Goal: Task Accomplishment & Management: Manage account settings

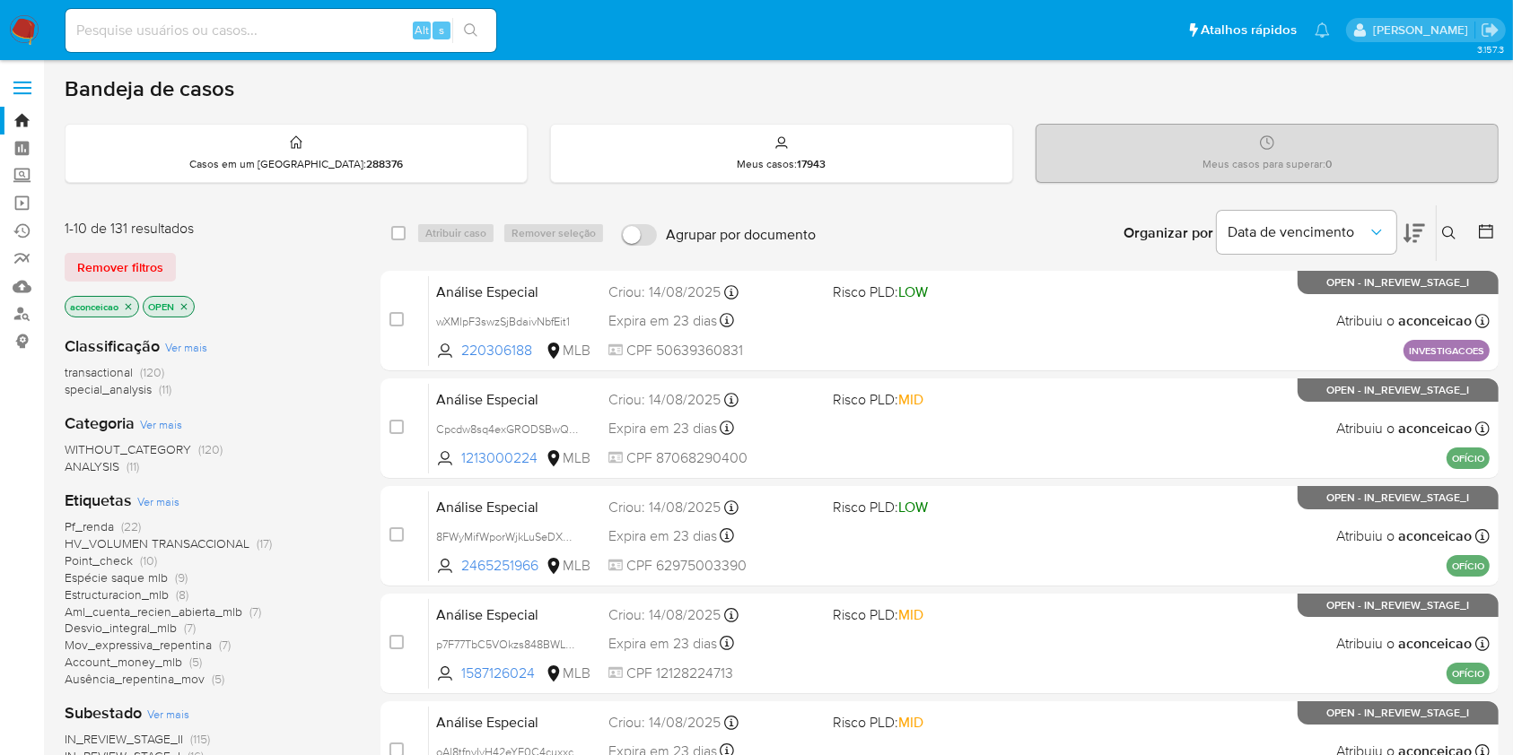
click at [1453, 236] on icon at bounding box center [1448, 232] width 13 height 13
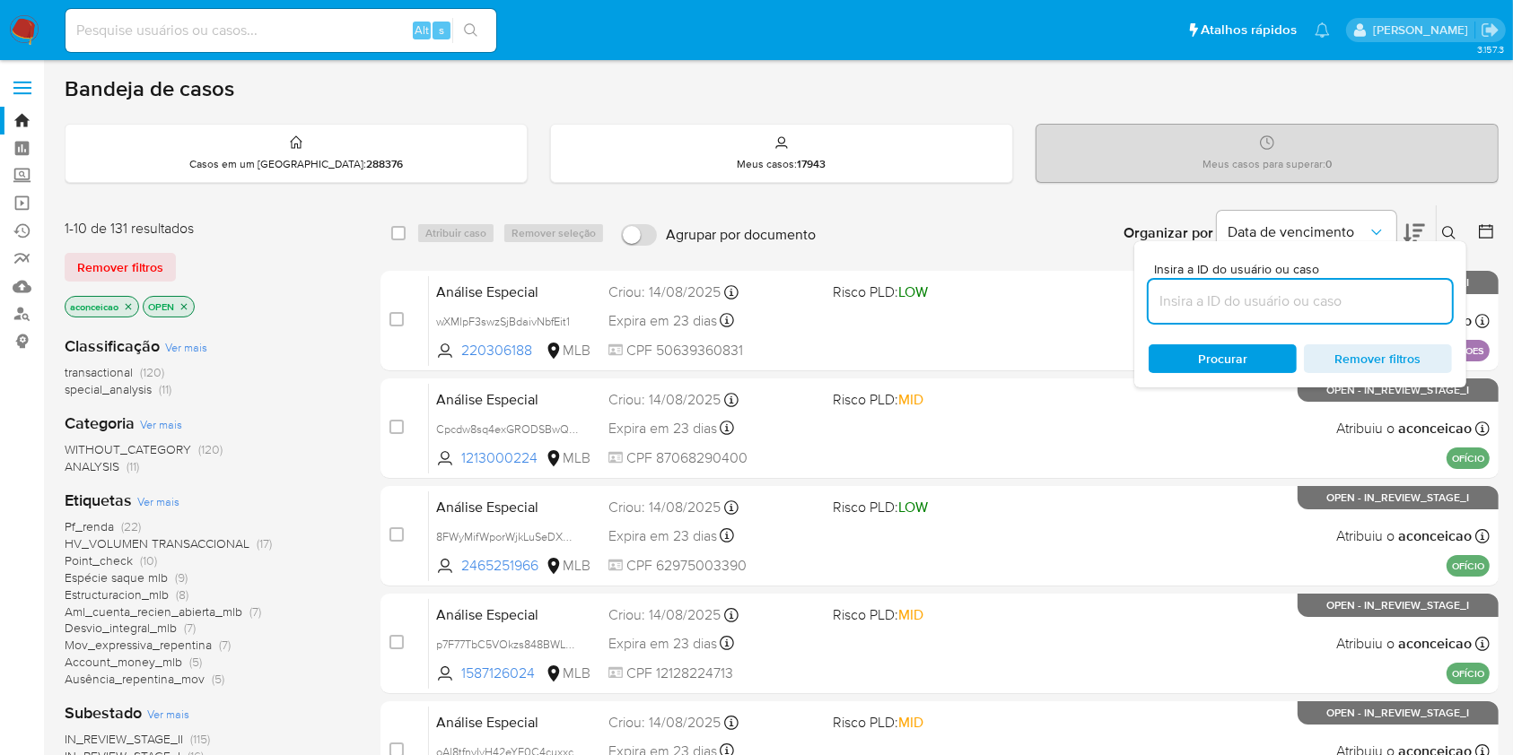
click at [1399, 303] on input at bounding box center [1299, 301] width 303 height 23
type input "MhG5zzpUFzefzhLqeKh0vVKu"
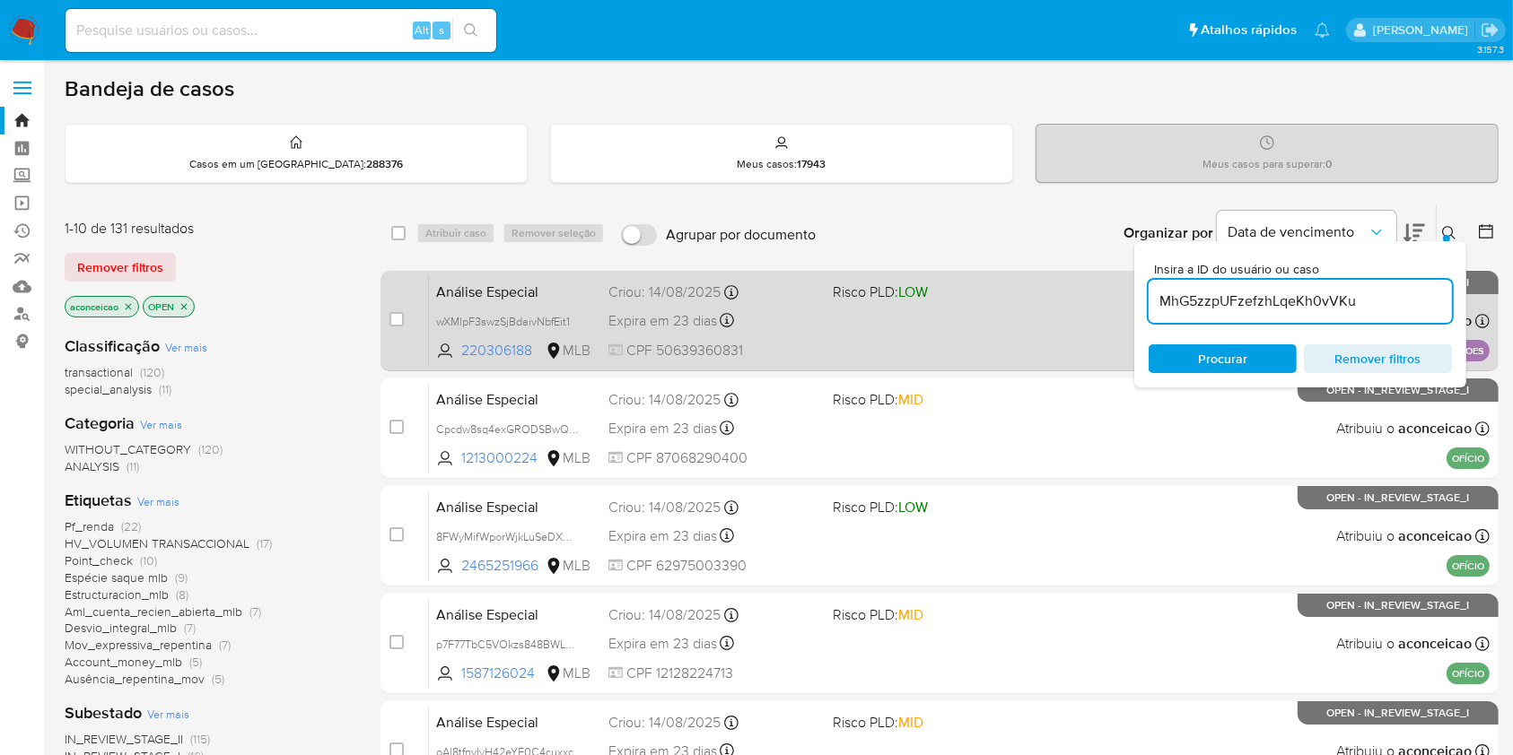
drag, startPoint x: 975, startPoint y: 353, endPoint x: 969, endPoint y: 342, distance: 13.2
click at [969, 342] on div "Análise Especial wXMlpF3swzSjBdaivNbfEit1 220306188 MLB Risco PLD: LOW Criou: 1…" at bounding box center [959, 320] width 1060 height 91
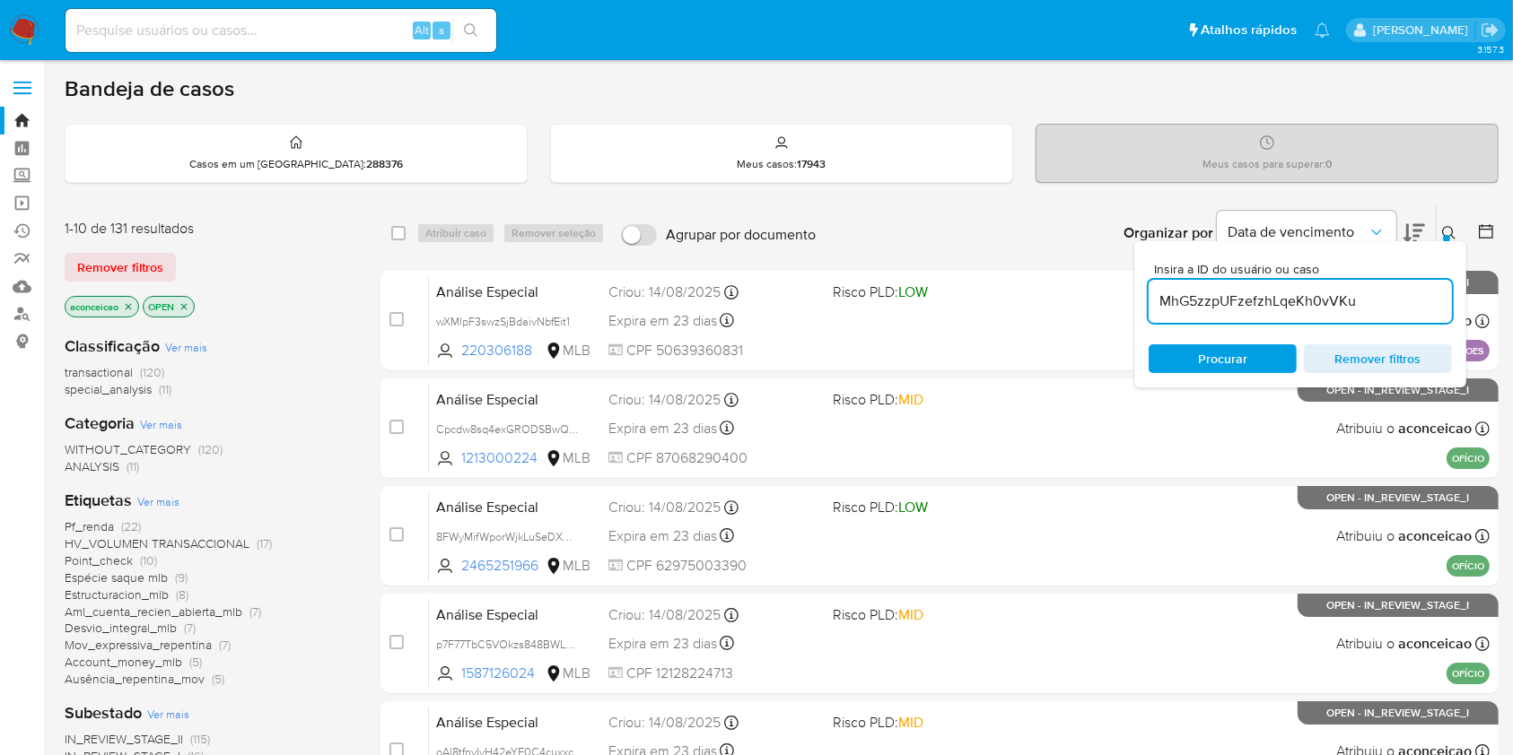
click at [1407, 296] on input "MhG5zzpUFzefzhLqeKh0vVKu" at bounding box center [1299, 301] width 303 height 23
click at [1272, 359] on span "Procurar" at bounding box center [1222, 358] width 123 height 25
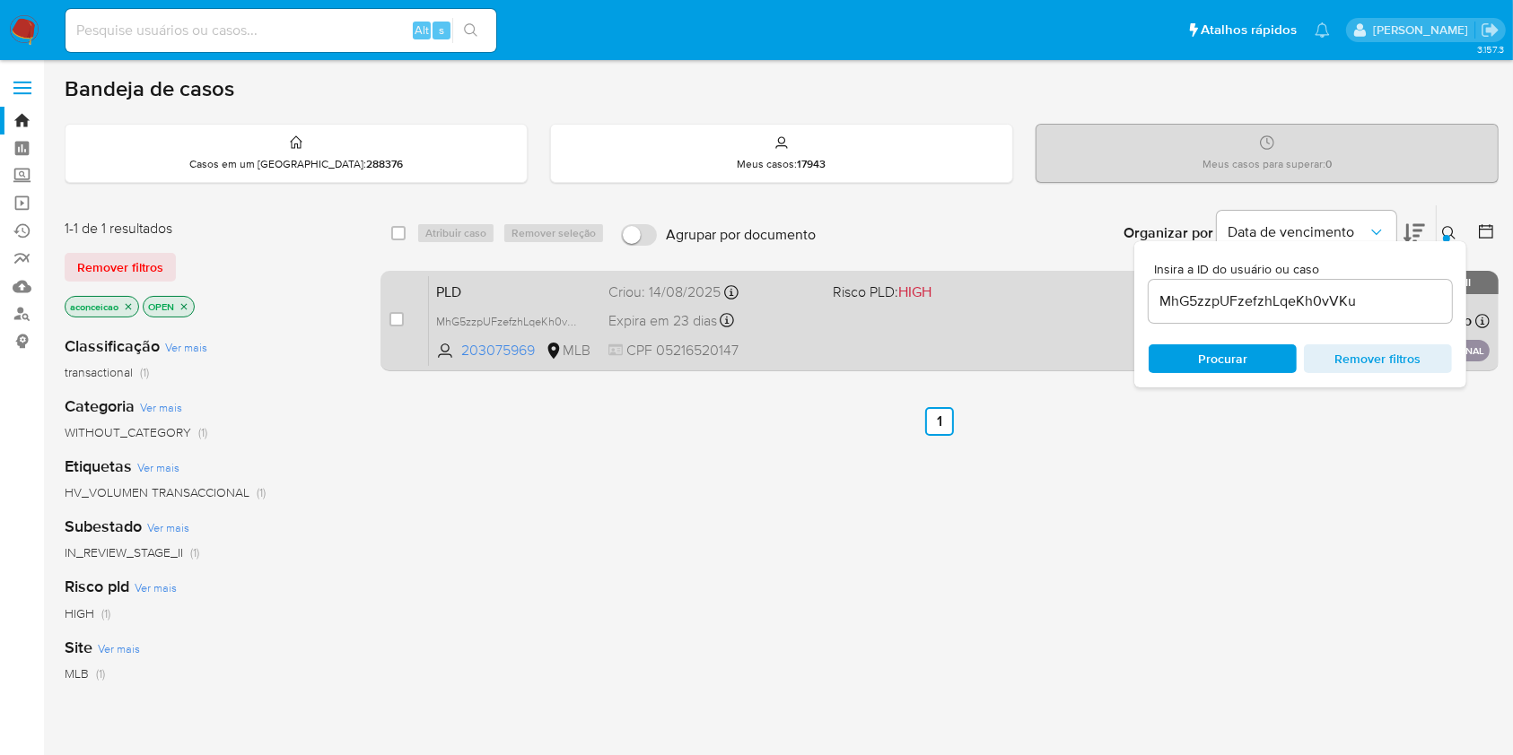
click at [1086, 344] on div "PLD MhG5zzpUFzefzhLqeKh0vVKu 203075969 MLB Risco PLD: HIGH Criou: 14/08/2025 Cr…" at bounding box center [959, 320] width 1060 height 91
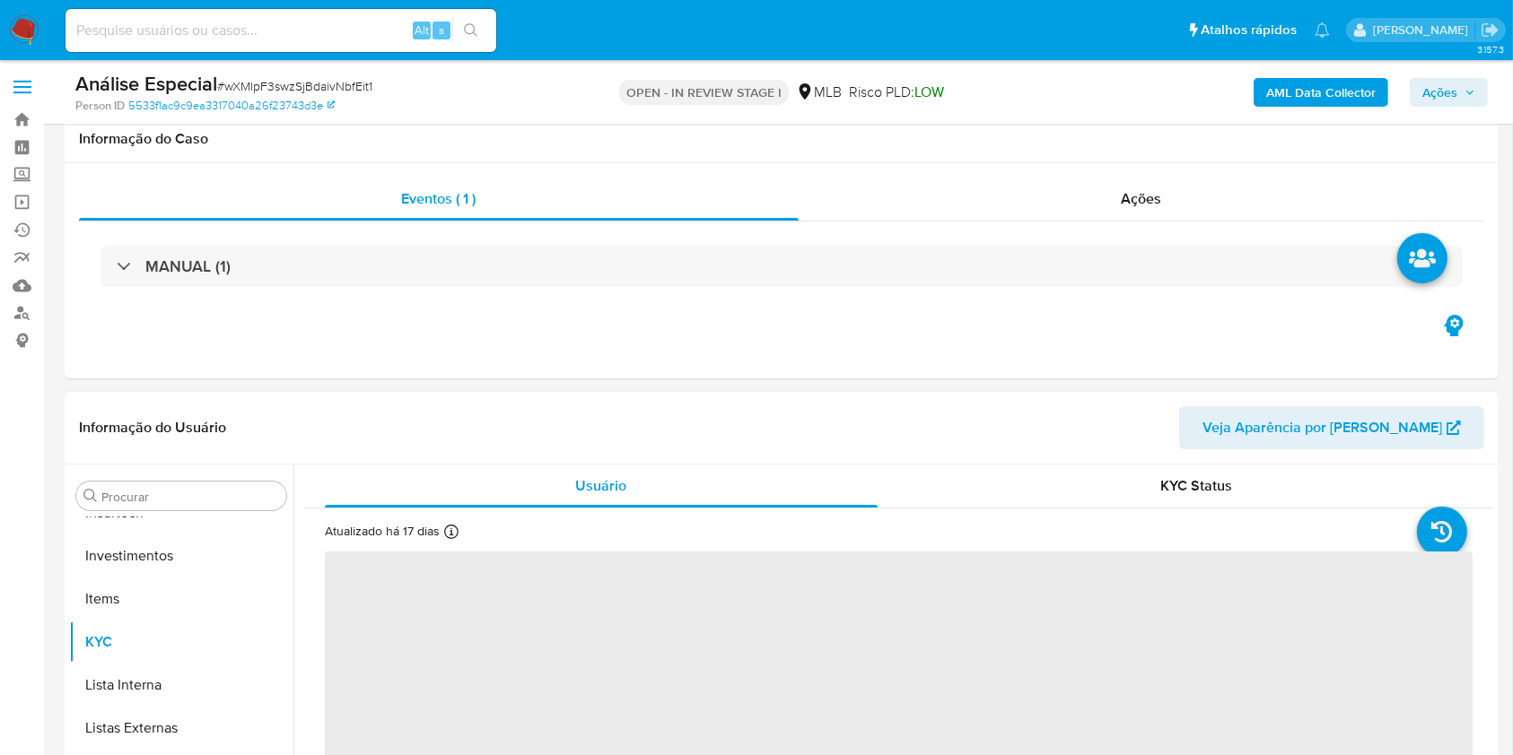
scroll to position [119, 0]
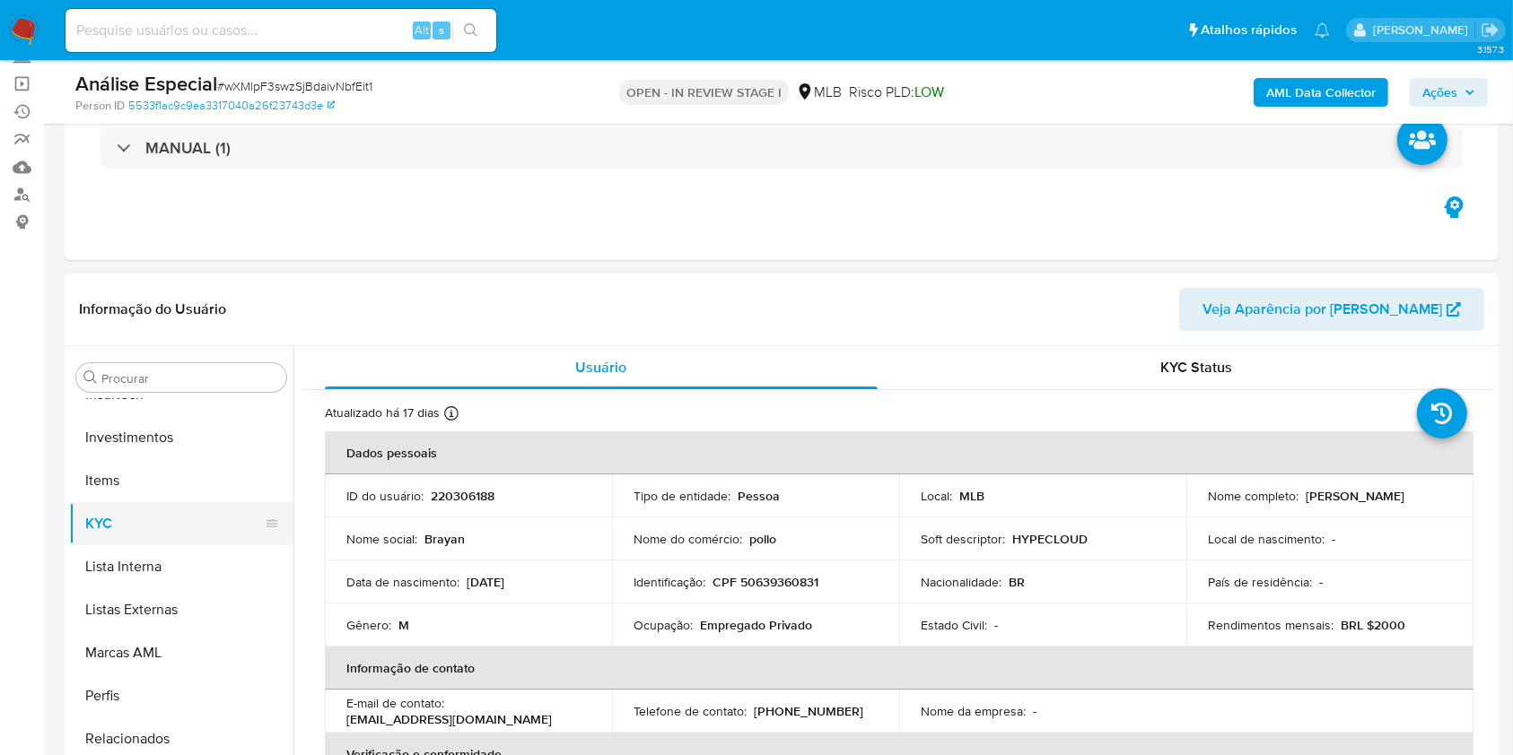
select select "10"
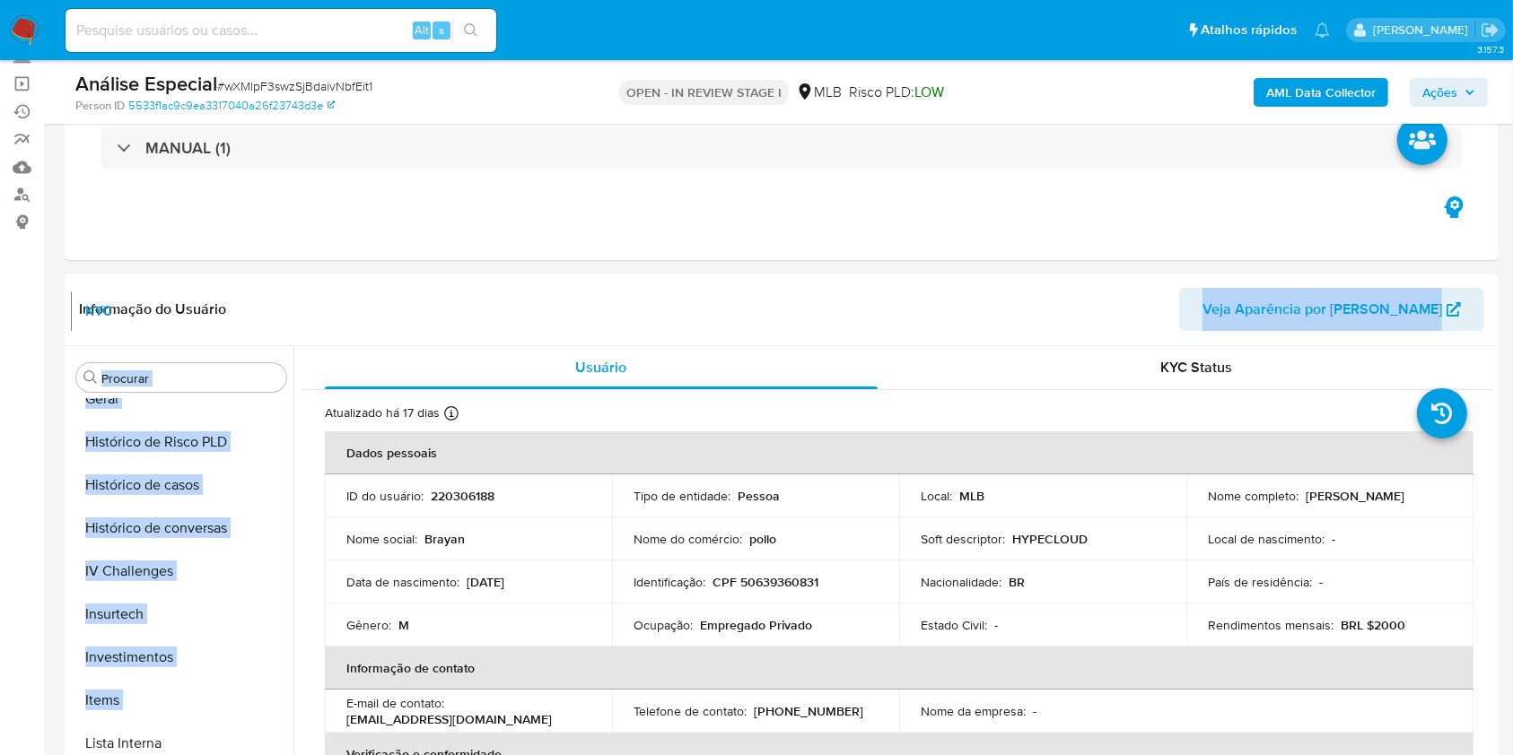
scroll to position [0, 0]
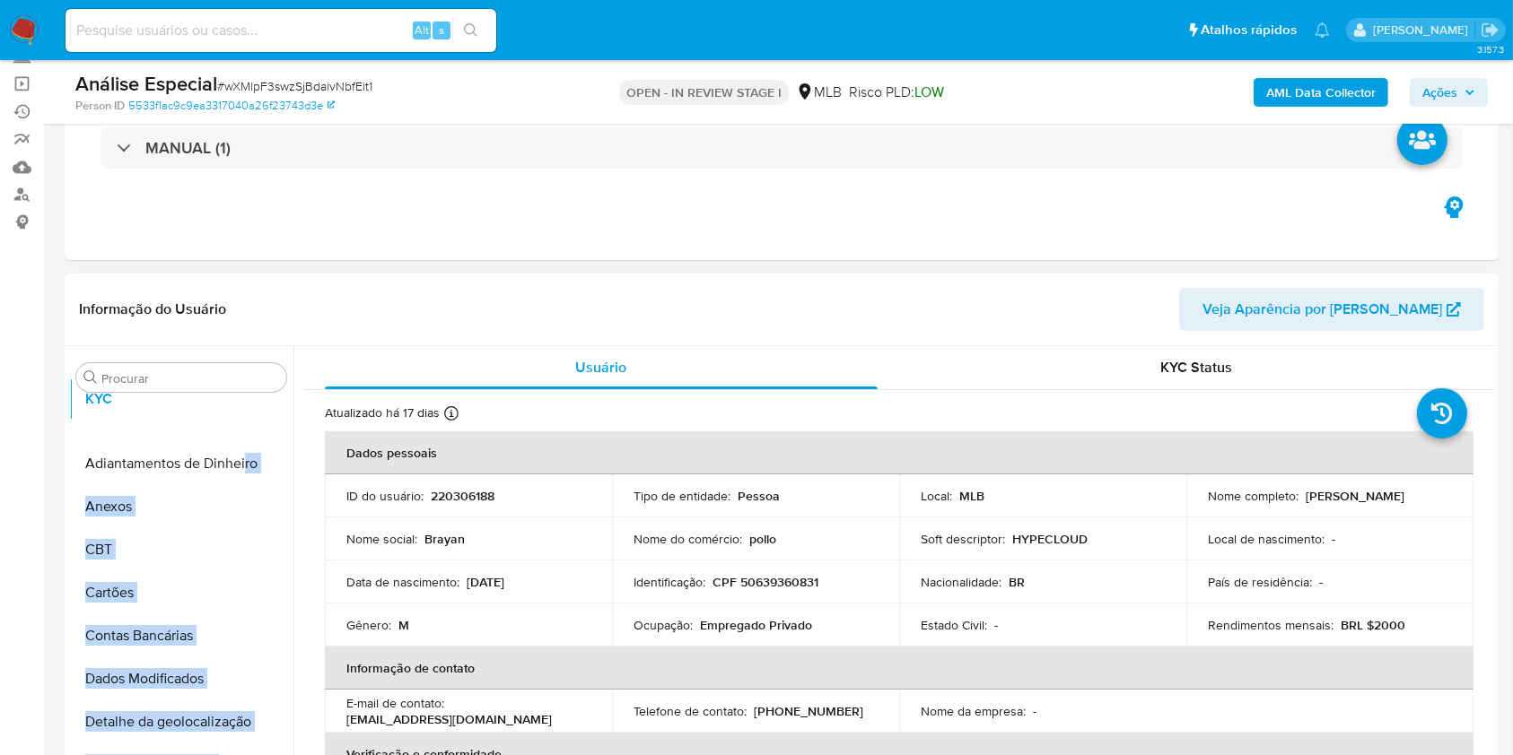
drag, startPoint x: 266, startPoint y: 519, endPoint x: 244, endPoint y: 405, distance: 115.9
click at [244, 403] on ul "Adiantamentos de Dinheiro Anexos CBT Cartões Contas Bancárias Dados Modificados…" at bounding box center [181, 601] width 224 height 405
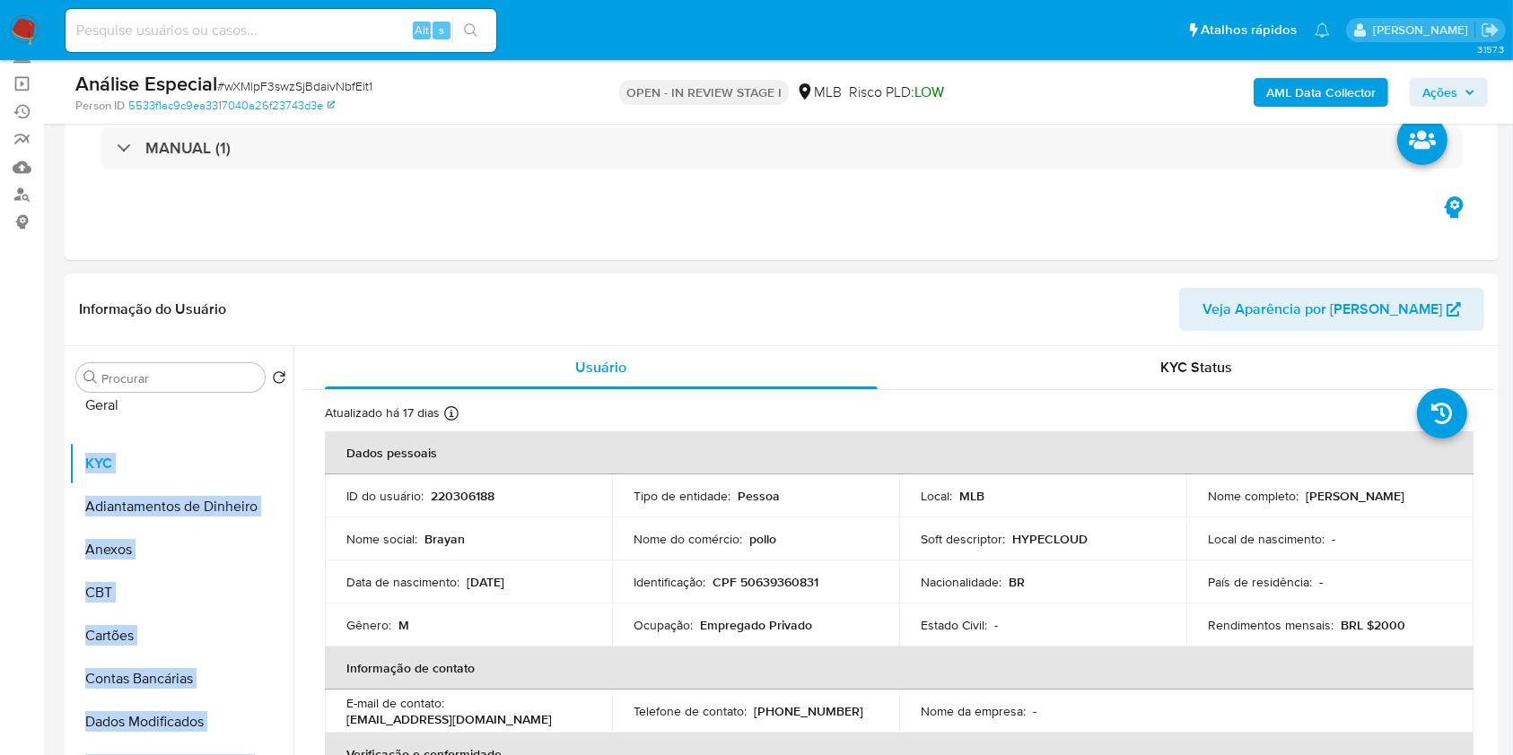
click at [195, 411] on ul "KYC Adiantamentos de Dinheiro Anexos CBT Cartões Contas Bancárias Dados Modific…" at bounding box center [181, 601] width 224 height 405
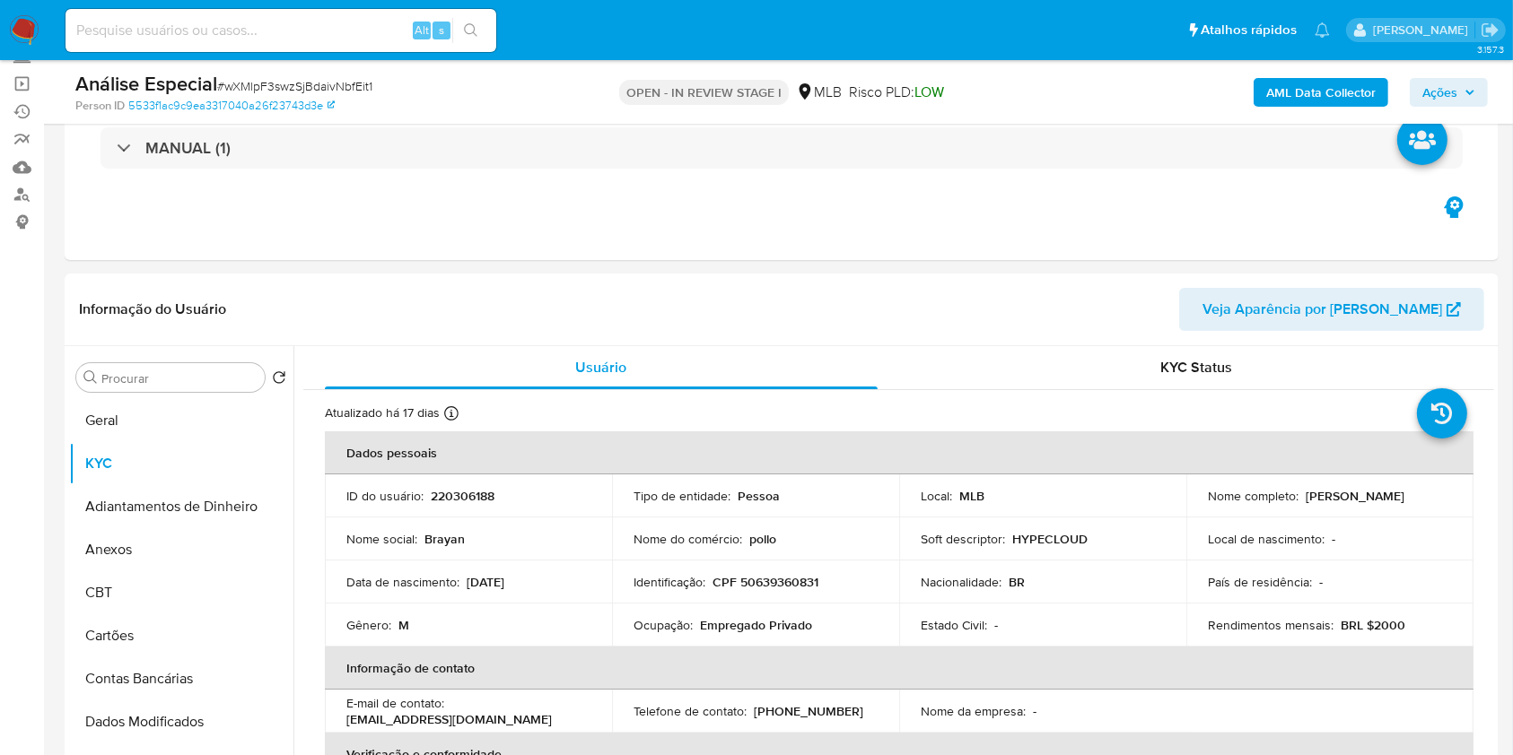
click at [306, 84] on span "# wXMlpF3swzSjBdaivNbfEit1" at bounding box center [294, 86] width 155 height 18
click at [307, 84] on span "# wXMlpF3swzSjBdaivNbfEit1" at bounding box center [294, 86] width 155 height 18
copy span "wXMlpF3swzSjBdaivNbfEit1"
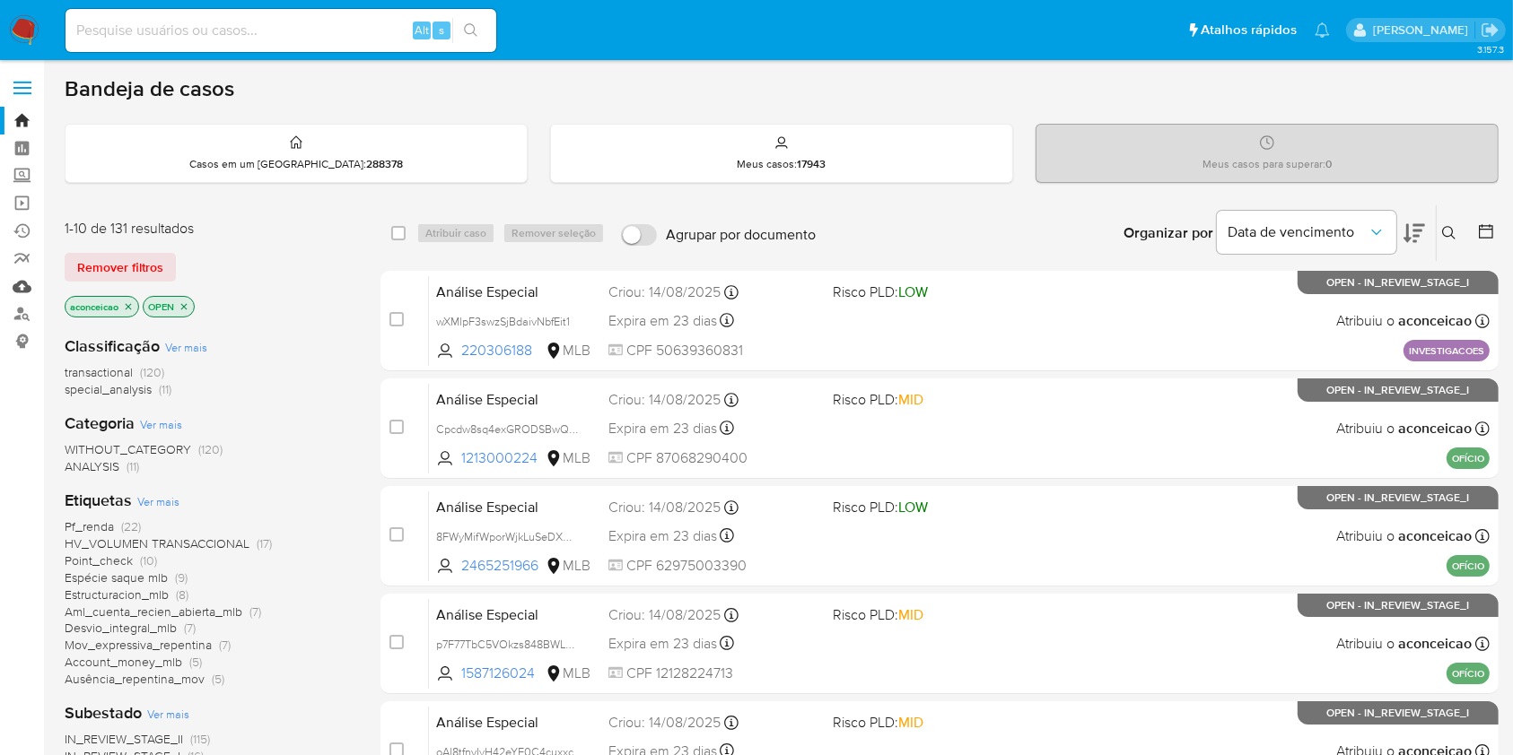
click at [19, 281] on link "Mulan" at bounding box center [107, 287] width 214 height 28
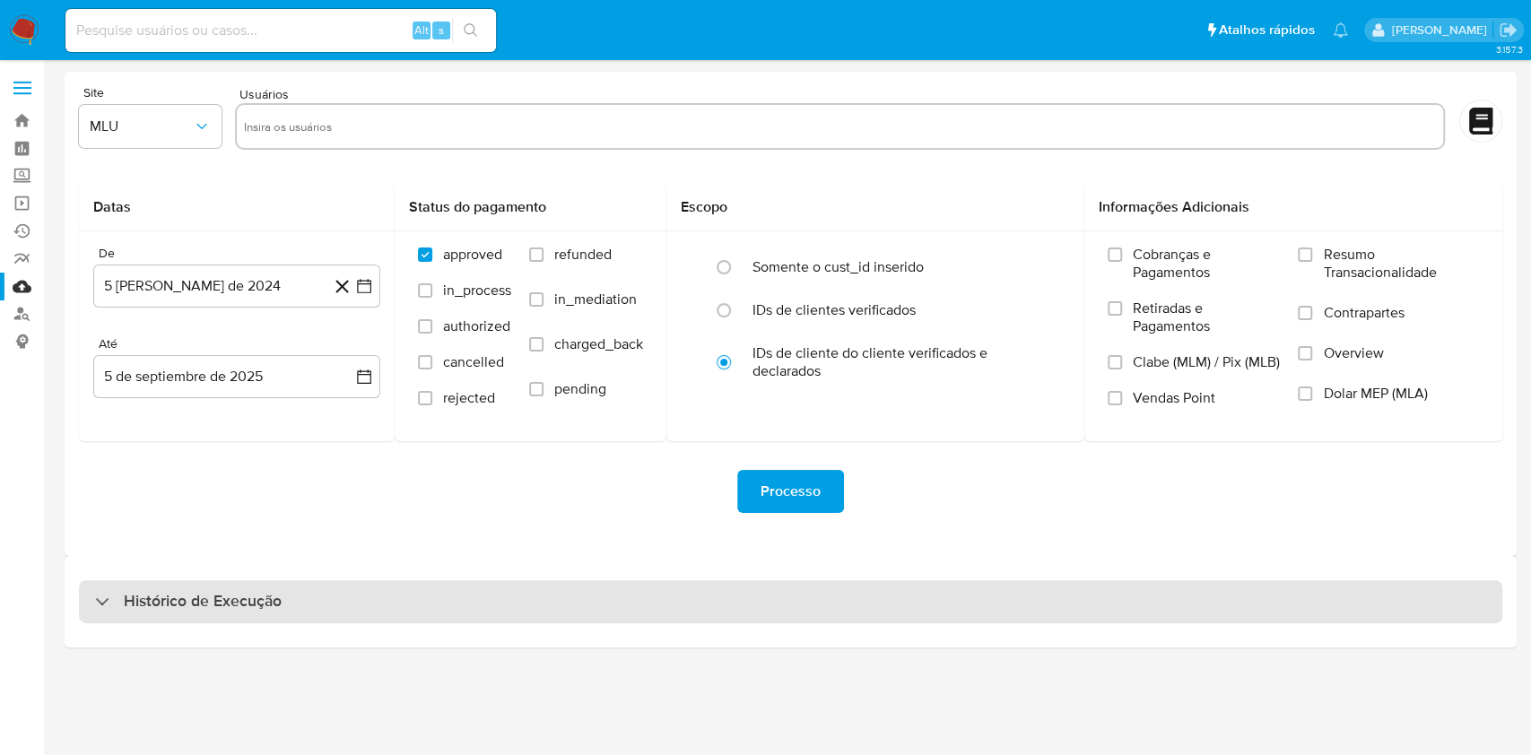
click at [1001, 588] on div "Histórico de Execução" at bounding box center [791, 601] width 1424 height 43
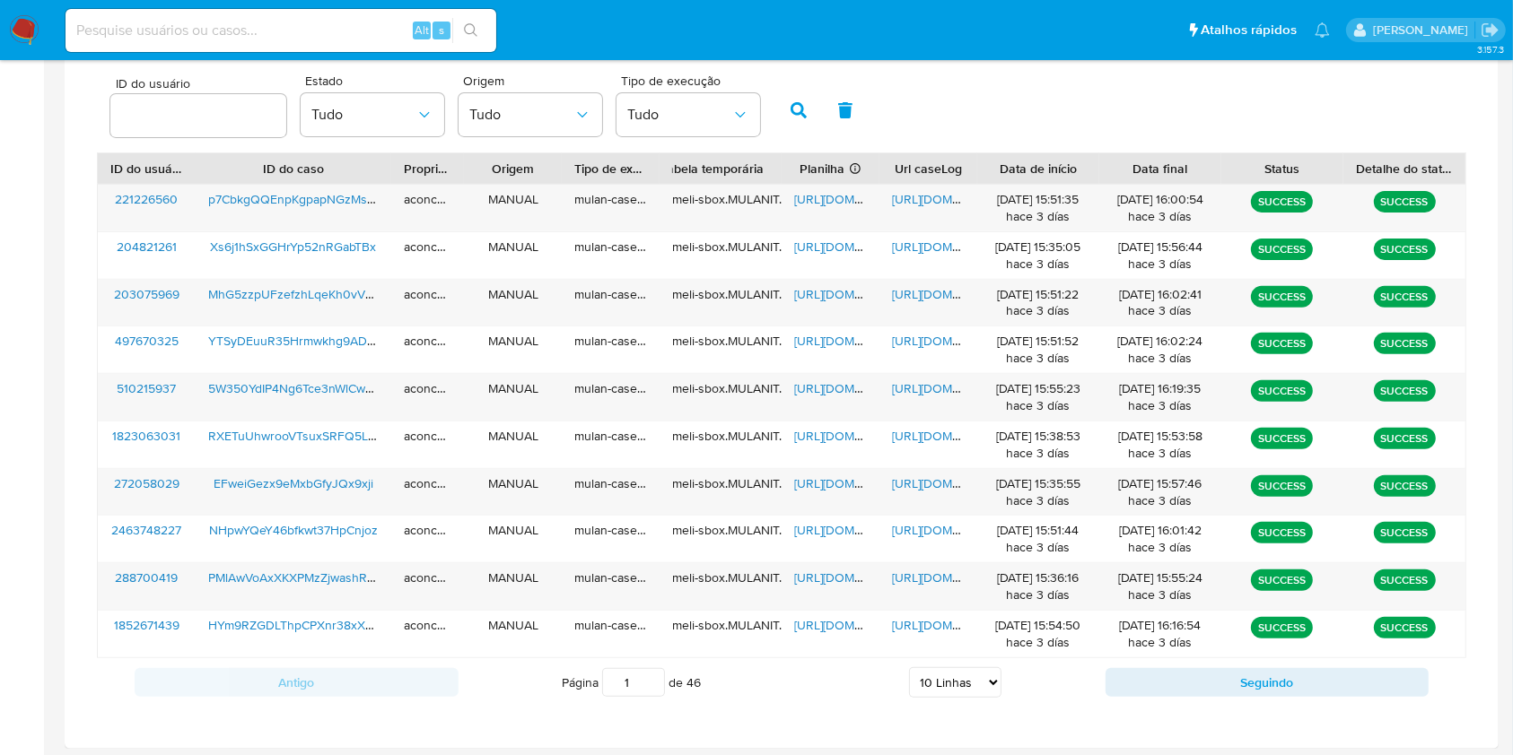
scroll to position [581, 0]
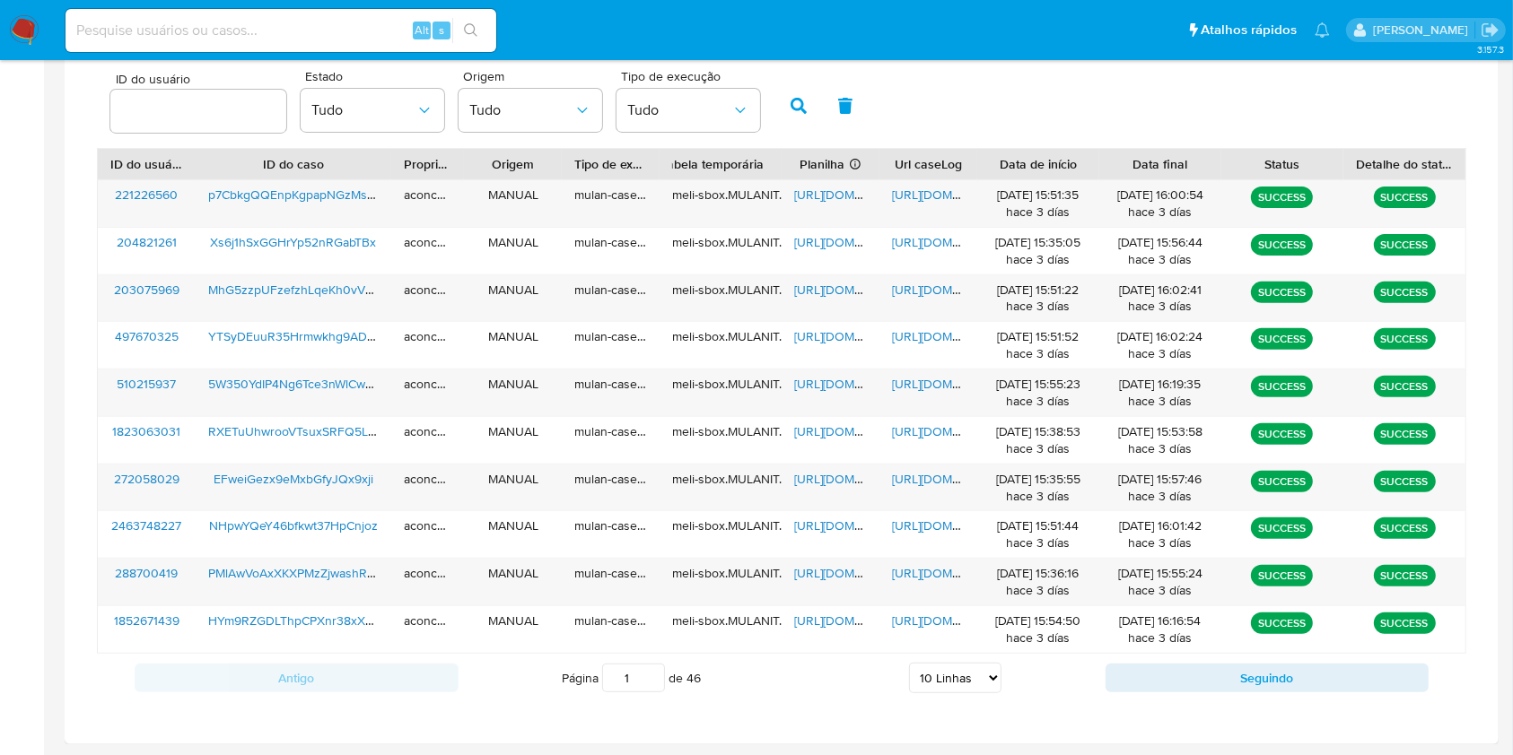
click at [990, 673] on select "5 Linhas 10 Linhas 20 Linhas 25 Linhas 50 Linhas 100 Linhas" at bounding box center [955, 678] width 92 height 31
select select "20"
click at [909, 663] on select "5 Linhas 10 Linhas 20 Linhas 25 Linhas 50 Linhas 100 Linhas" at bounding box center [955, 678] width 92 height 31
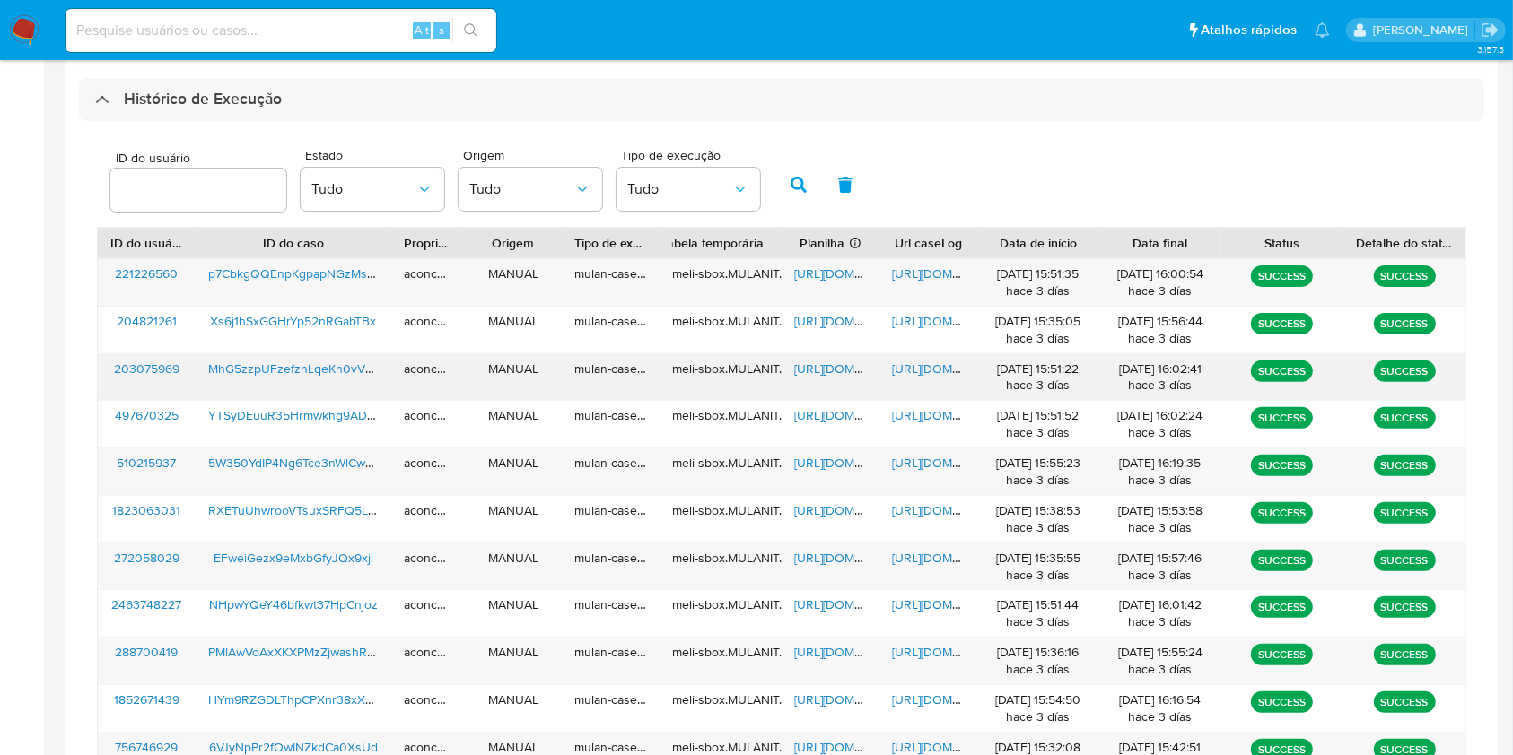
scroll to position [342, 0]
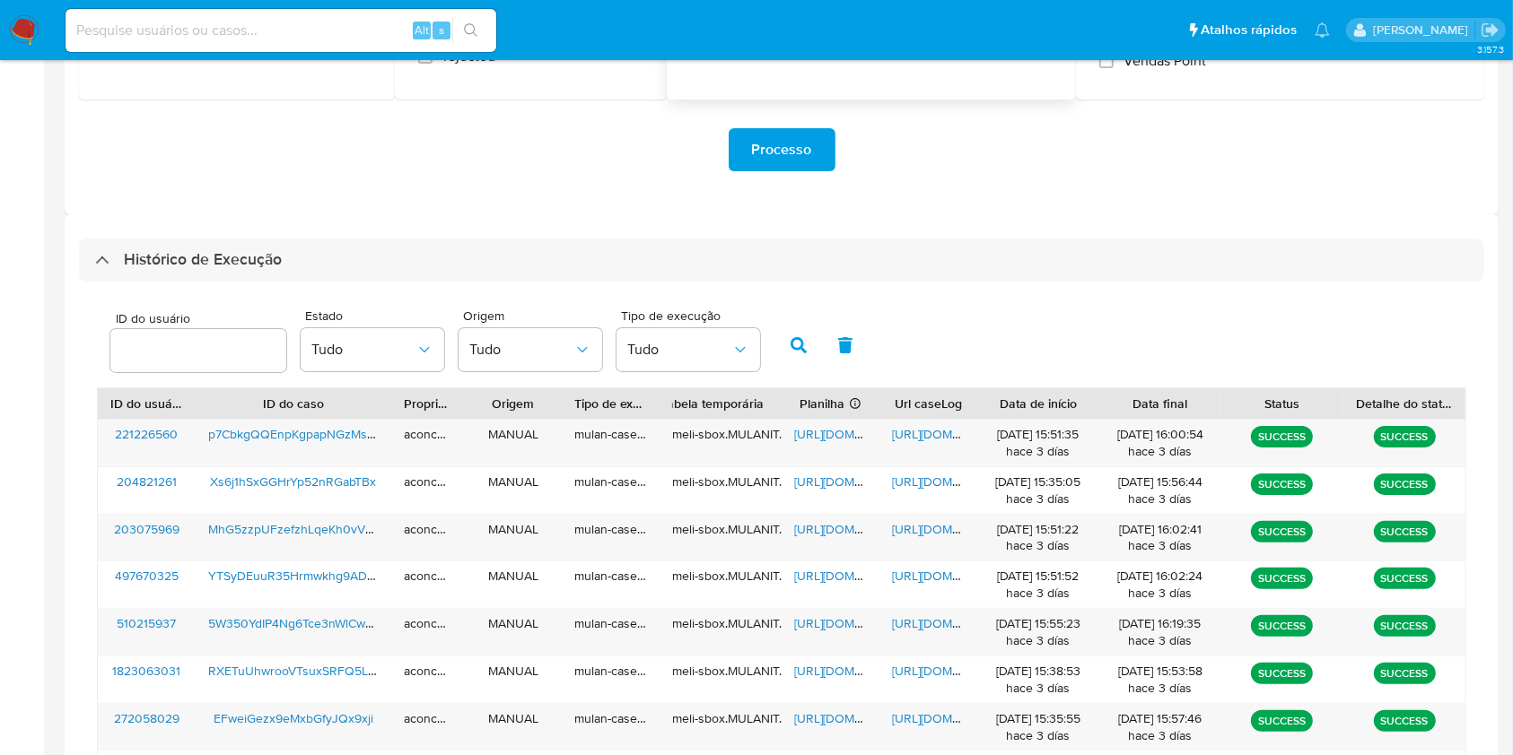
click at [959, 61] on div "Pausado Ver notificaciones Alt s Atalhos rápidos Presiona las siguientes teclas…" at bounding box center [756, 563] width 1513 height 1811
click at [821, 524] on span "https://docs.google.com/spreadsheets/d/1wXm4PvTnYmaFJAEu9PzE5ctVRDPqIV0puE8qg2U…" at bounding box center [856, 529] width 124 height 18
click at [940, 535] on span "https://docs.google.com/document/d/1tr65AHV66D8fOJoP8QZLQH96jFAS3jyhYFPlkCv-ezk…" at bounding box center [954, 529] width 124 height 18
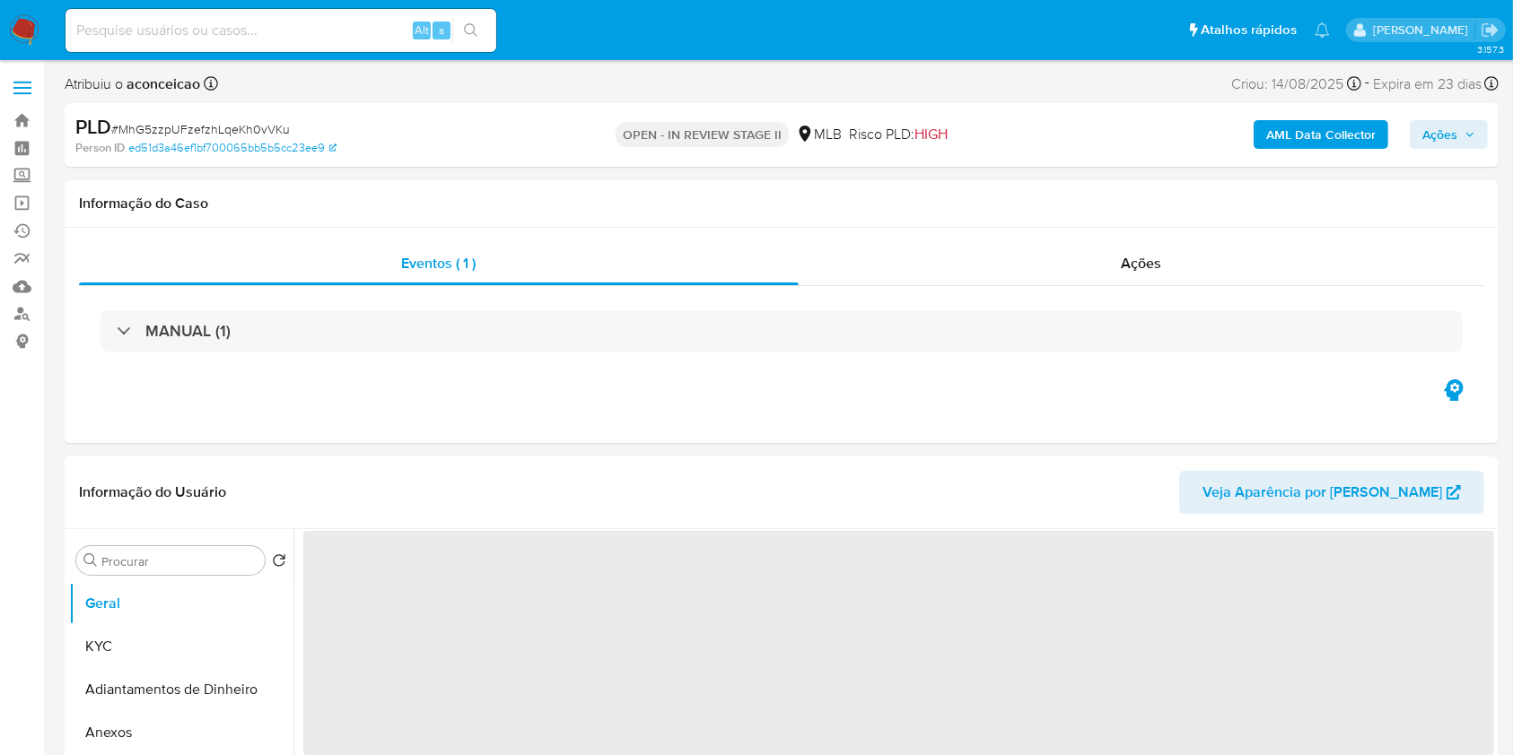
click at [231, 124] on span "# MhG5zzpUFzefzhLqeKh0vVKu" at bounding box center [200, 129] width 179 height 18
click at [231, 123] on span "# MhG5zzpUFzefzhLqeKh0vVKu" at bounding box center [200, 129] width 179 height 18
copy span "MhG5zzpUFzefzhLqeKh0vVKu"
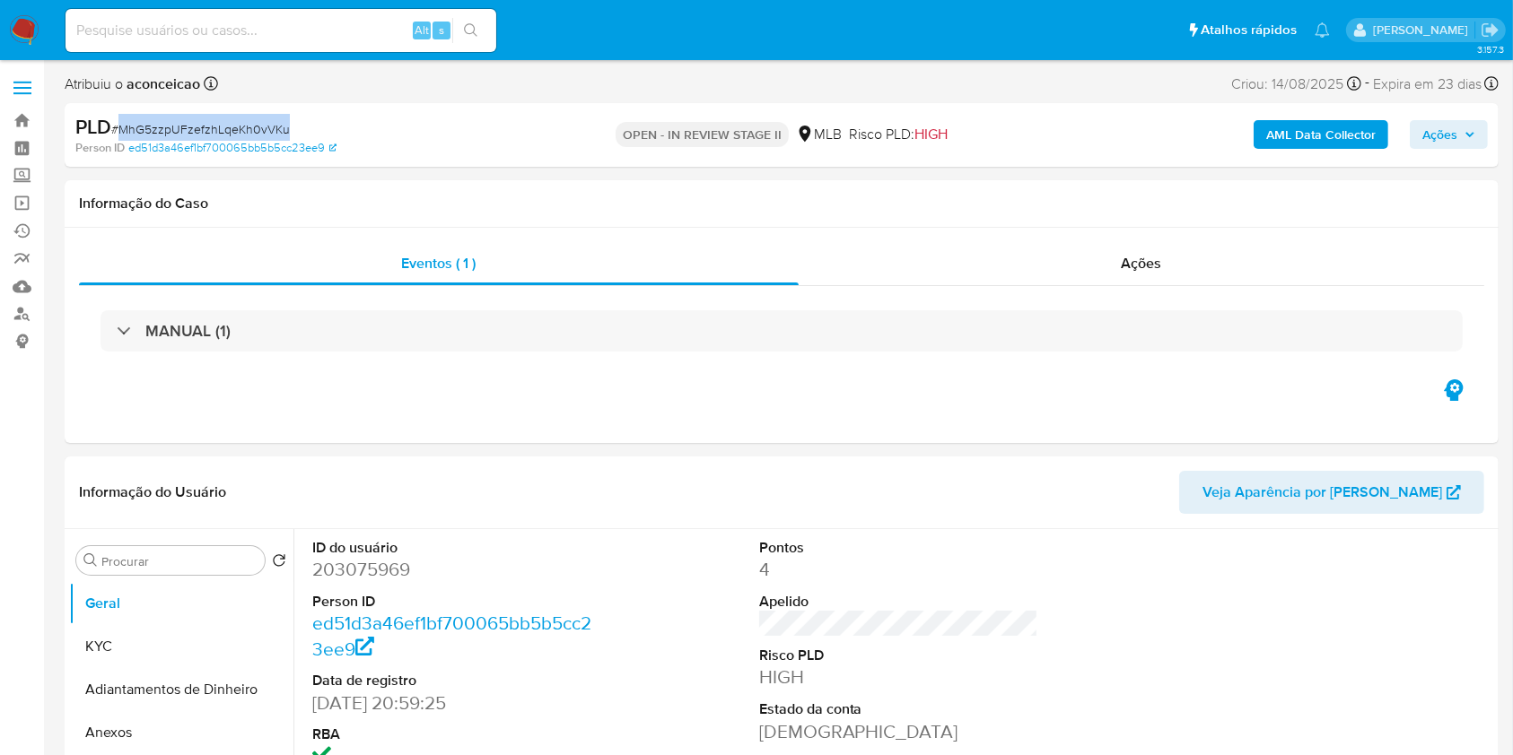
select select "10"
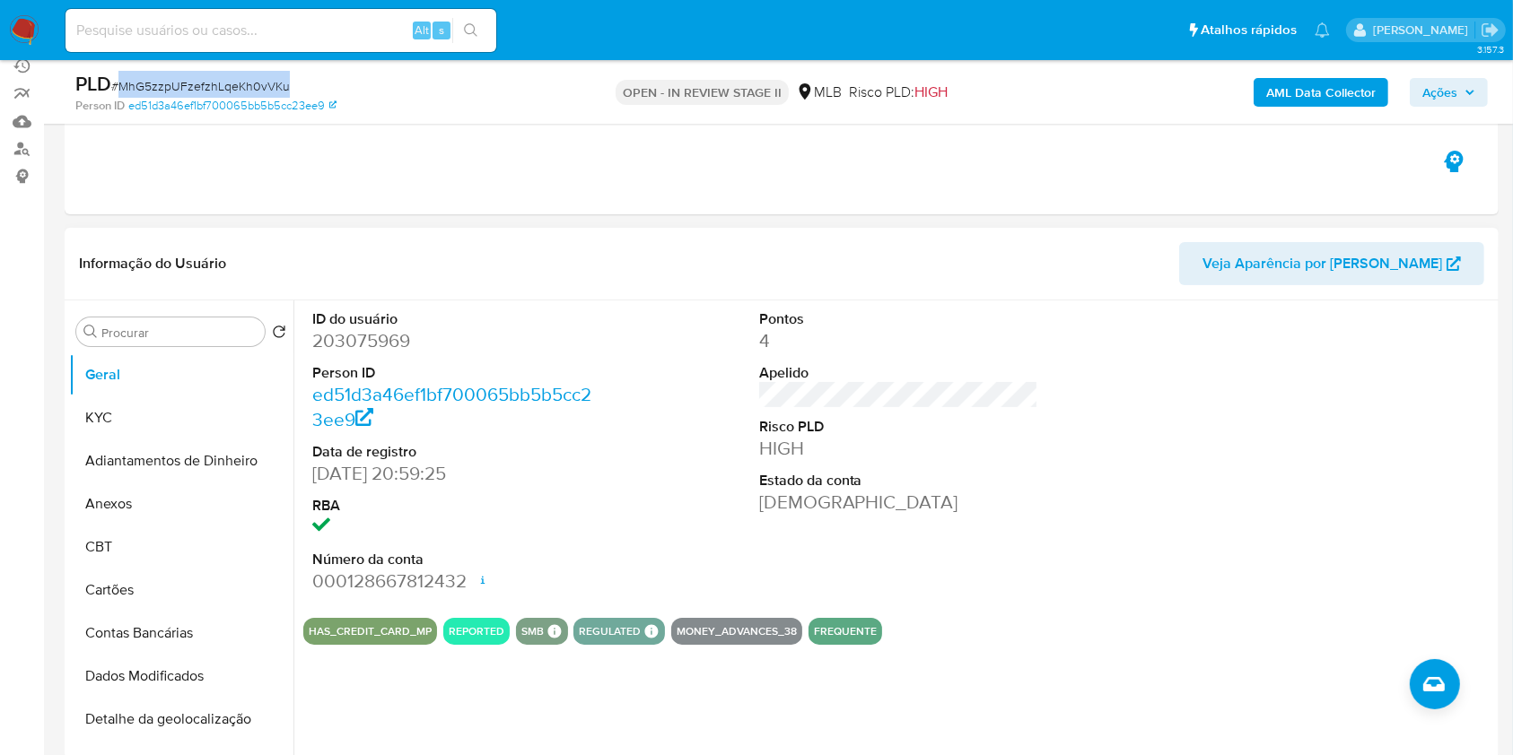
scroll to position [239, 0]
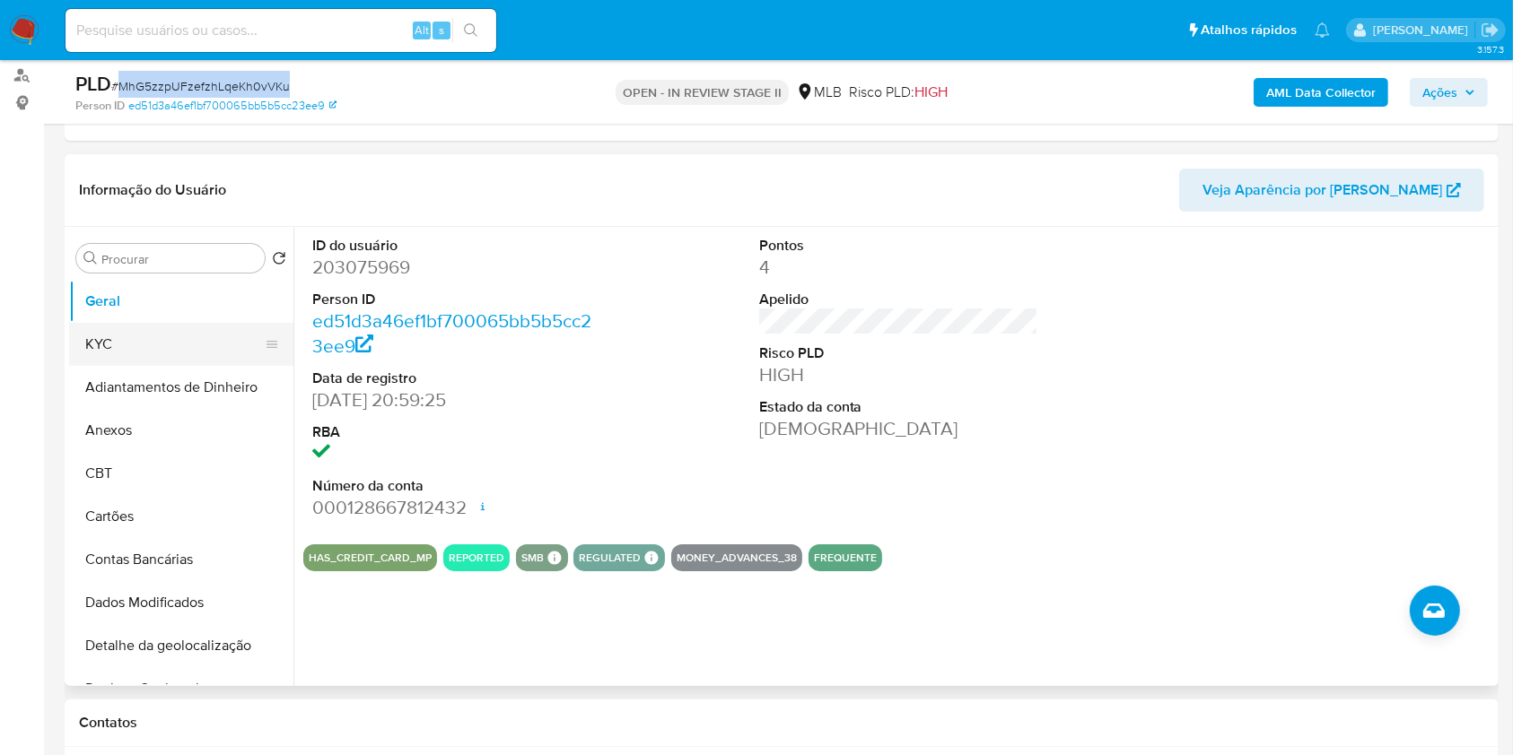
click at [205, 333] on button "KYC" at bounding box center [174, 344] width 210 height 43
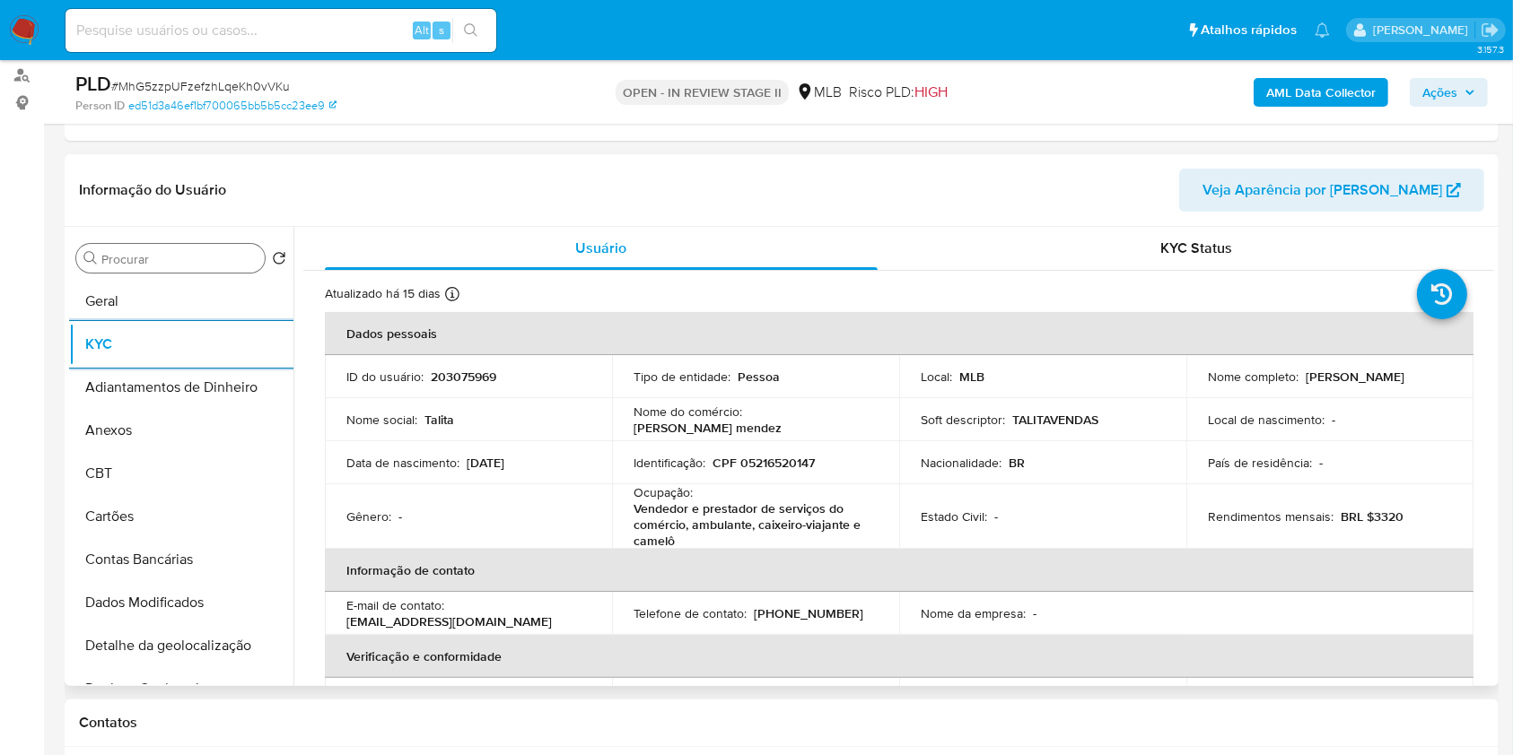
click at [192, 255] on input "Procurar" at bounding box center [179, 259] width 156 height 16
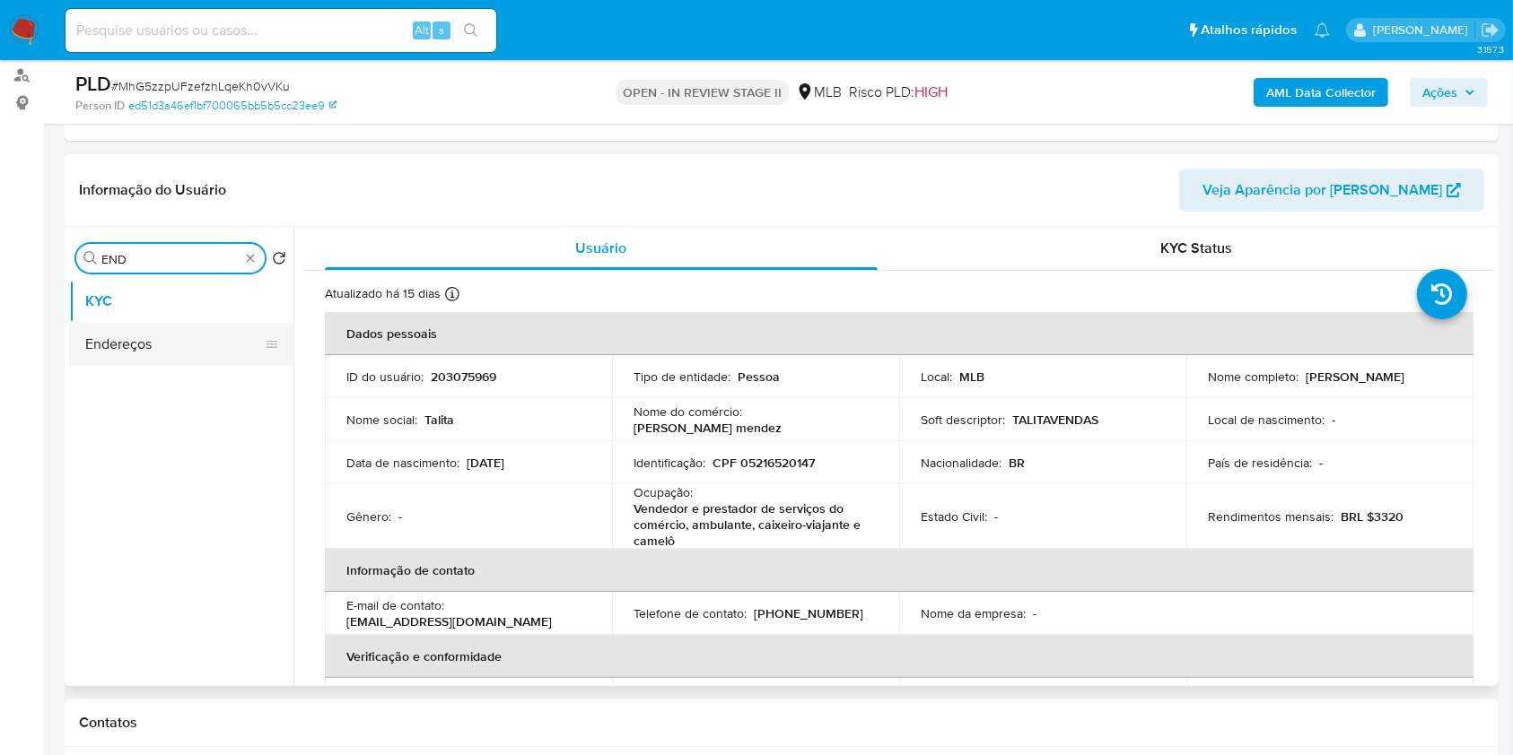
type input "END"
click at [161, 337] on button "Endereços" at bounding box center [174, 344] width 210 height 43
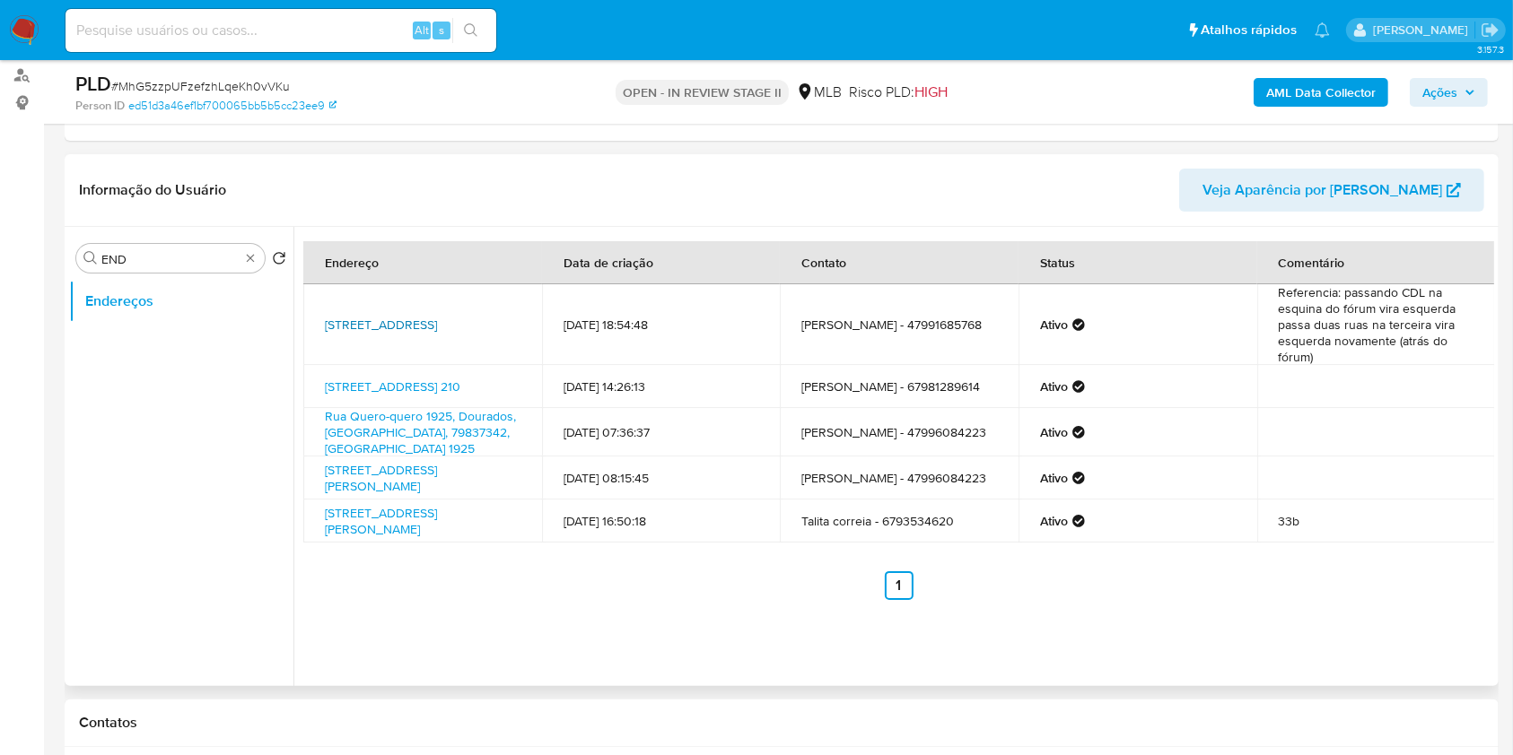
click at [437, 334] on link "2019 203, Barra Velha, Santa Catarina, 88390000, Brasil 203" at bounding box center [381, 325] width 112 height 18
click at [460, 383] on link "Rua Aimorés 210 210, Dourados, Mato Grosso Do Sul, 79843959, Brasil 210" at bounding box center [392, 387] width 135 height 18
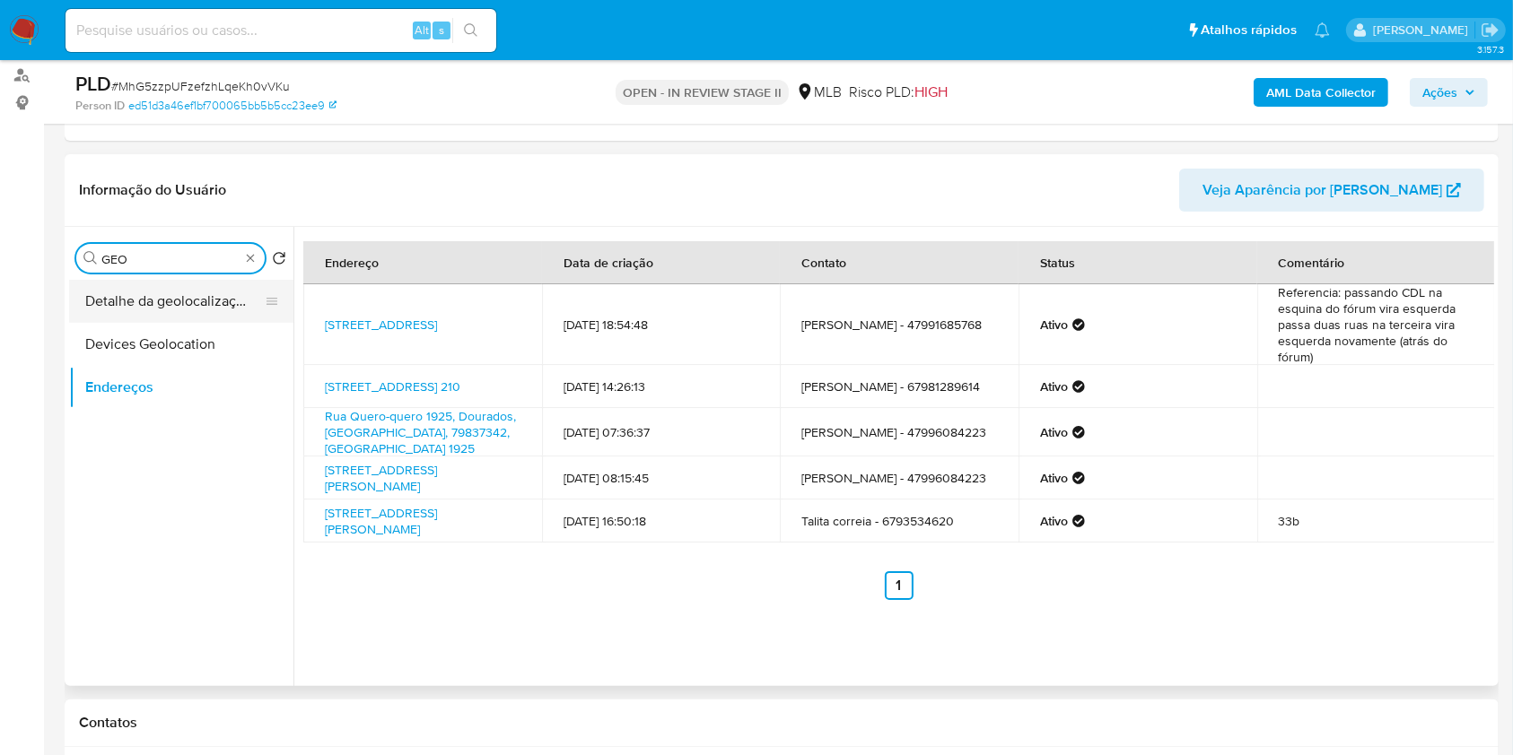
type input "GEO"
click at [205, 309] on button "Detalhe da geolocalização" at bounding box center [174, 301] width 210 height 43
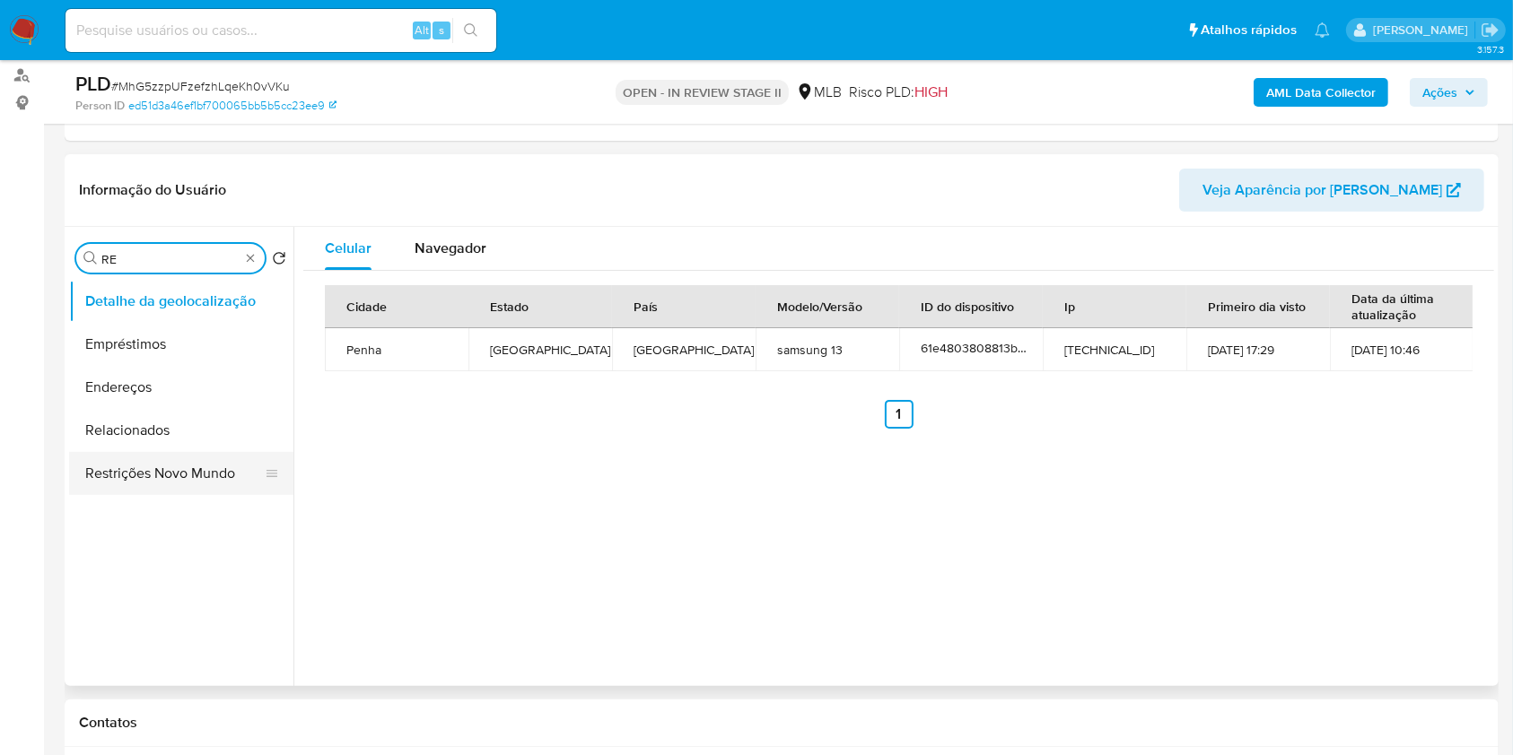
type input "RE"
click at [185, 470] on button "Restrições Novo Mundo" at bounding box center [174, 473] width 210 height 43
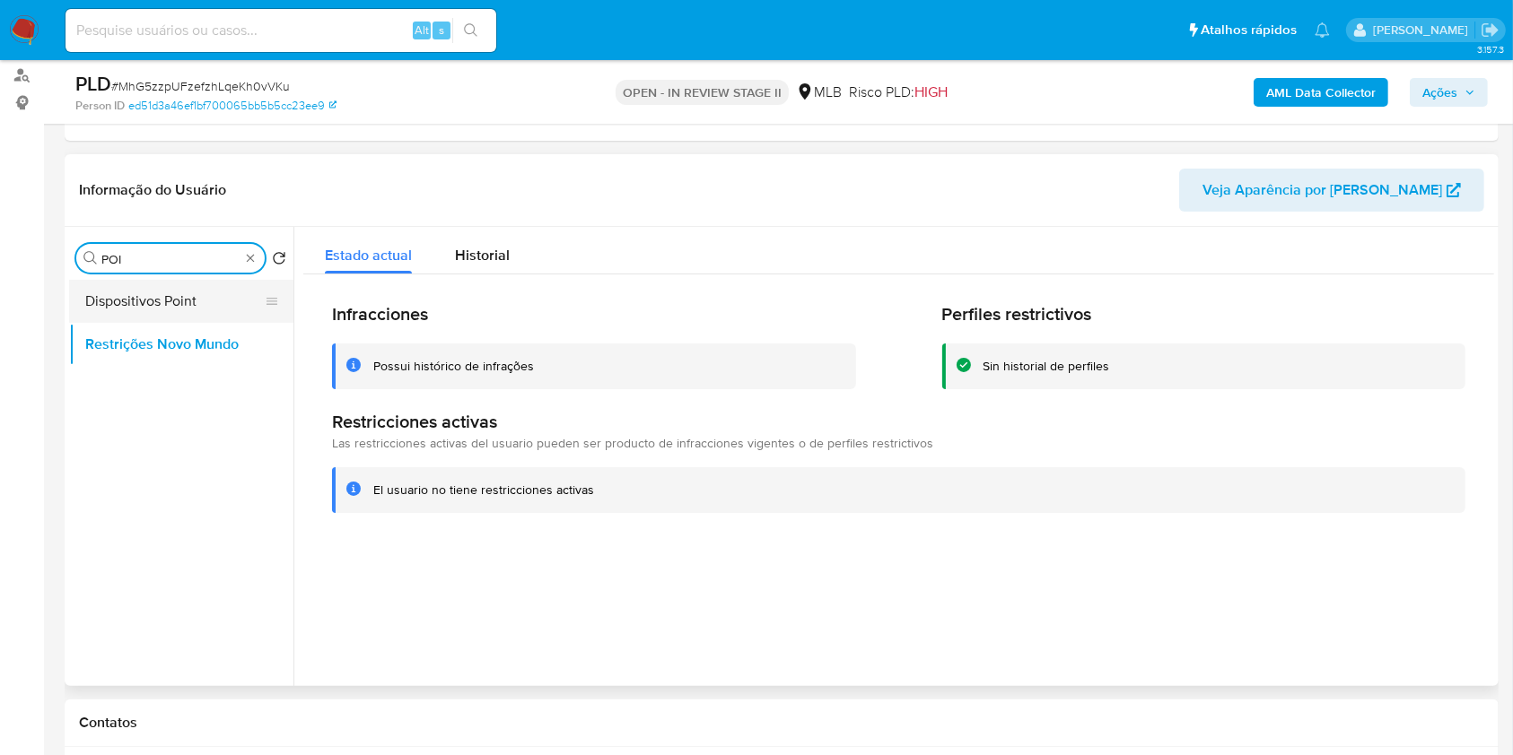
type input "POI"
click at [203, 293] on button "Dispositivos Point" at bounding box center [174, 301] width 210 height 43
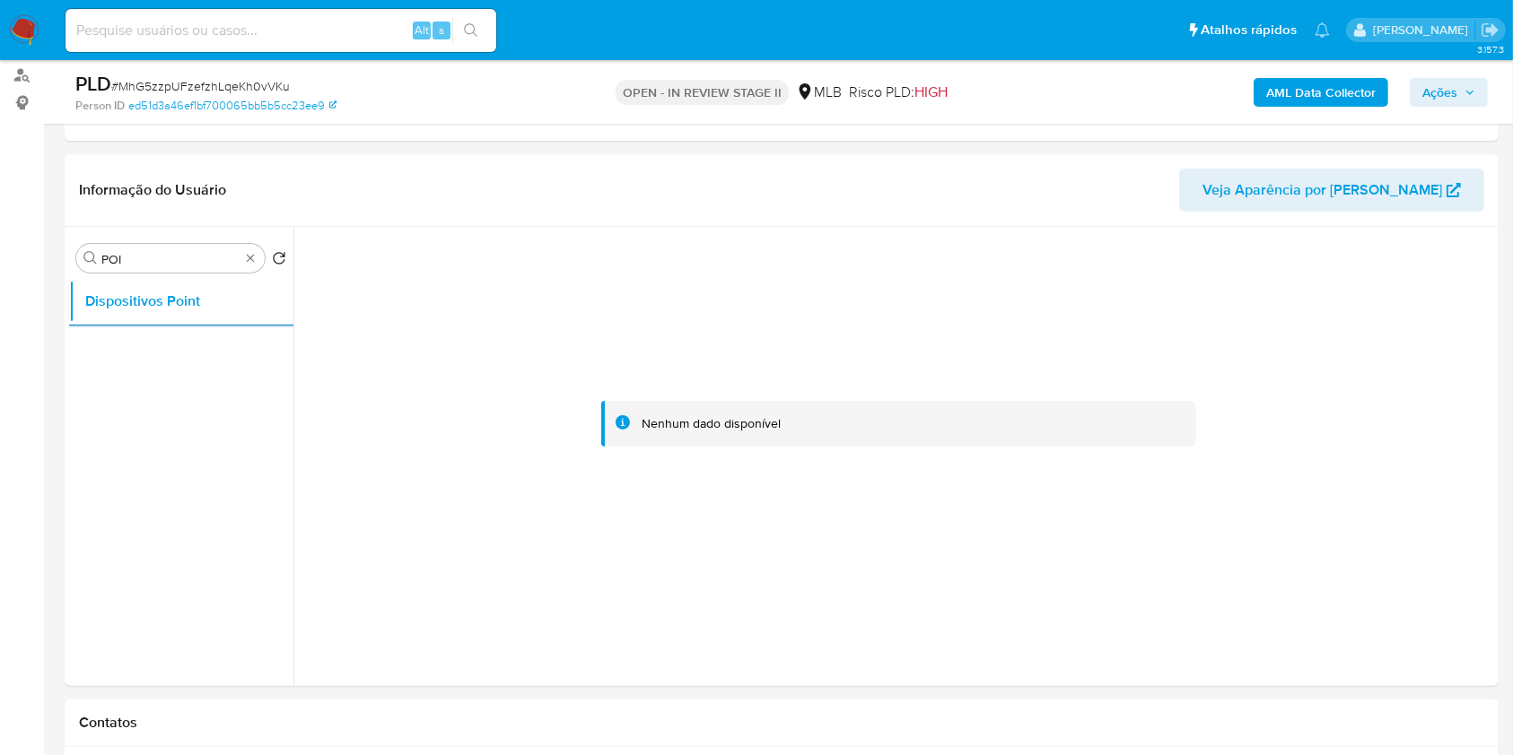
drag, startPoint x: 258, startPoint y: 248, endPoint x: 248, endPoint y: 254, distance: 12.0
click at [251, 252] on div "Procurar POI" at bounding box center [170, 258] width 188 height 29
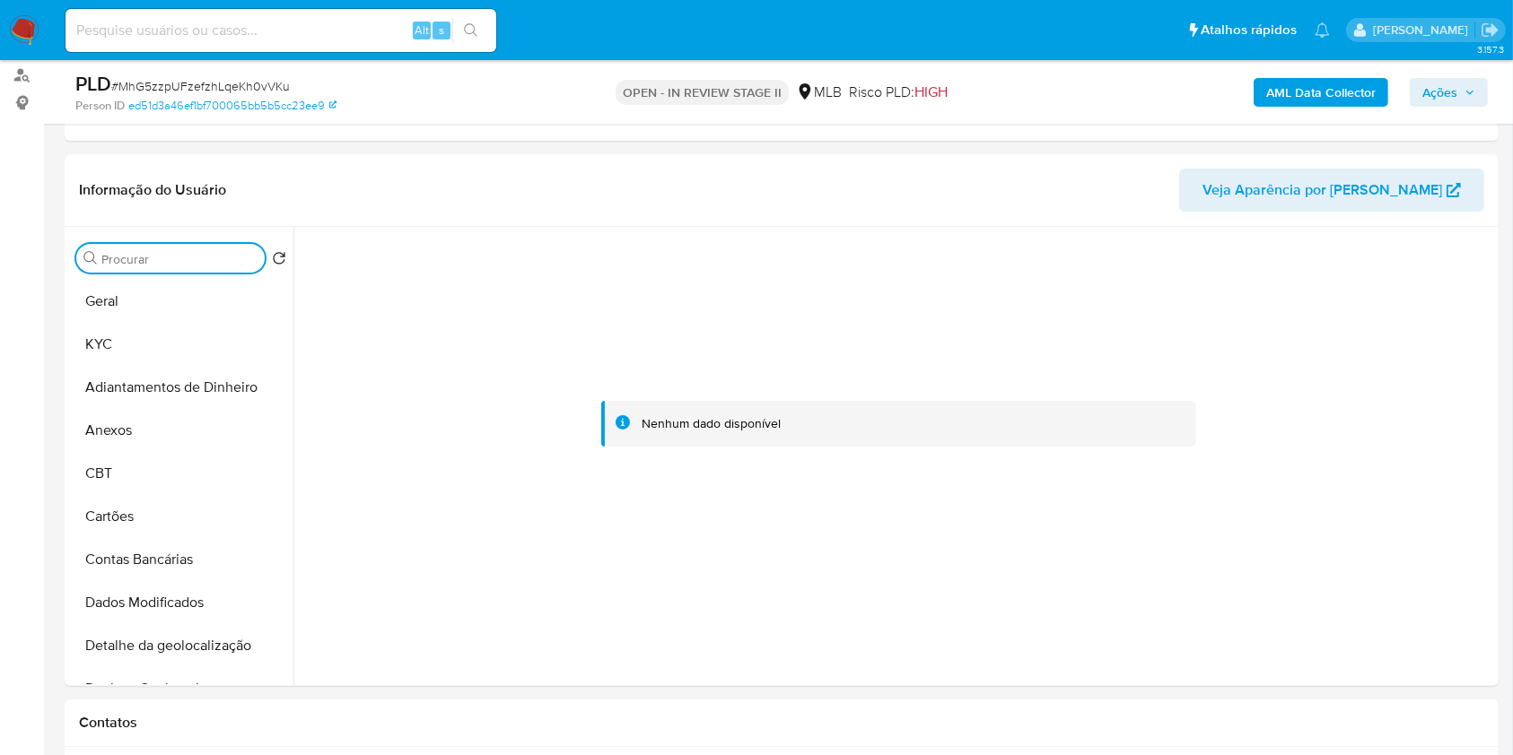
click at [238, 256] on input "Procurar" at bounding box center [179, 259] width 156 height 16
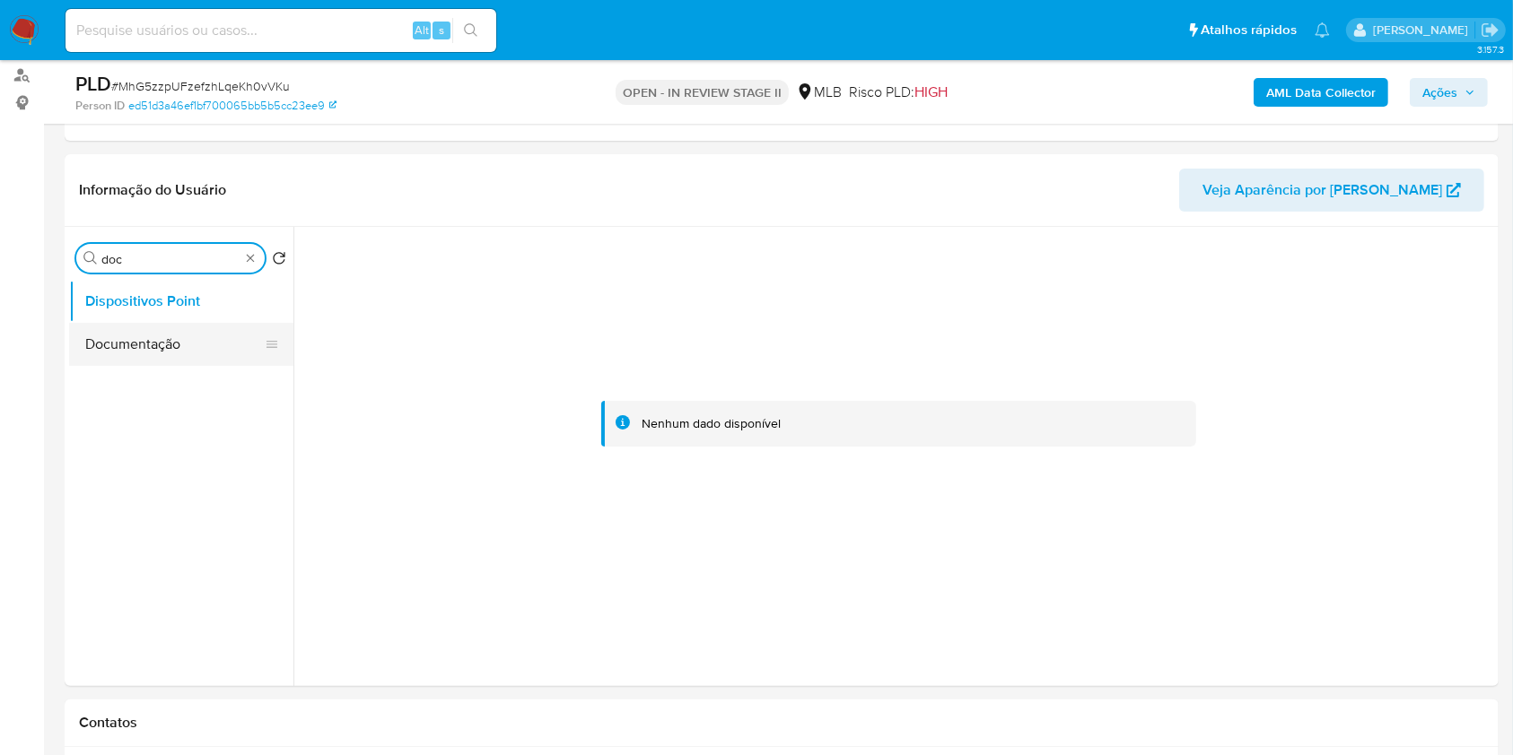
type input "doc"
click at [118, 350] on button "Documentação" at bounding box center [174, 344] width 210 height 43
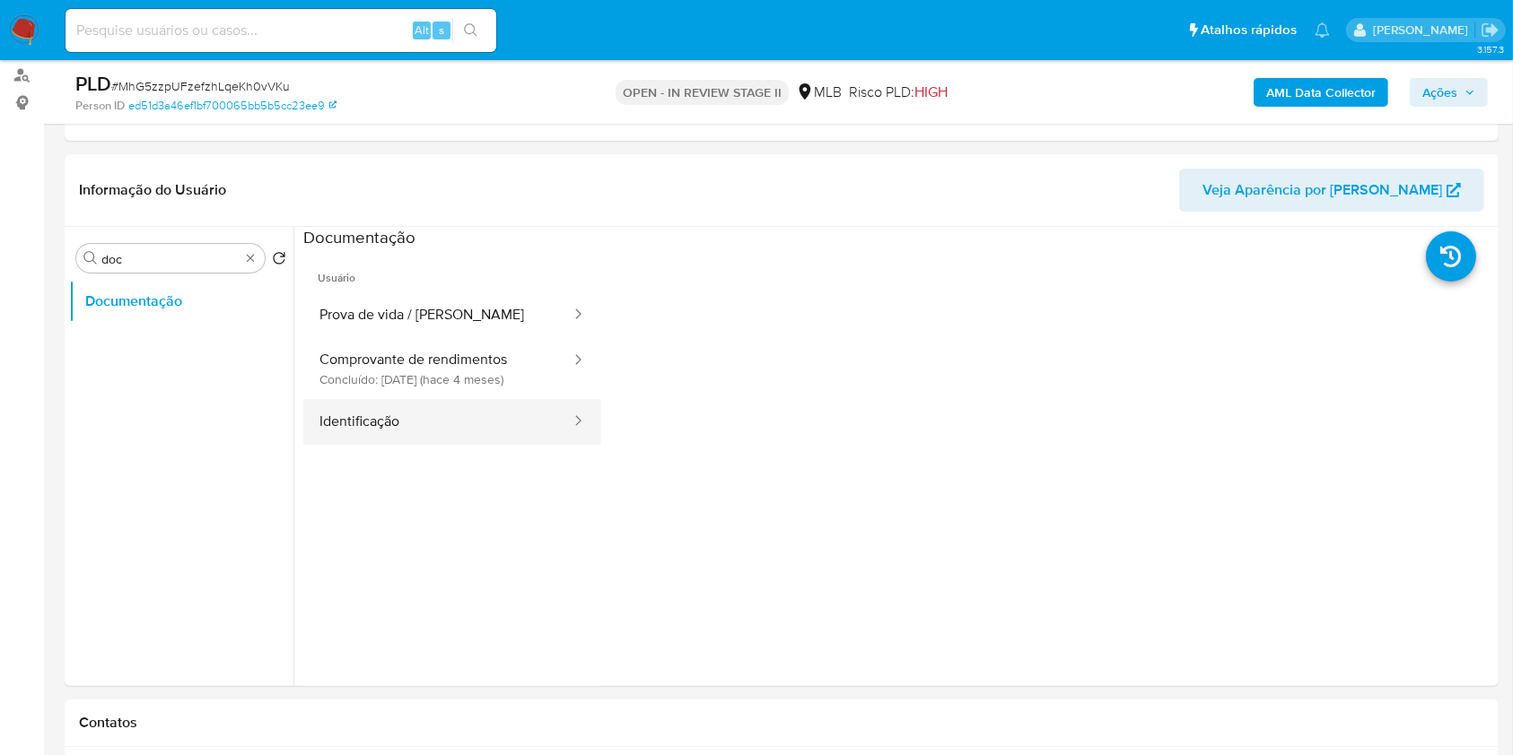
drag, startPoint x: 476, startPoint y: 430, endPoint x: 464, endPoint y: 404, distance: 28.9
click at [475, 431] on button "Identificação" at bounding box center [437, 422] width 269 height 46
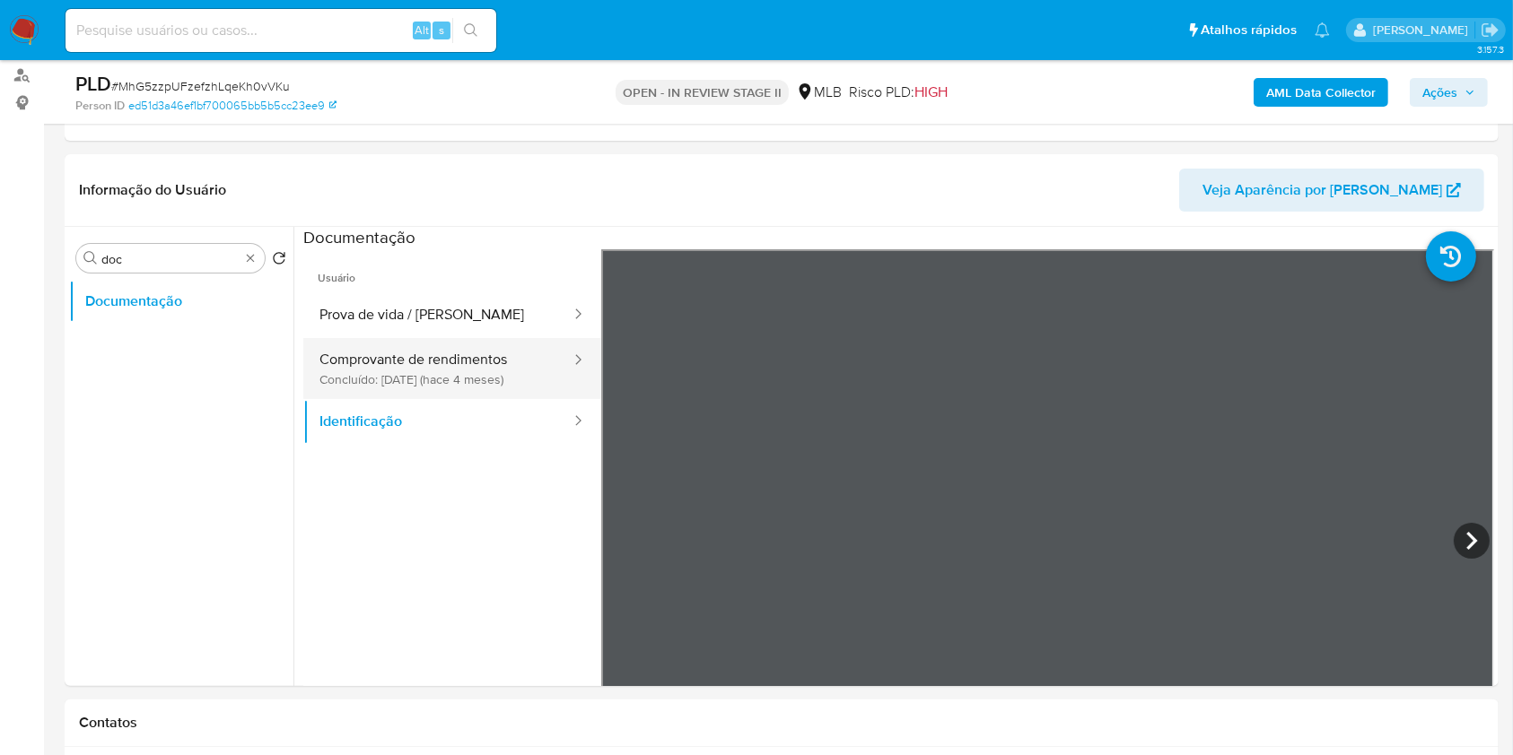
click at [455, 387] on button "Comprovante de rendimentos Concluído: 21/04/2025 (hace 4 meses)" at bounding box center [437, 368] width 269 height 61
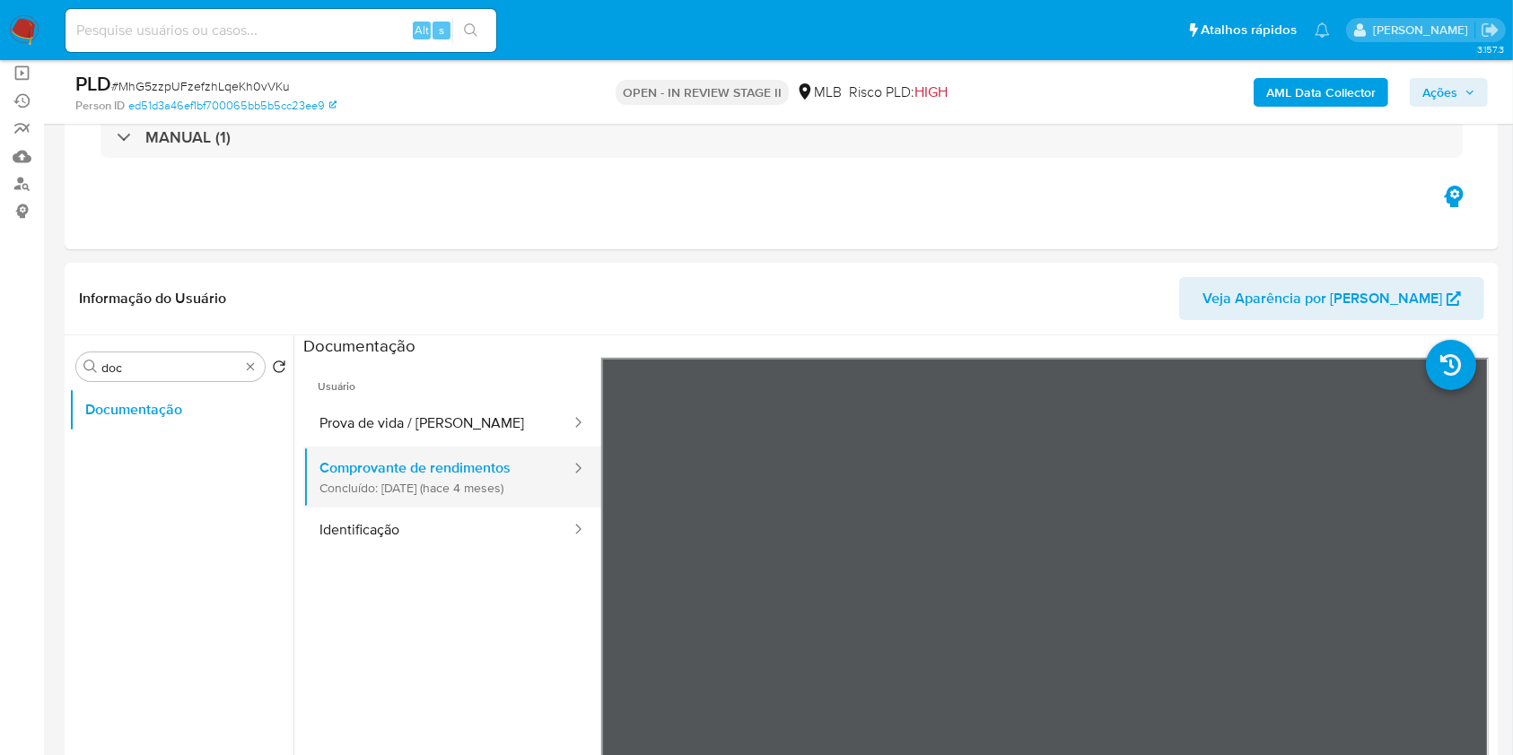
scroll to position [119, 0]
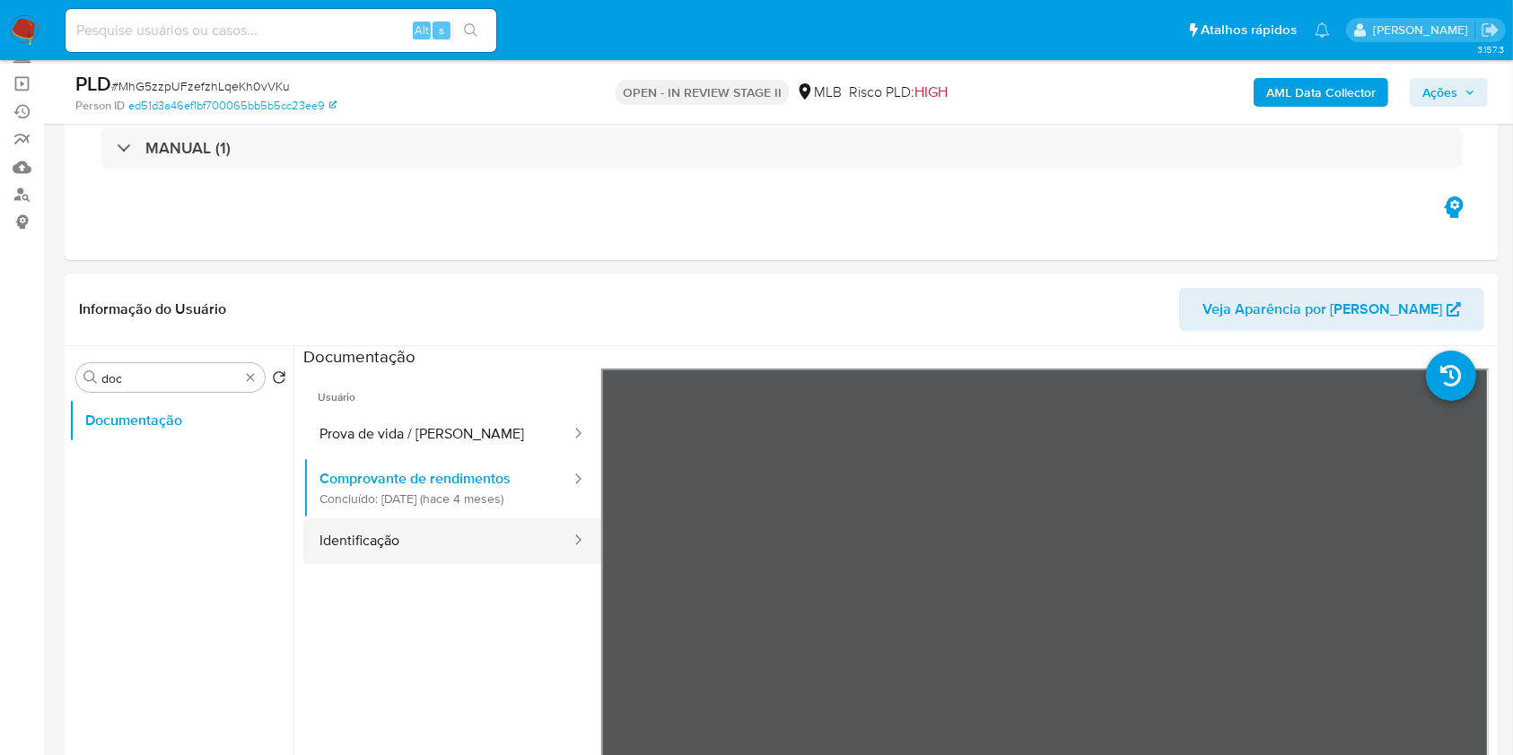
click at [423, 546] on button "Identificação" at bounding box center [437, 542] width 269 height 46
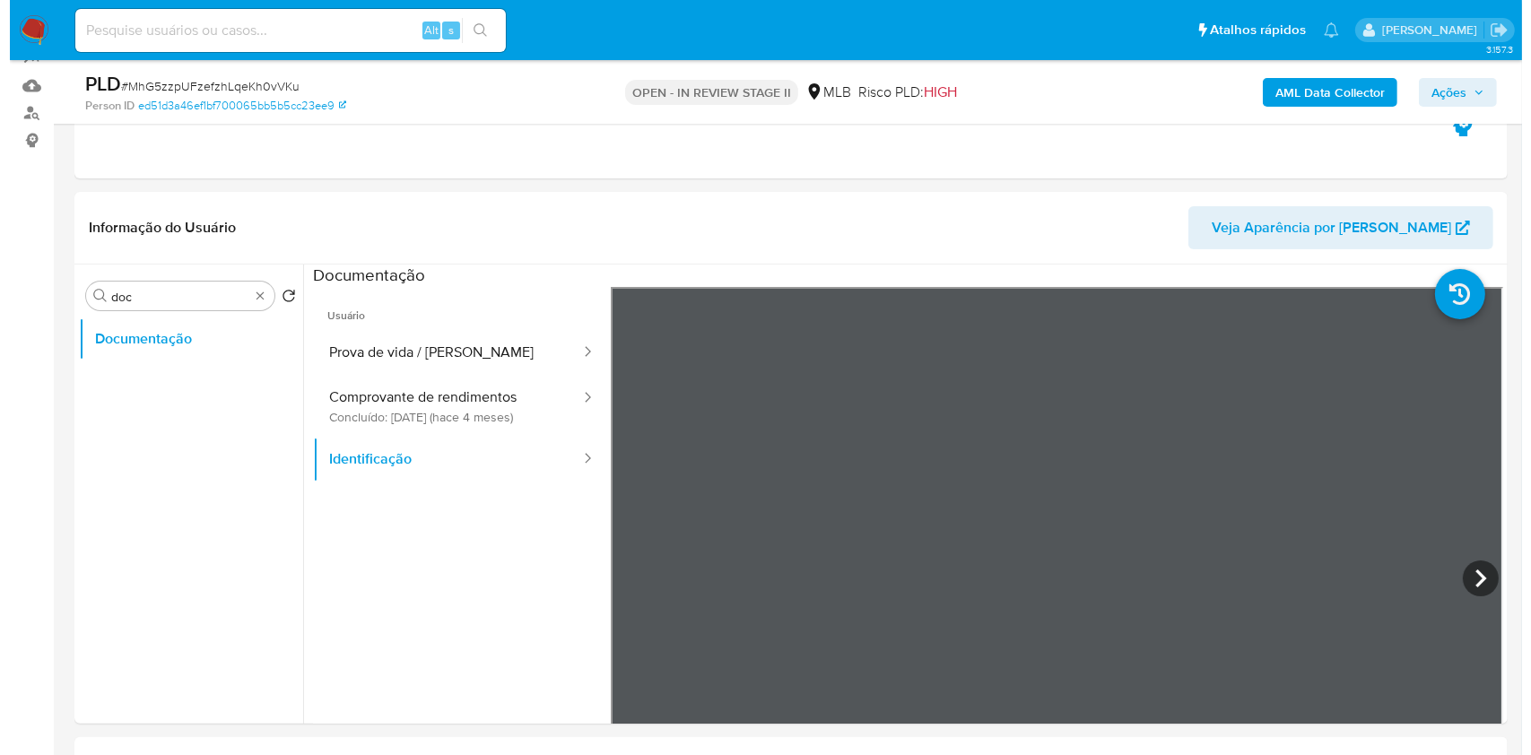
scroll to position [239, 0]
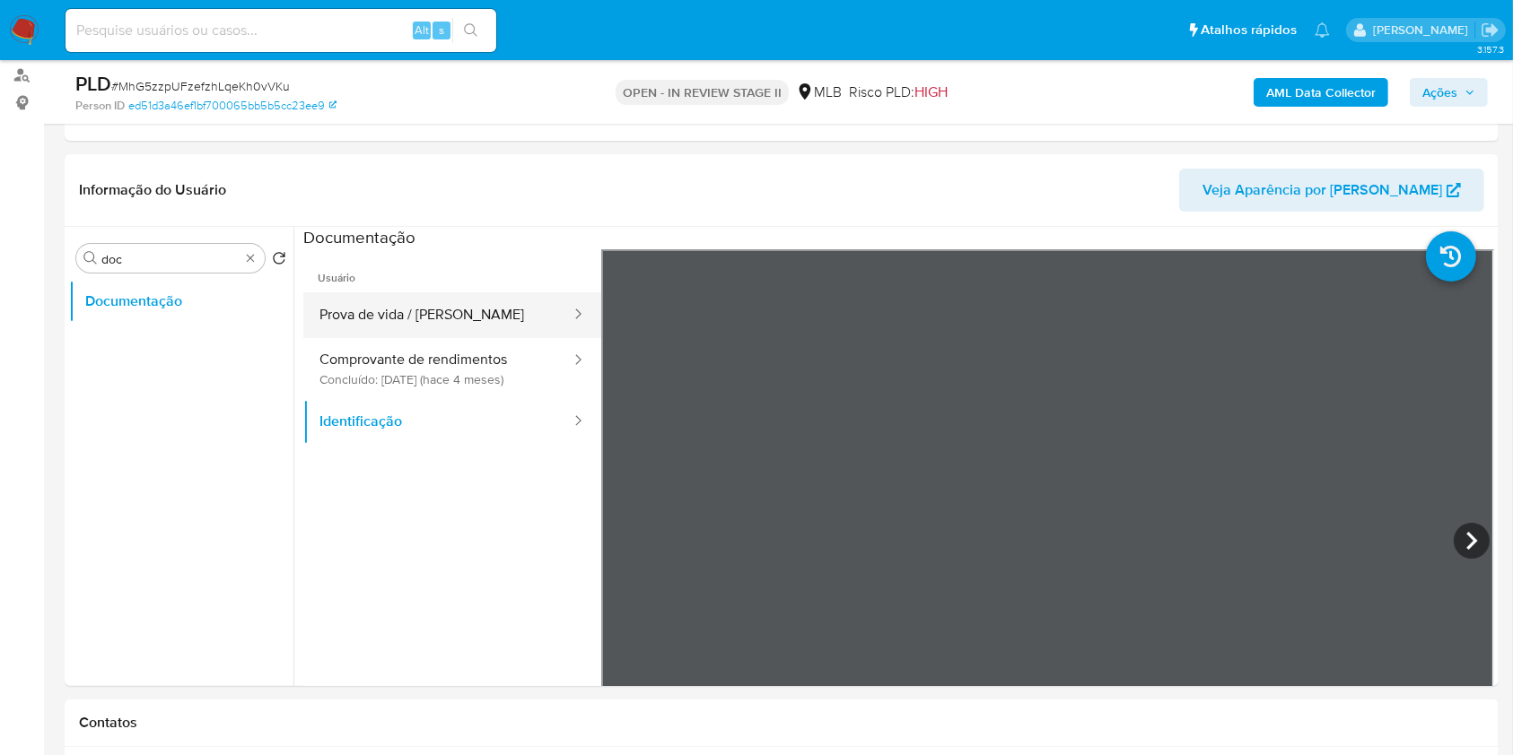
click at [472, 327] on button "Prova de vida / [PERSON_NAME]" at bounding box center [437, 315] width 269 height 46
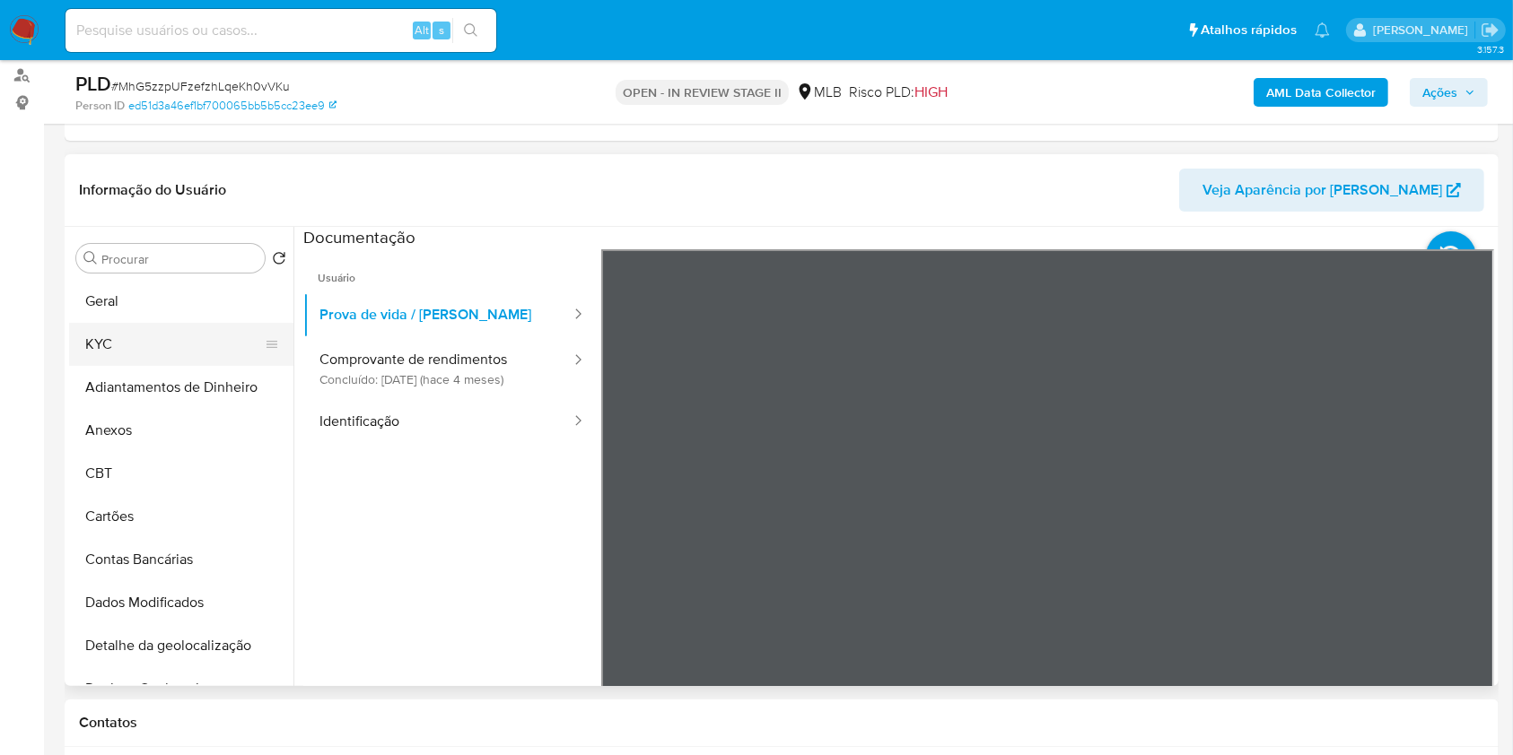
drag, startPoint x: 161, startPoint y: 341, endPoint x: 231, endPoint y: 348, distance: 71.2
click at [161, 341] on button "KYC" at bounding box center [174, 344] width 210 height 43
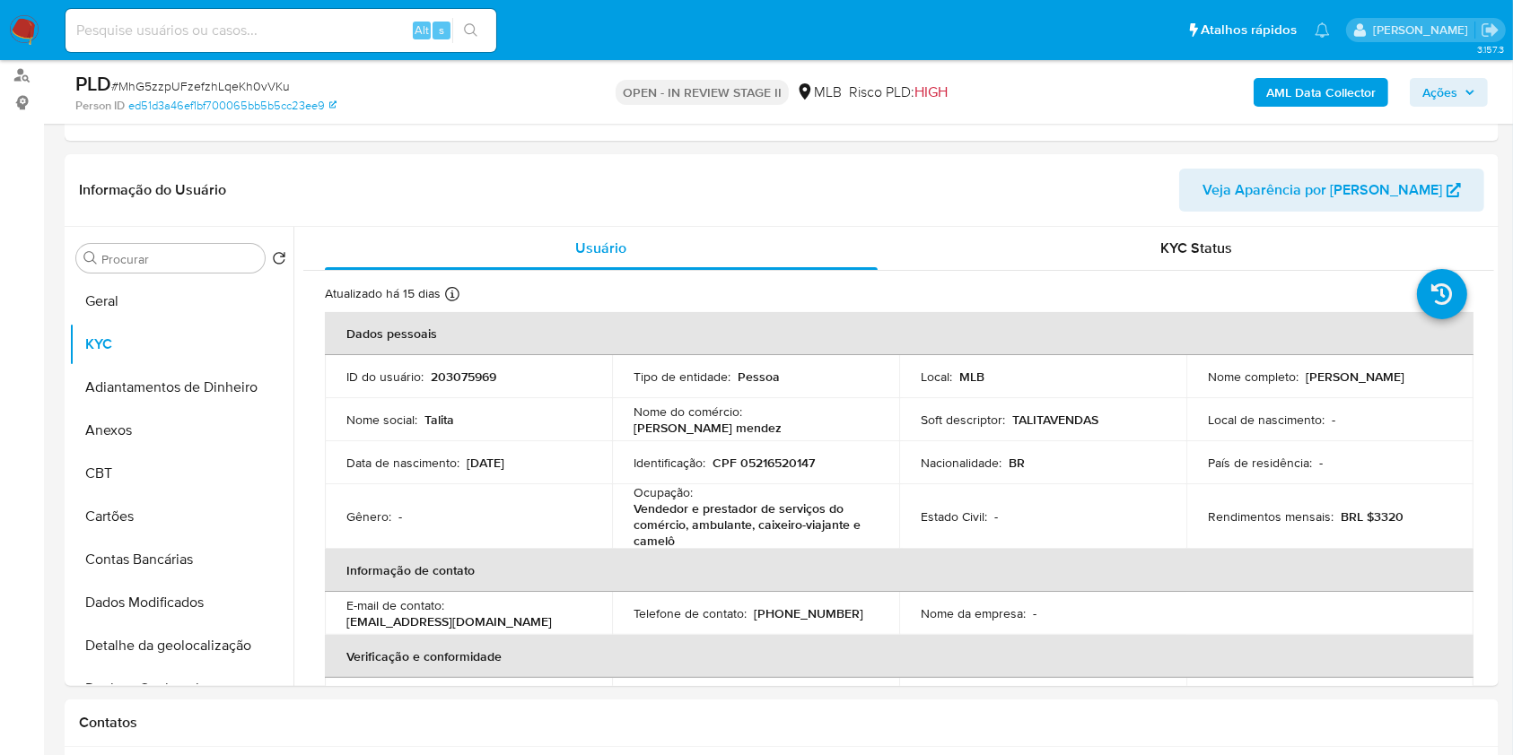
click at [1329, 90] on b "AML Data Collector" at bounding box center [1320, 92] width 109 height 29
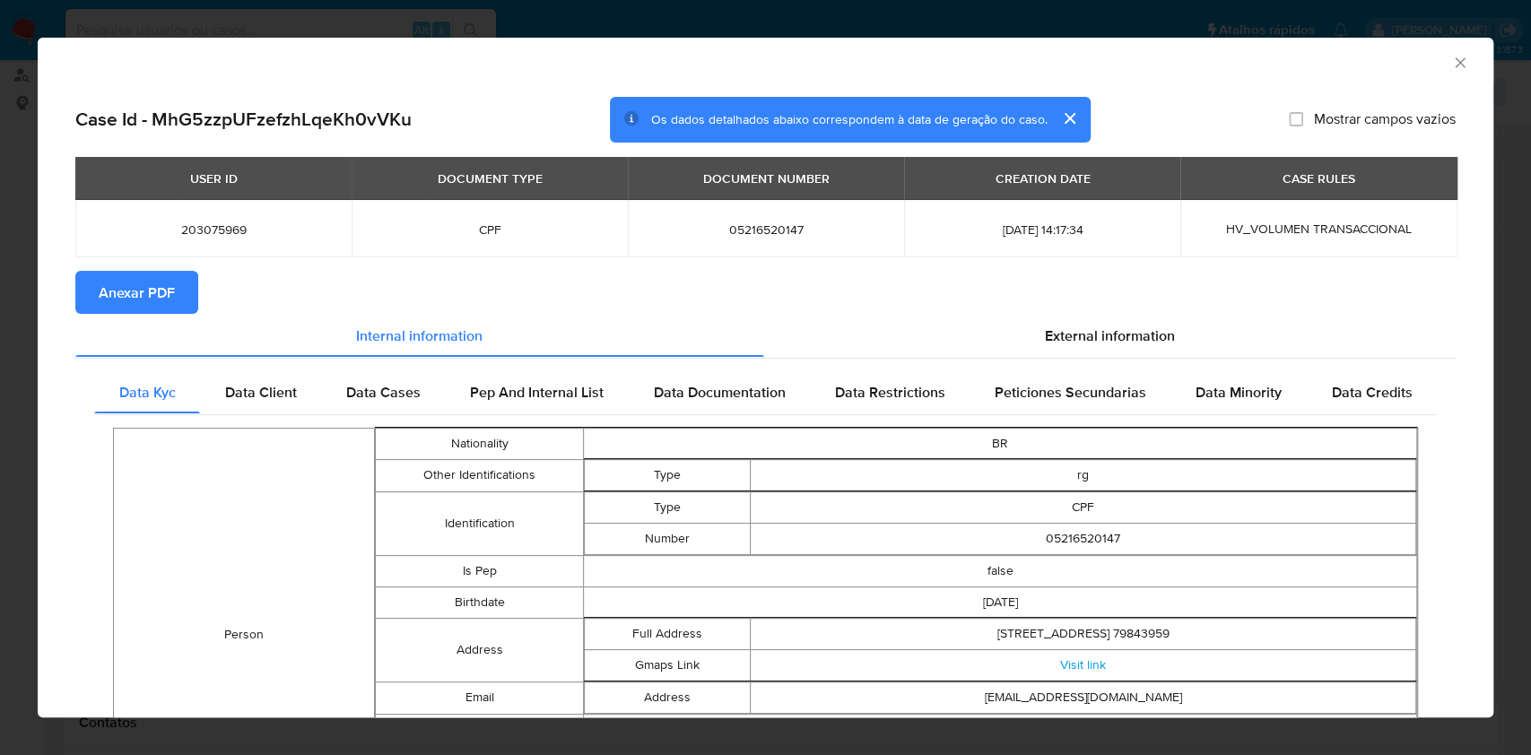
click at [187, 302] on button "Anexar PDF" at bounding box center [136, 292] width 123 height 43
click at [1452, 68] on icon "Fechar a janela" at bounding box center [1461, 63] width 18 height 18
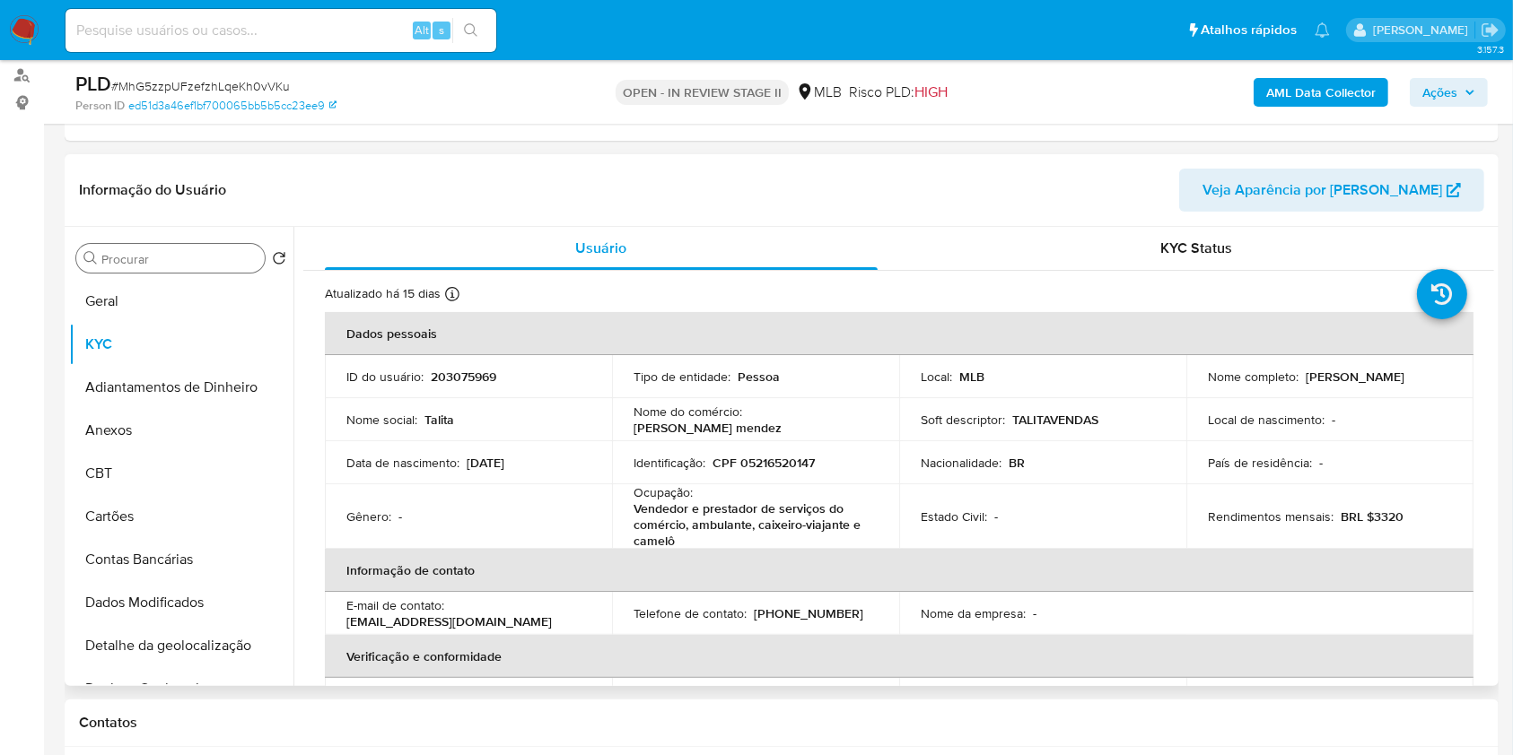
click at [231, 253] on input "Procurar" at bounding box center [179, 259] width 156 height 16
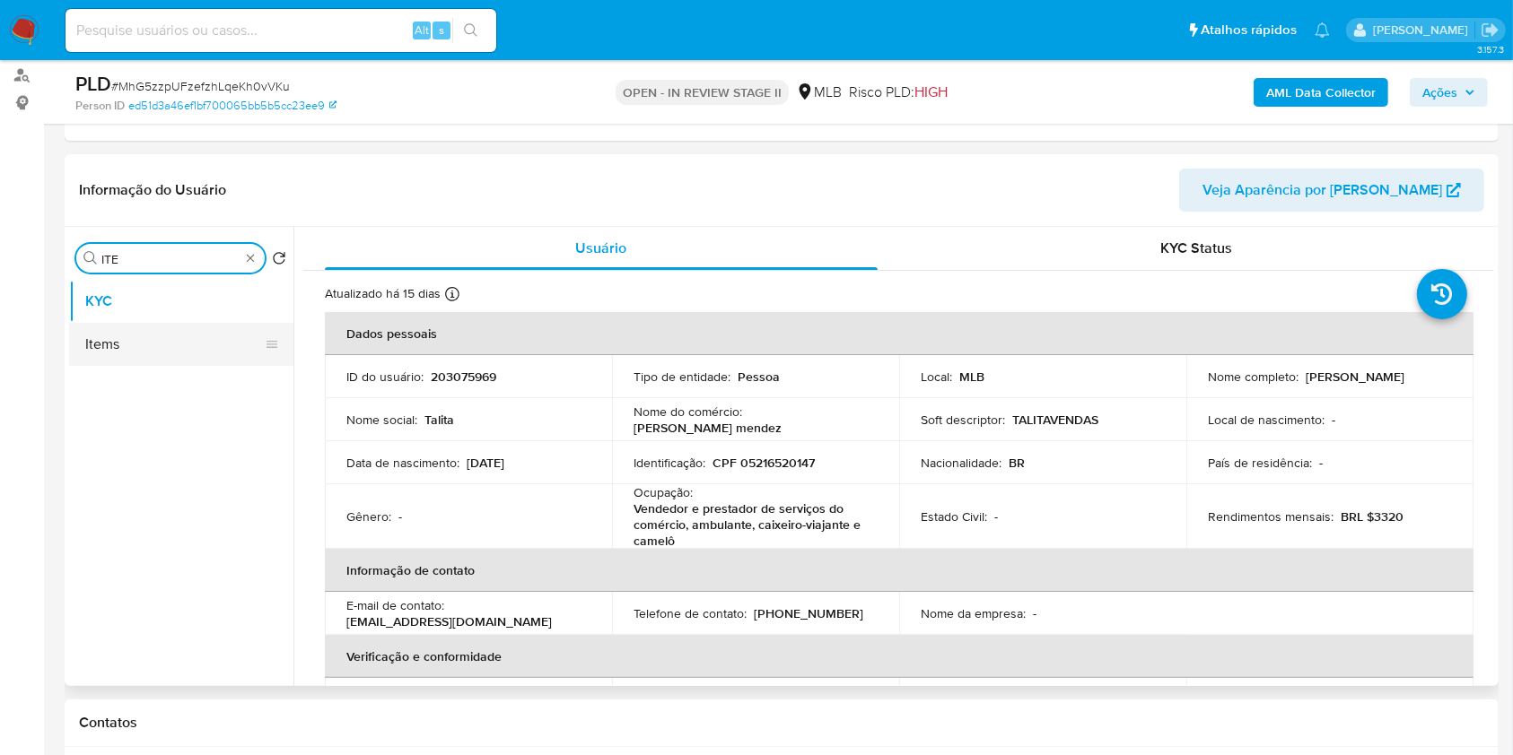
type input "ITE"
click at [190, 333] on button "Items" at bounding box center [174, 344] width 210 height 43
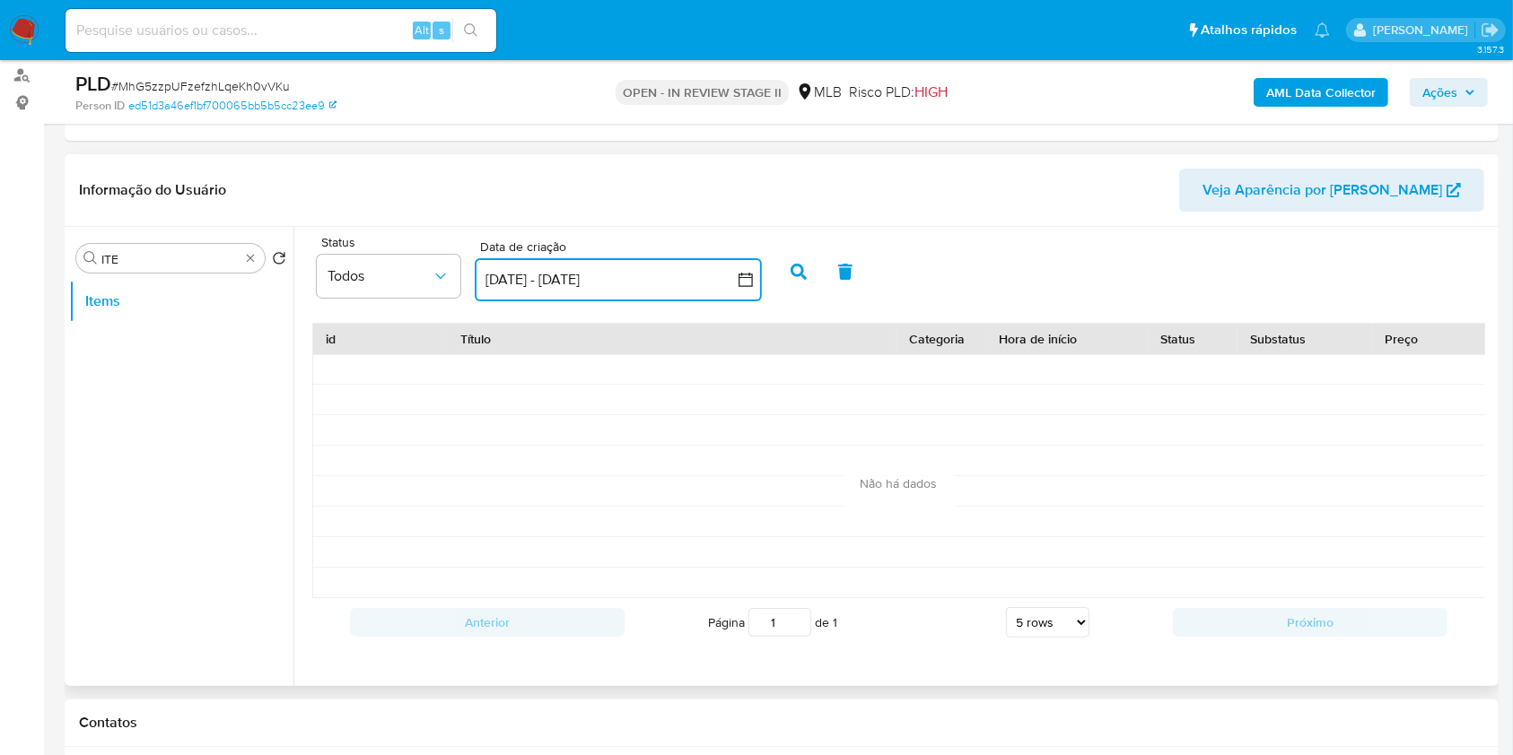
click at [545, 273] on button "6 ago 2025 - 5 sep 2025" at bounding box center [618, 279] width 287 height 43
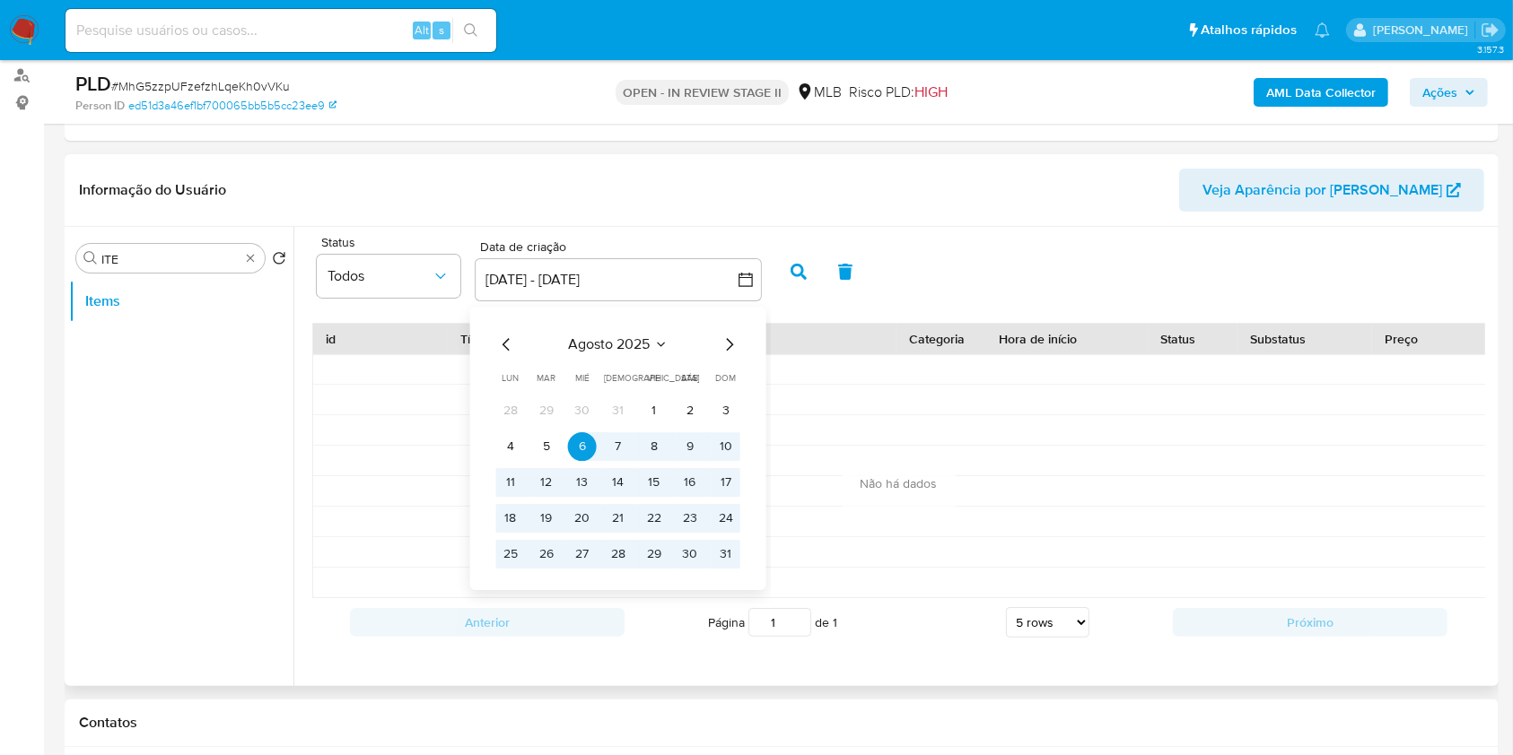
click at [509, 342] on icon "Mes anterior" at bounding box center [507, 345] width 22 height 22
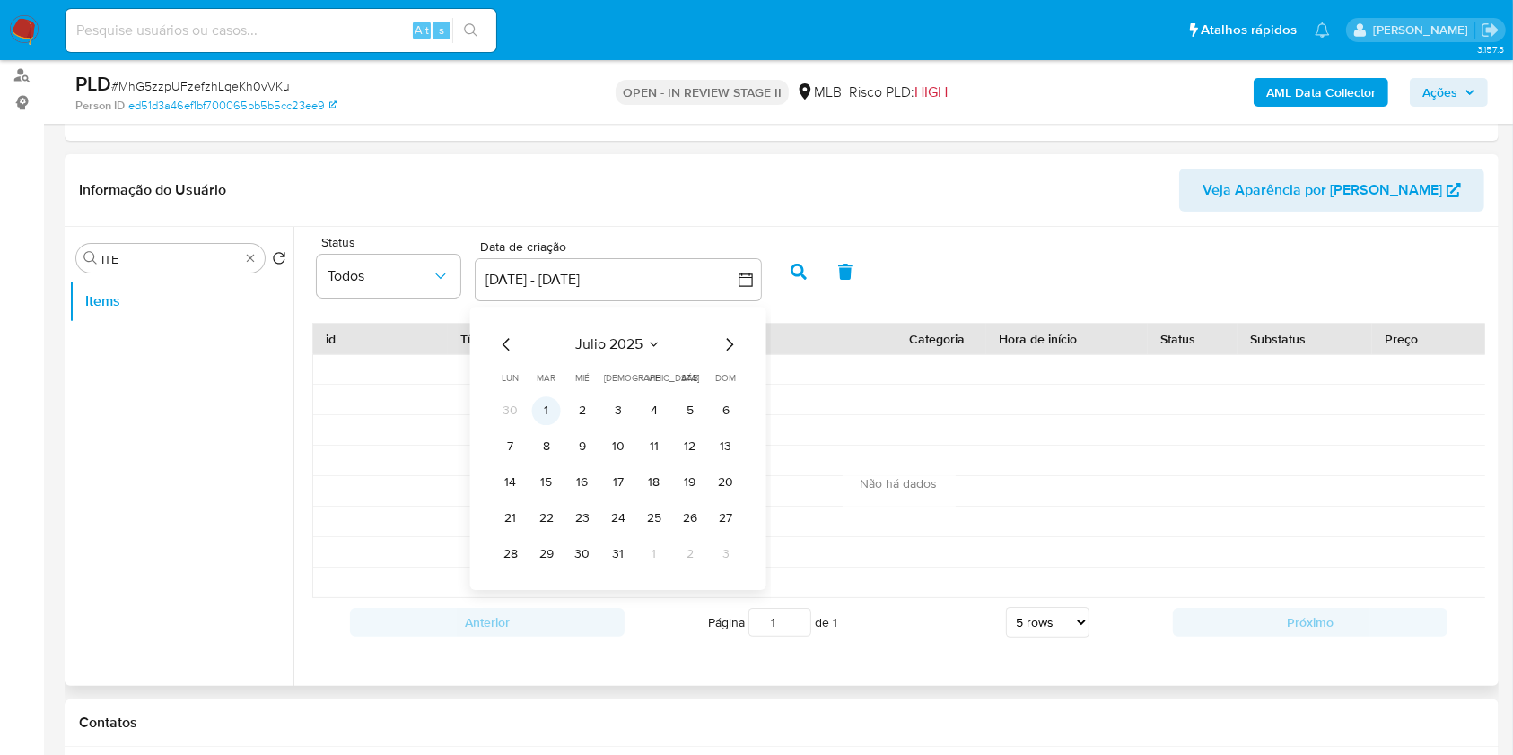
click at [554, 400] on button "1" at bounding box center [546, 411] width 29 height 29
click at [548, 412] on button "1" at bounding box center [546, 411] width 29 height 29
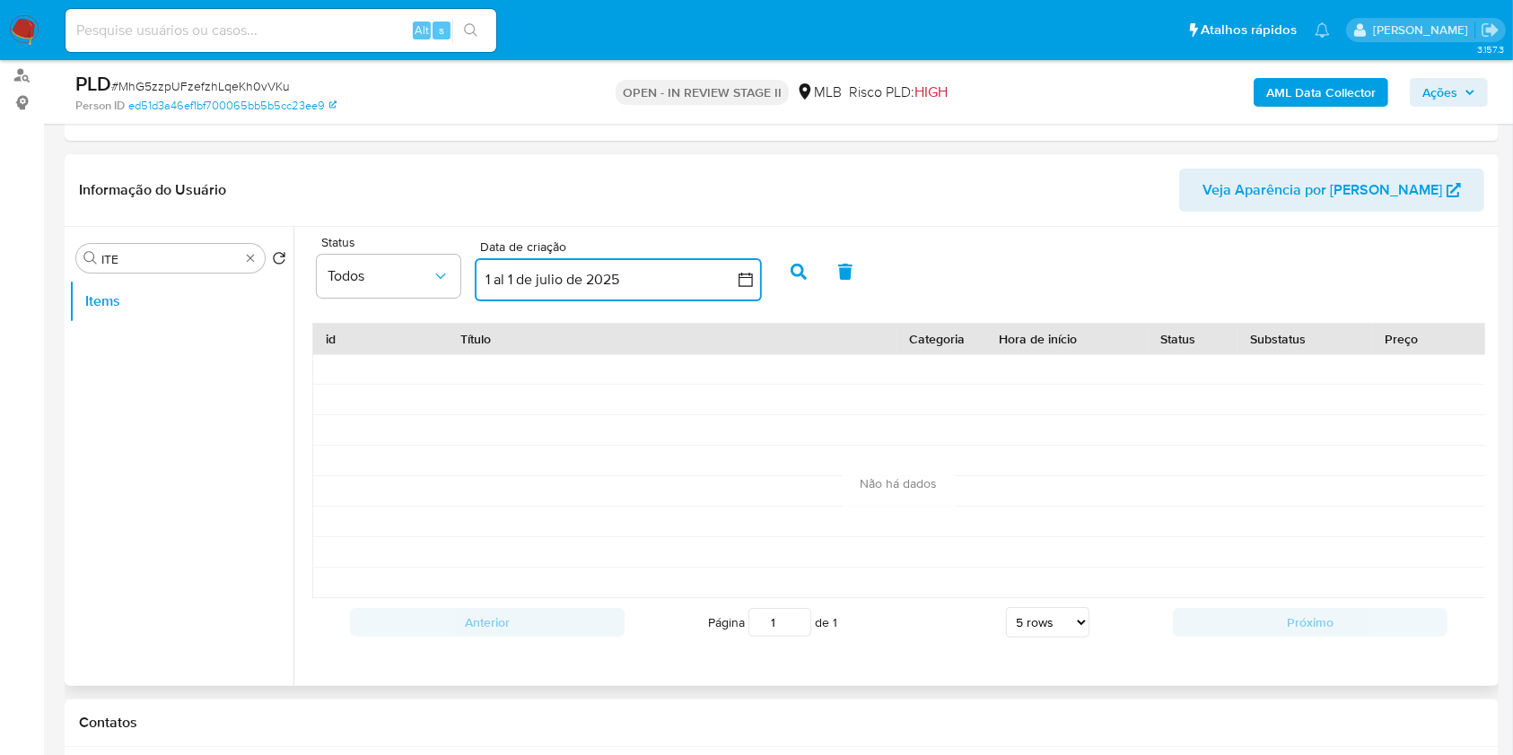
click at [595, 293] on button "1 al 1 de julio de 2025" at bounding box center [618, 279] width 287 height 43
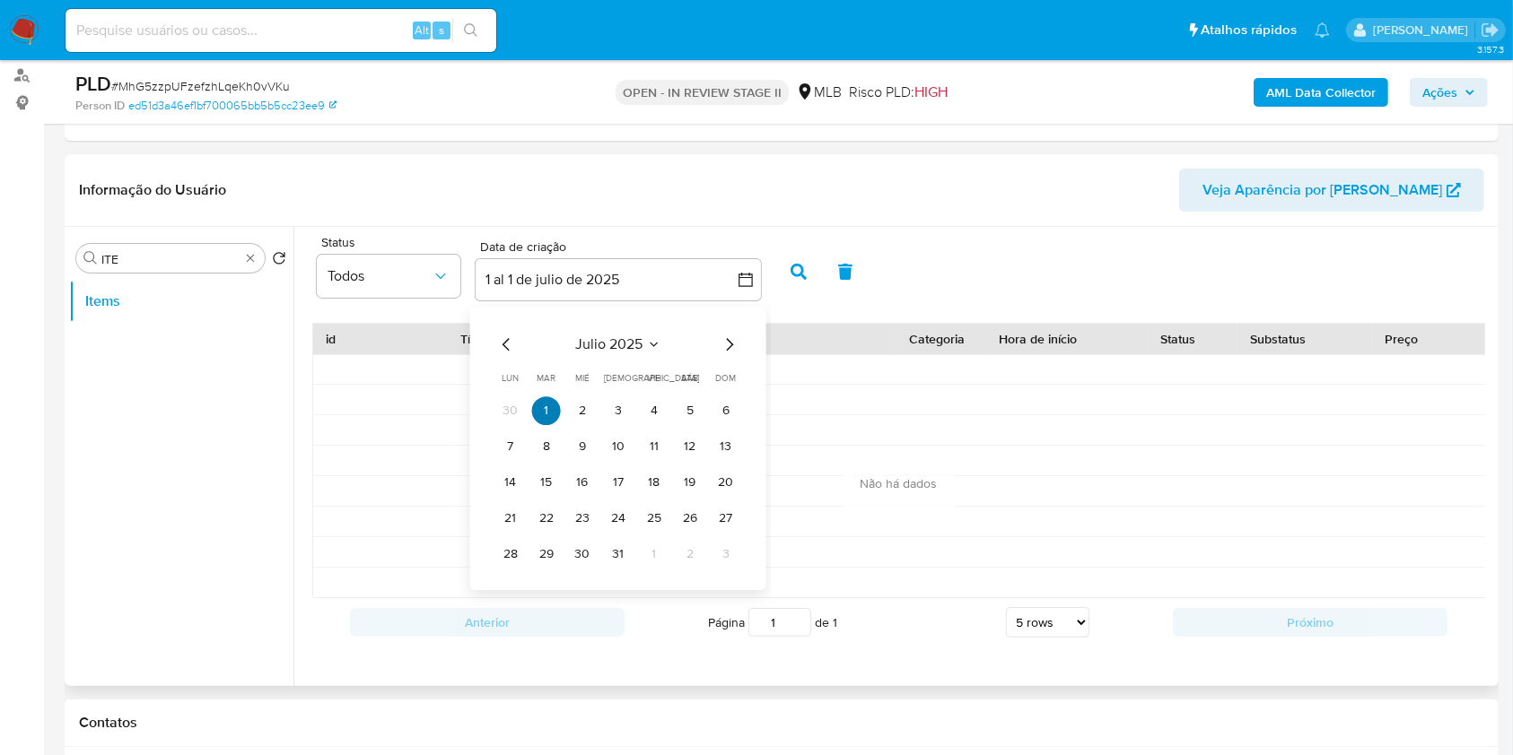
click at [548, 405] on button "1" at bounding box center [546, 411] width 29 height 29
click at [729, 344] on icon "Mes siguiente" at bounding box center [730, 345] width 22 height 22
click at [731, 345] on icon "Mes siguiente" at bounding box center [730, 345] width 22 height 22
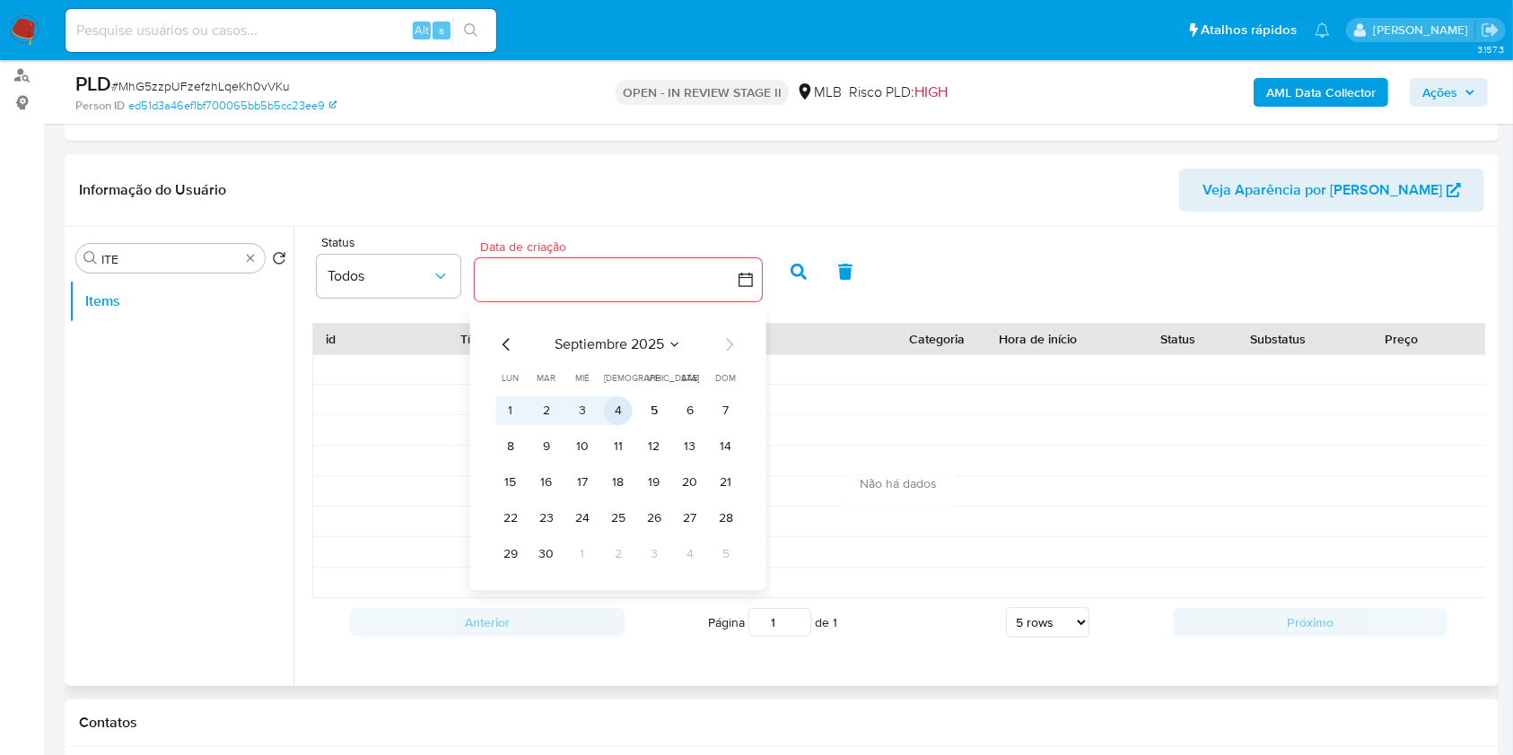
click at [625, 414] on button "4" at bounding box center [618, 411] width 29 height 29
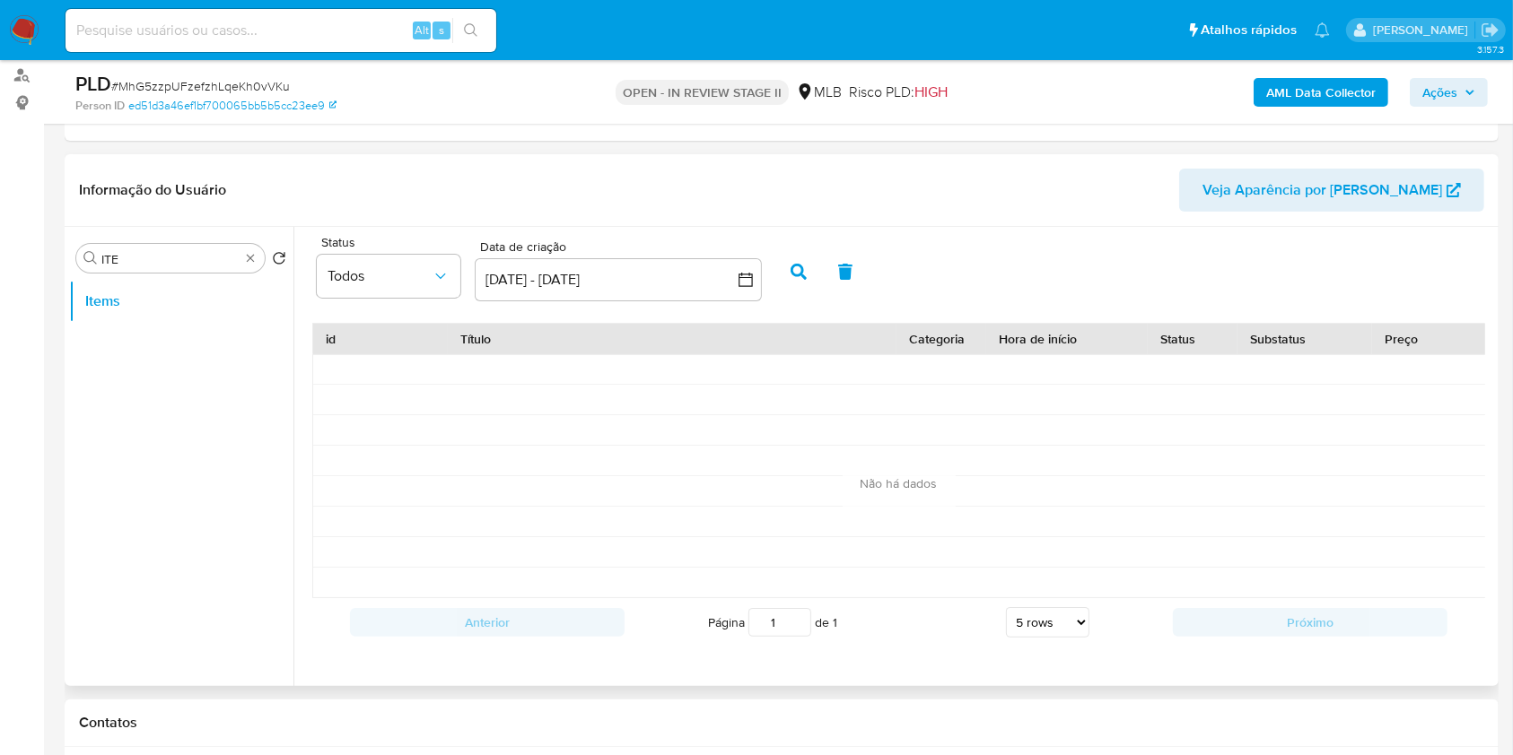
click at [807, 274] on button "button" at bounding box center [798, 271] width 47 height 43
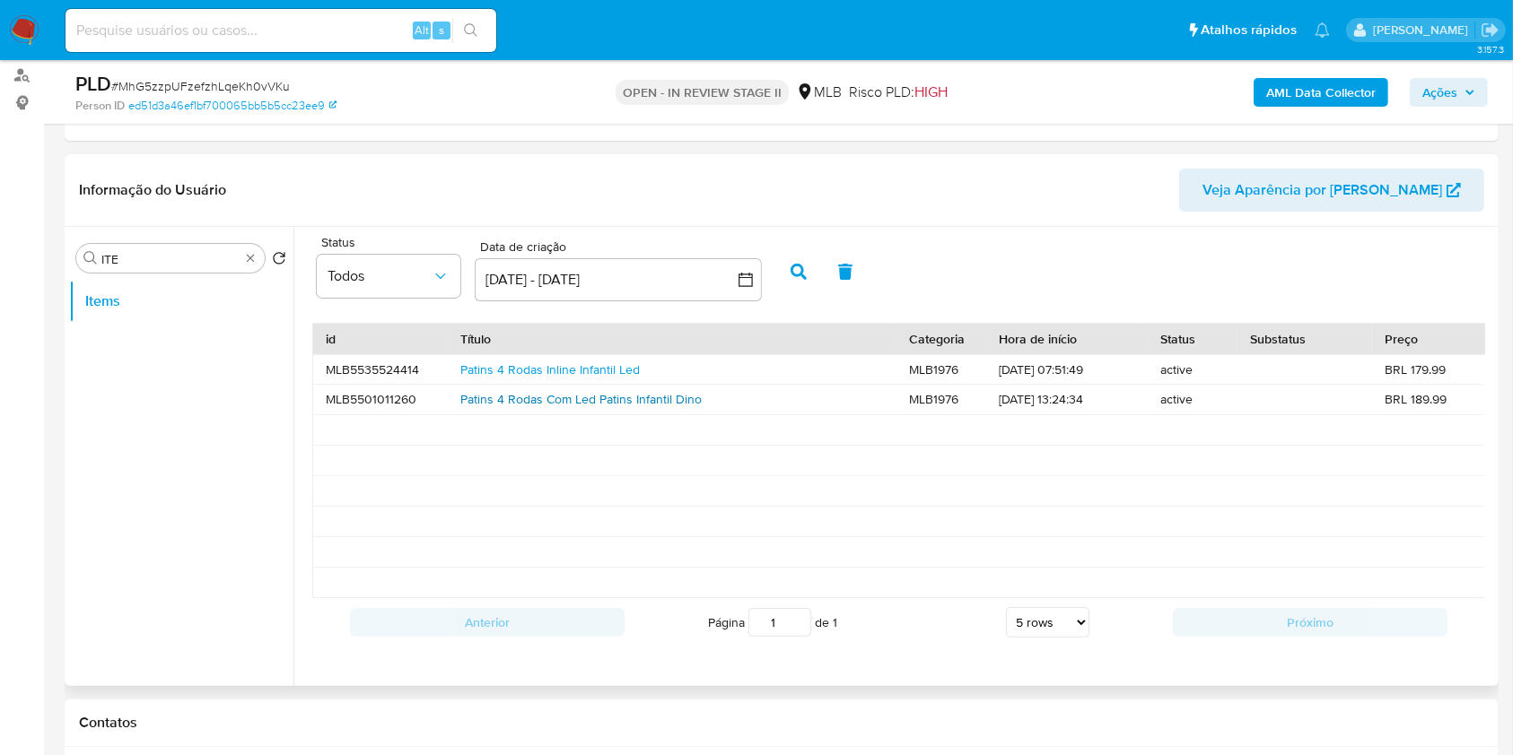
click at [632, 398] on link "Patins 4 Rodas Com Led Patins Infantil Dino" at bounding box center [580, 399] width 241 height 18
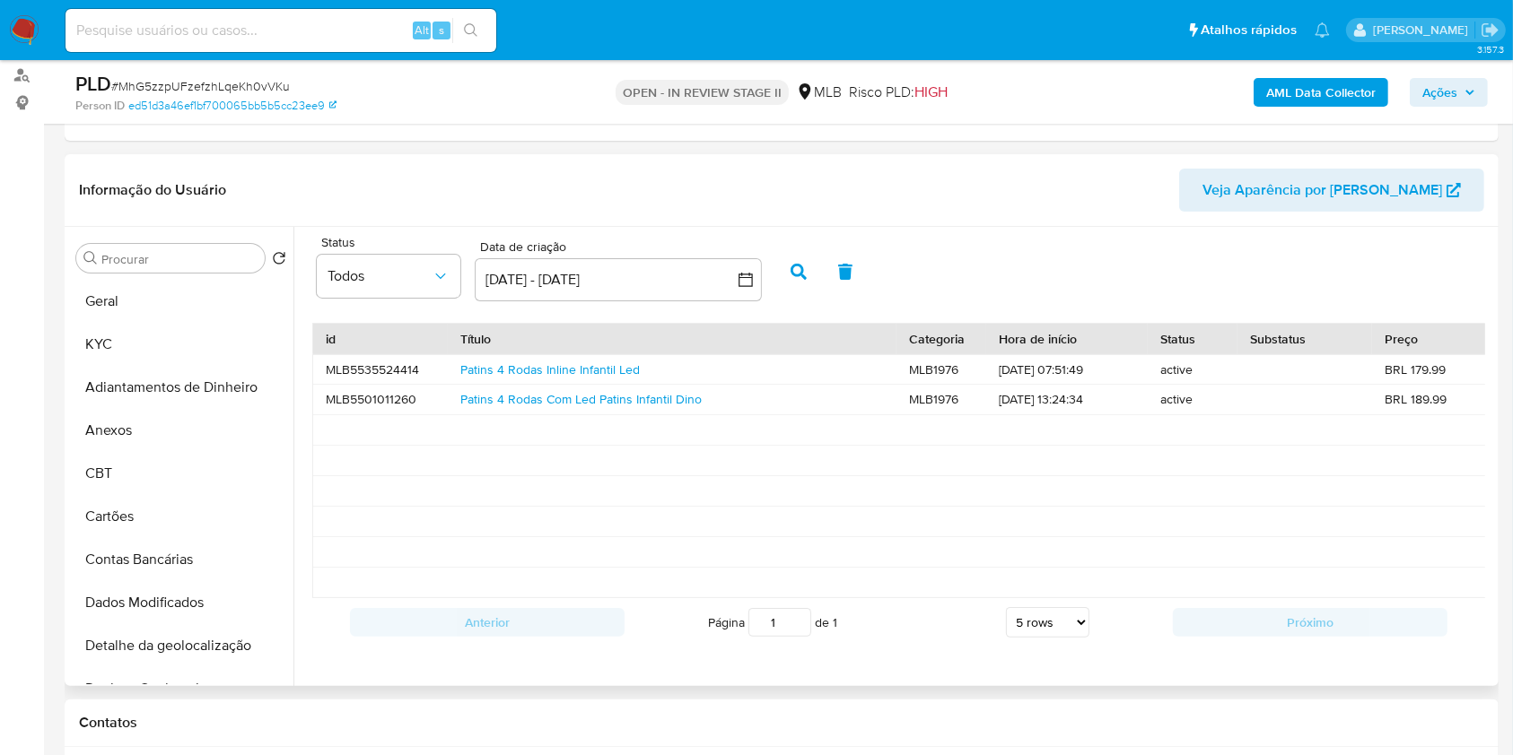
drag, startPoint x: 136, startPoint y: 438, endPoint x: 331, endPoint y: 416, distance: 195.9
click at [136, 439] on button "Anexos" at bounding box center [181, 430] width 224 height 43
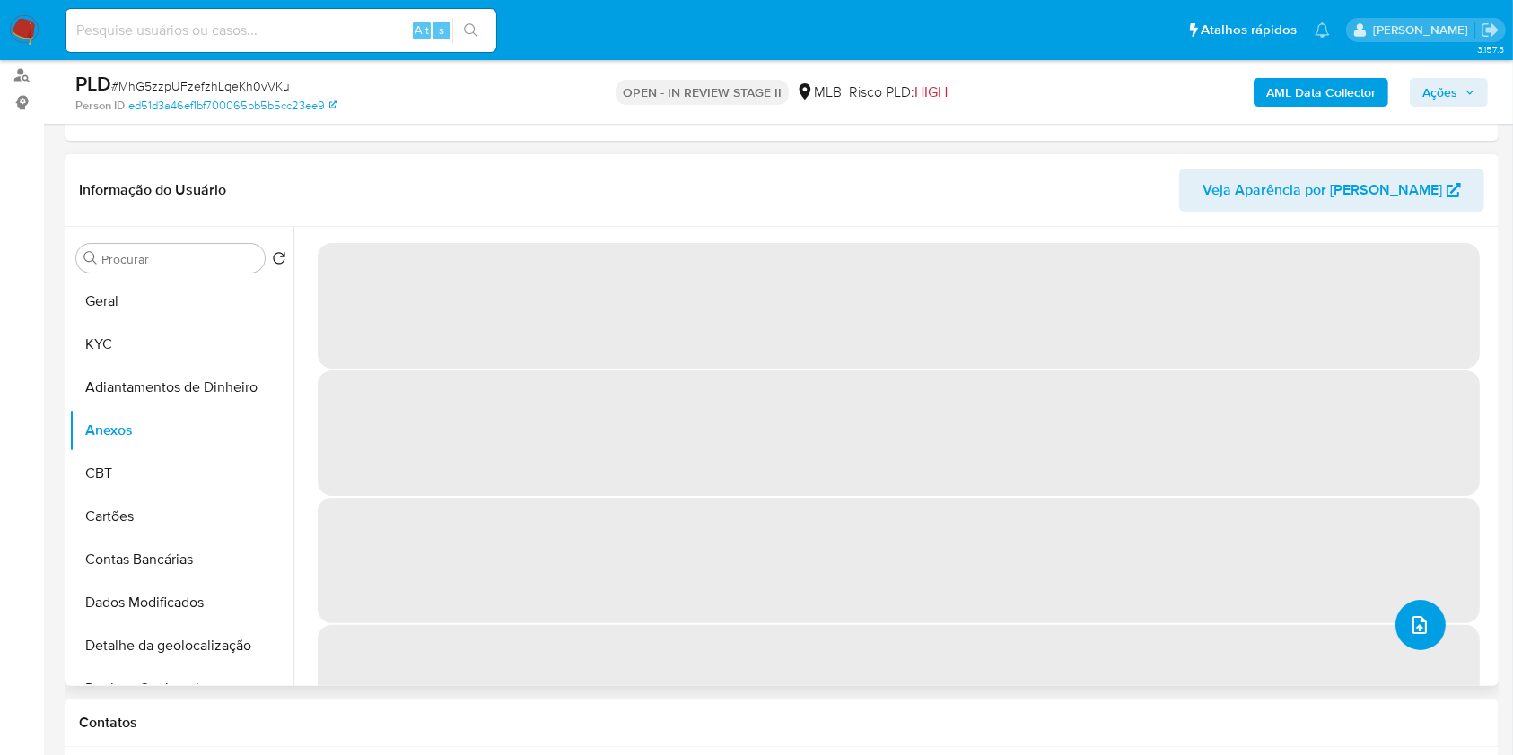
click at [1428, 624] on button "upload-file" at bounding box center [1420, 625] width 50 height 50
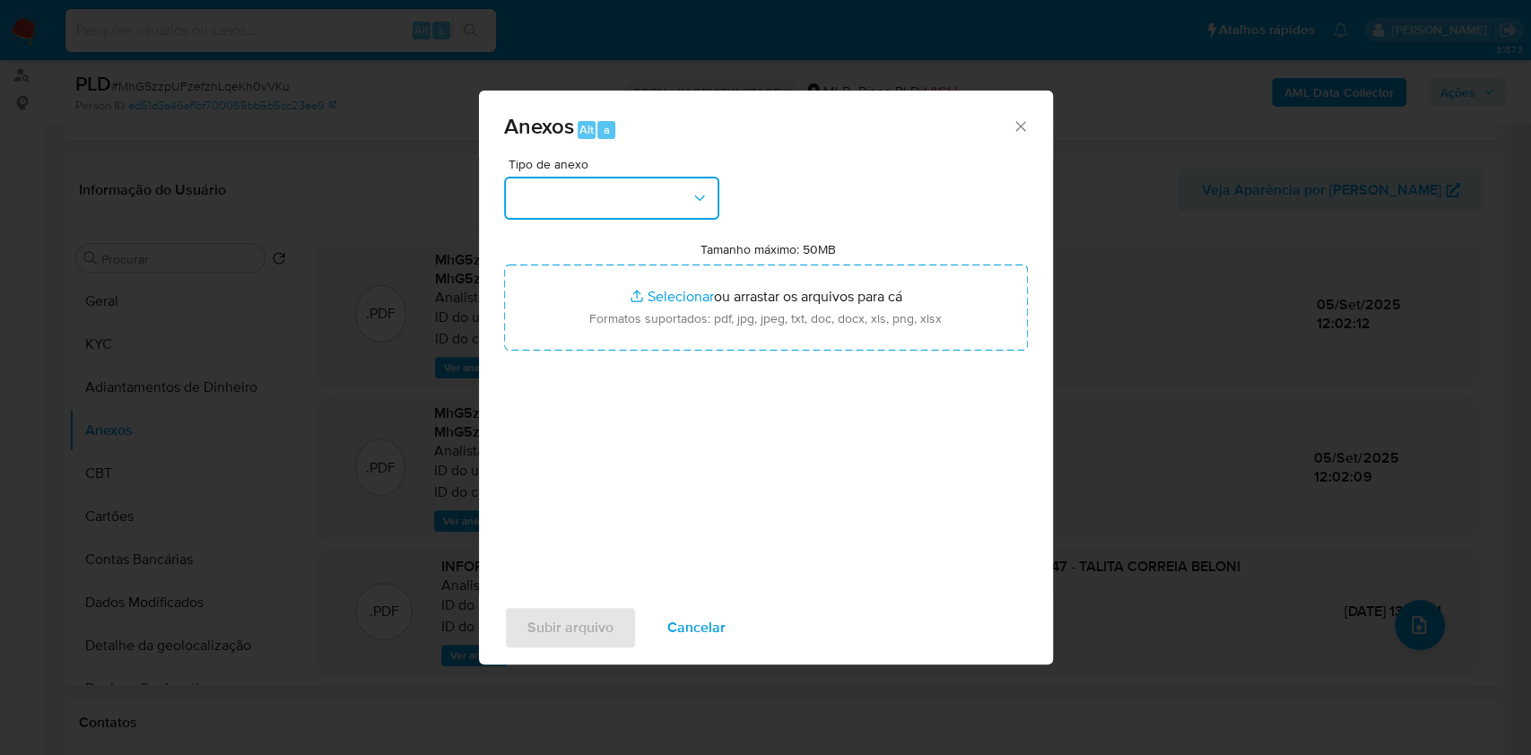
drag, startPoint x: 682, startPoint y: 223, endPoint x: 627, endPoint y: 215, distance: 55.3
click at [632, 194] on button "button" at bounding box center [611, 198] width 215 height 43
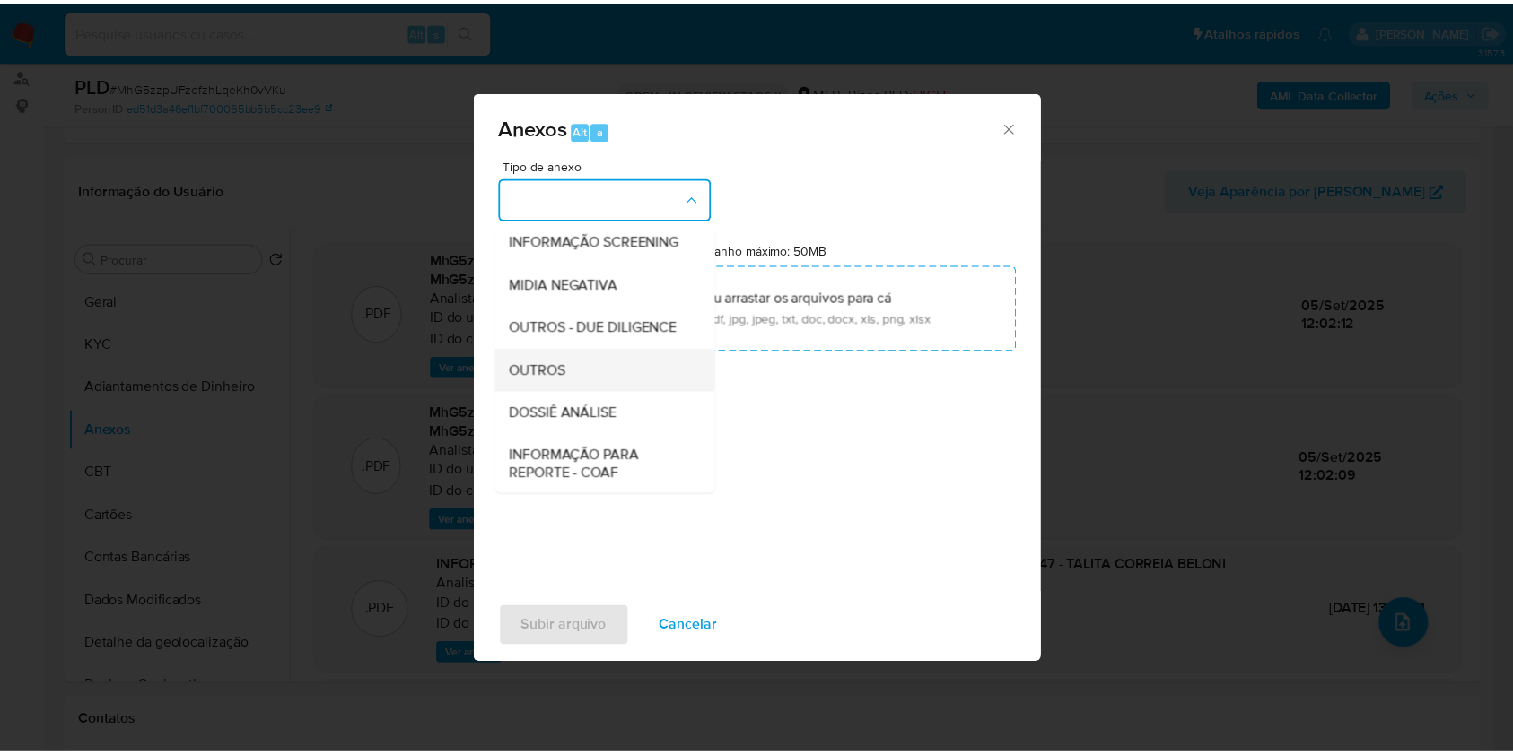
scroll to position [275, 0]
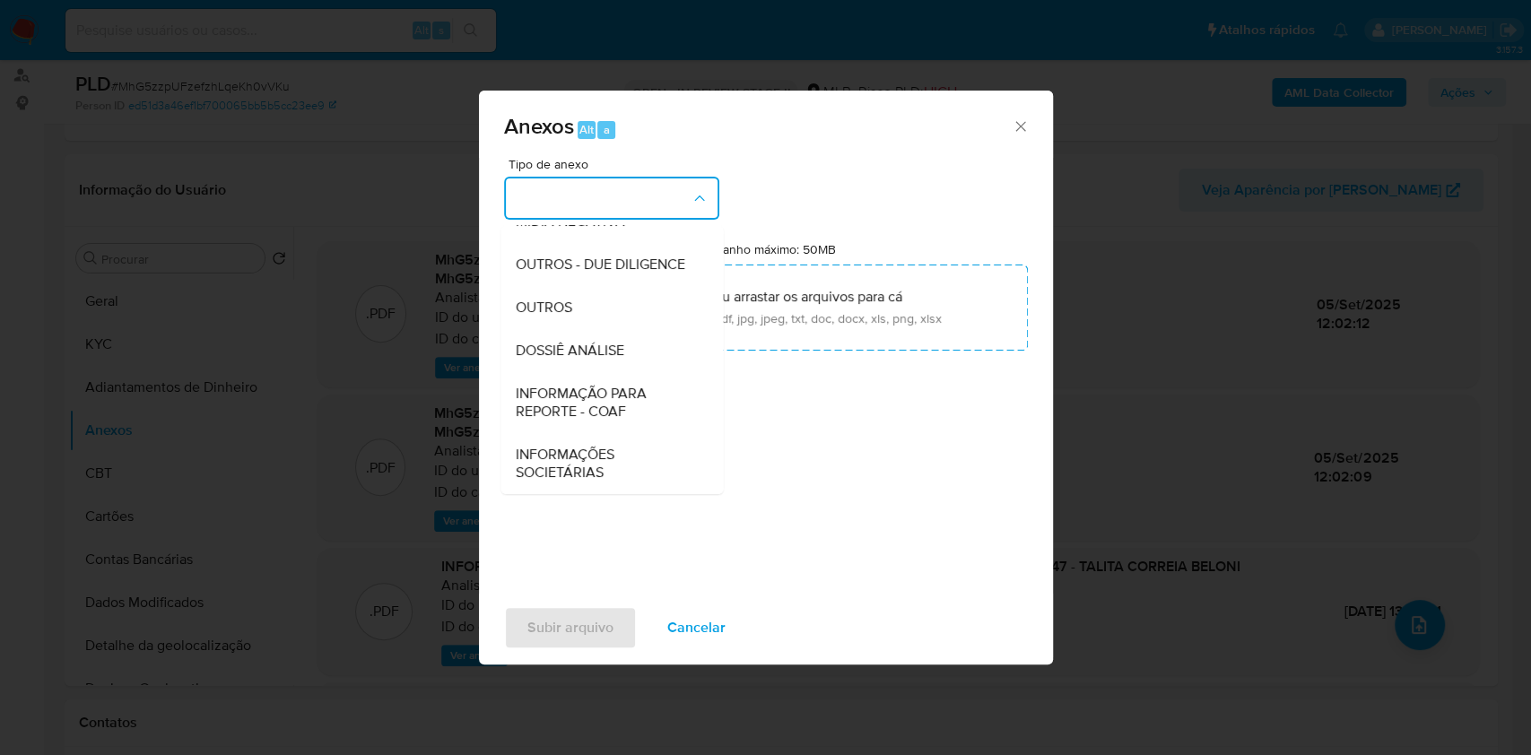
drag, startPoint x: 594, startPoint y: 308, endPoint x: 818, endPoint y: 236, distance: 235.5
click at [594, 309] on div "OUTROS" at bounding box center [606, 307] width 183 height 43
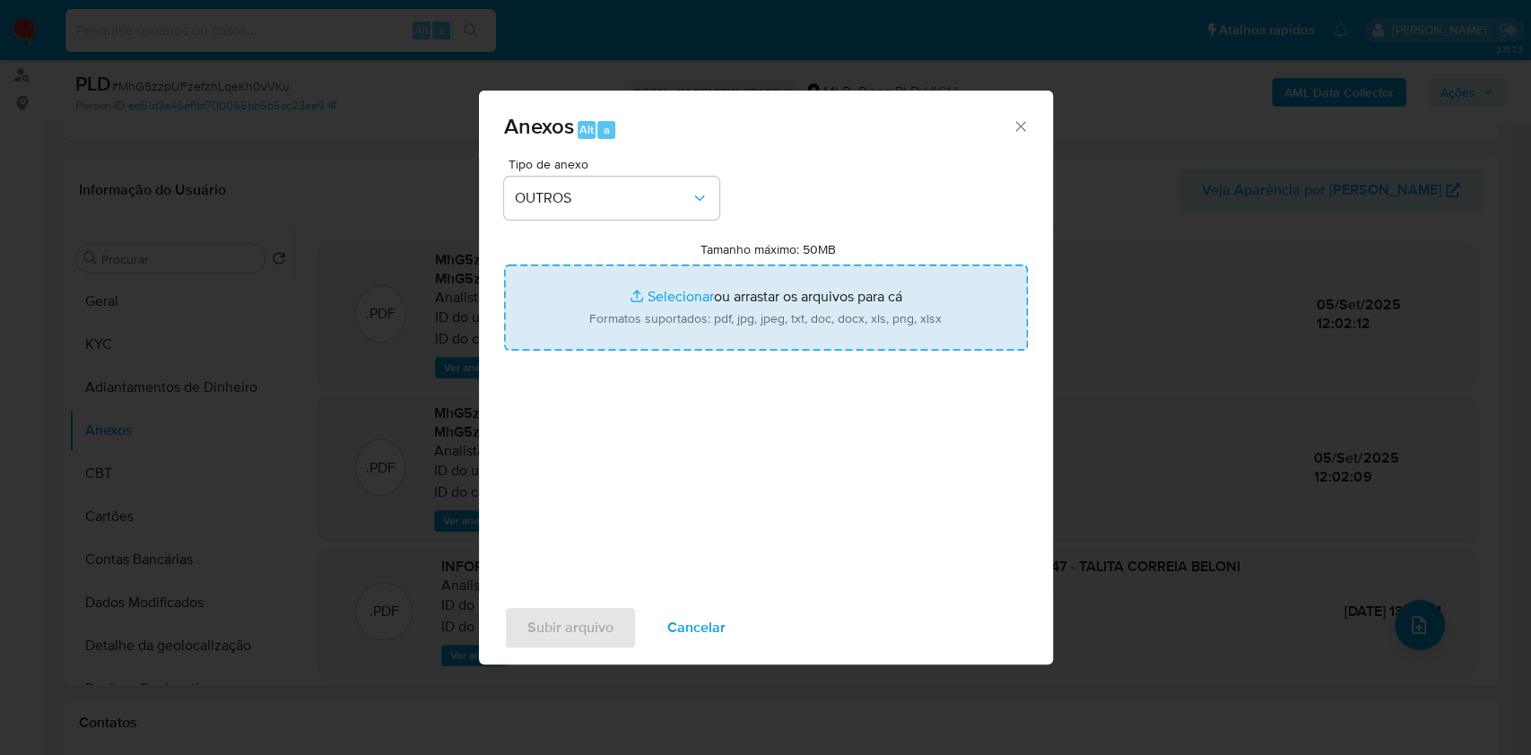
type input "C:\fakepath\Mulan 203075969_Talita Correia Beloni 2025_09_02_14_59_14.pdf"
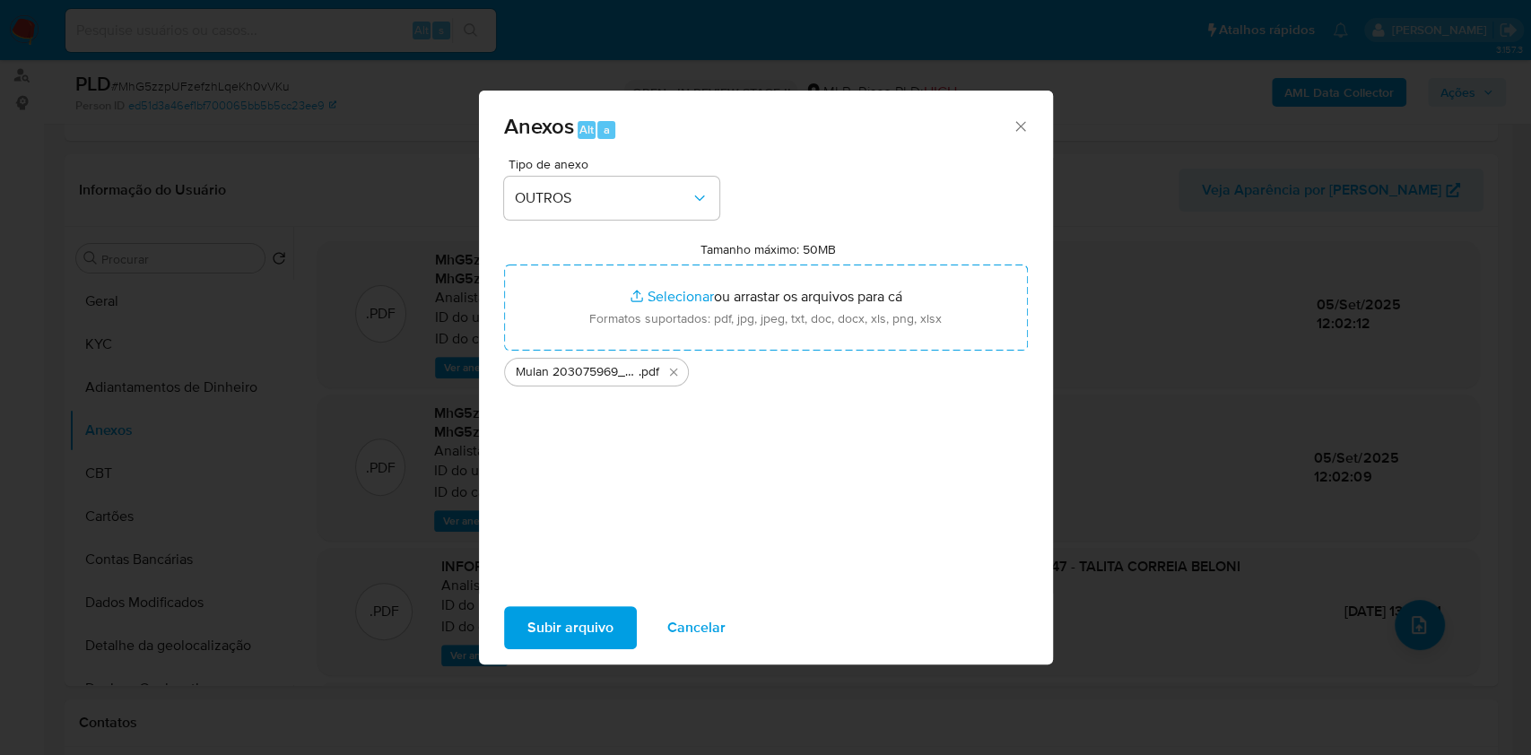
click at [589, 639] on span "Subir arquivo" at bounding box center [570, 627] width 86 height 39
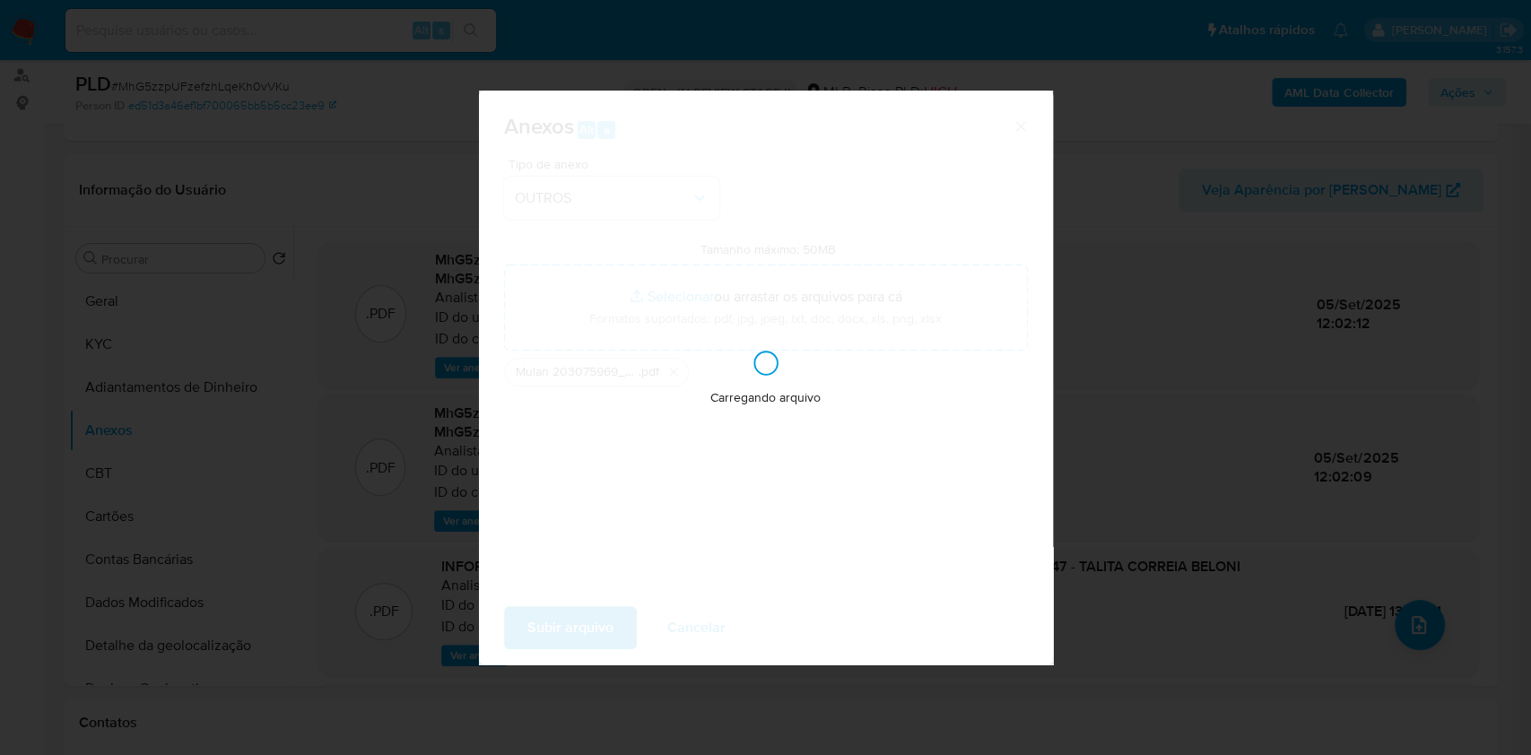
click at [1253, 351] on div "Anexos Alt a Tipo de anexo OUTROS Tamanho máximo: 50MB Selecionar arquivos Sele…" at bounding box center [765, 377] width 1531 height 755
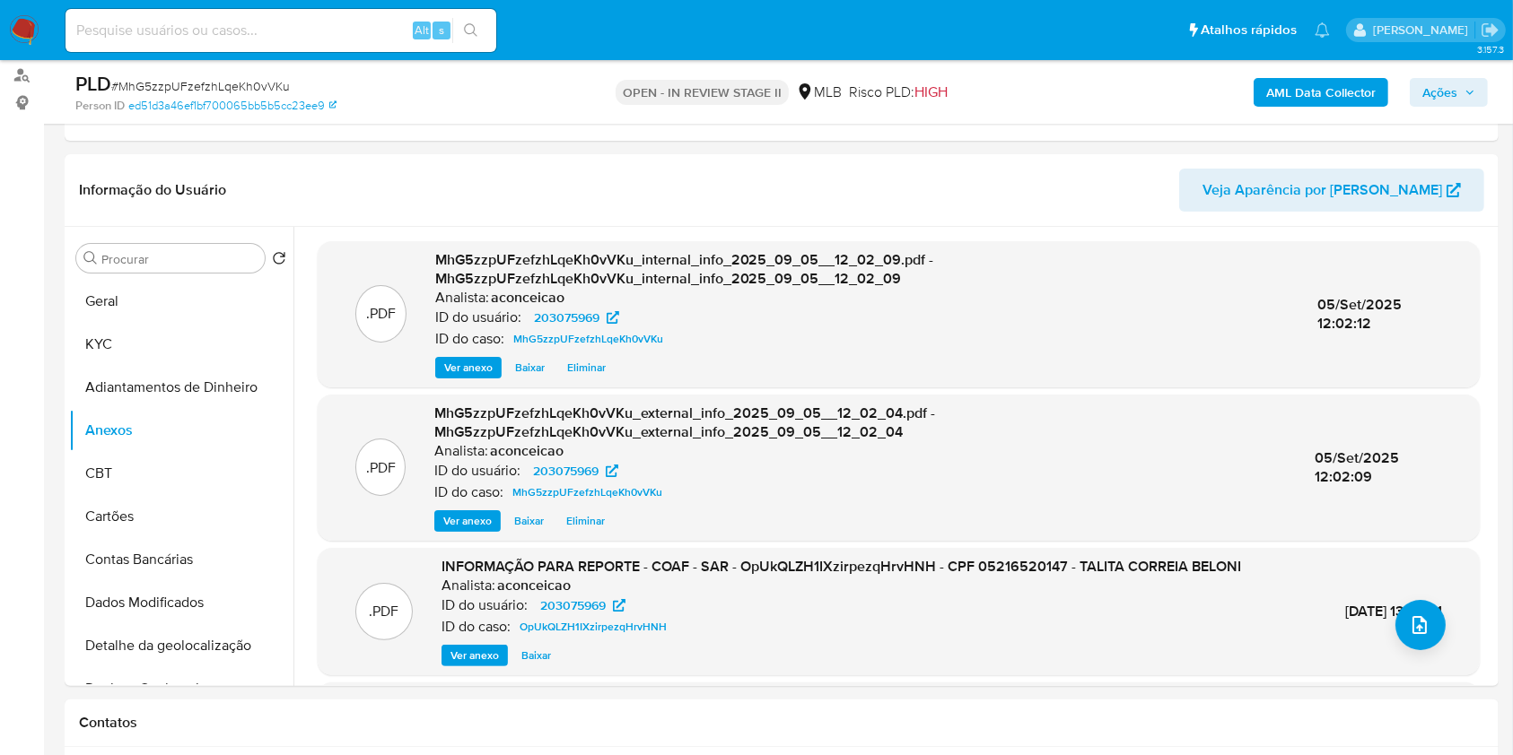
click at [1457, 92] on span "Ações" at bounding box center [1448, 92] width 53 height 25
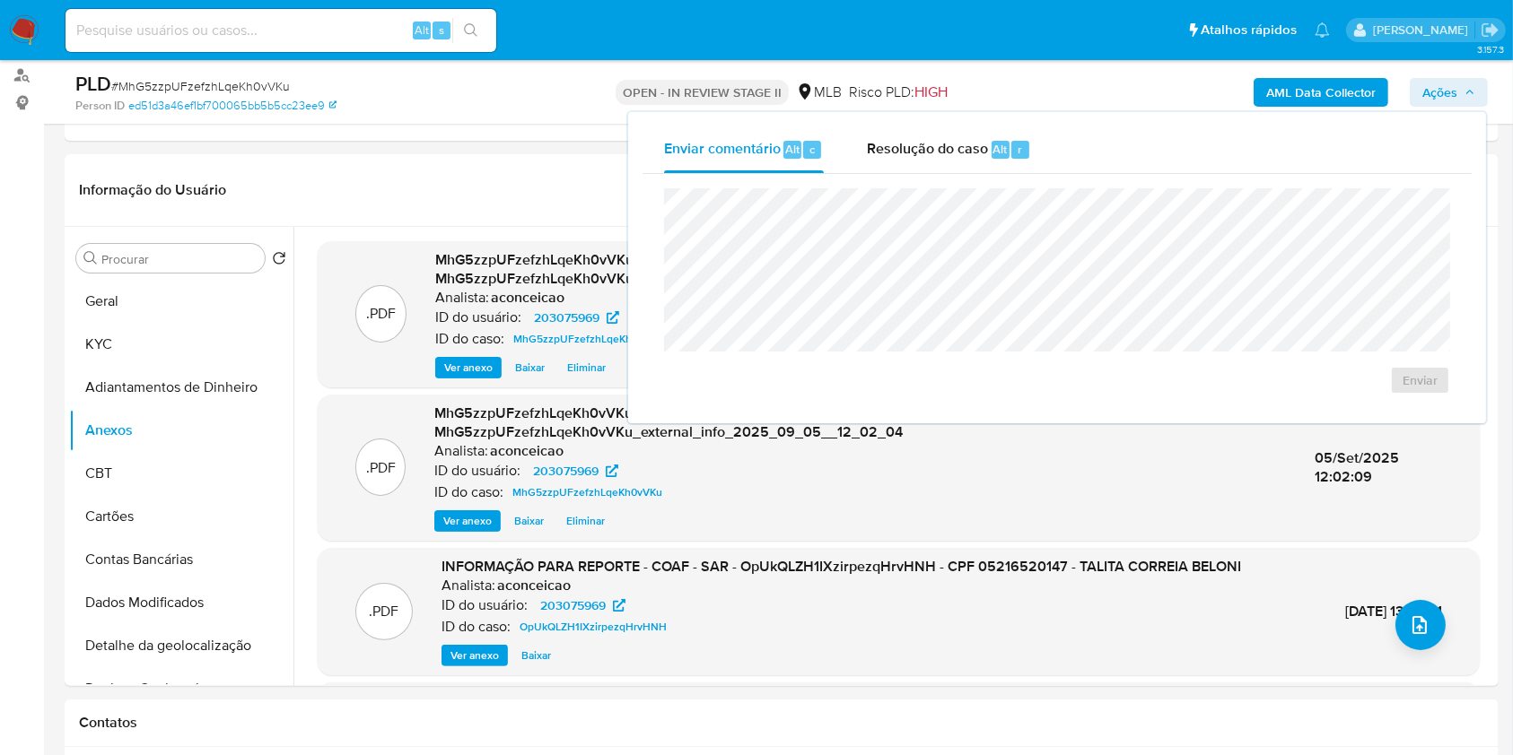
click at [973, 177] on div "Enviar" at bounding box center [1056, 291] width 829 height 235
click at [966, 181] on div "Enviar" at bounding box center [1056, 291] width 829 height 235
click at [975, 154] on span "Resolução do caso" at bounding box center [927, 148] width 121 height 21
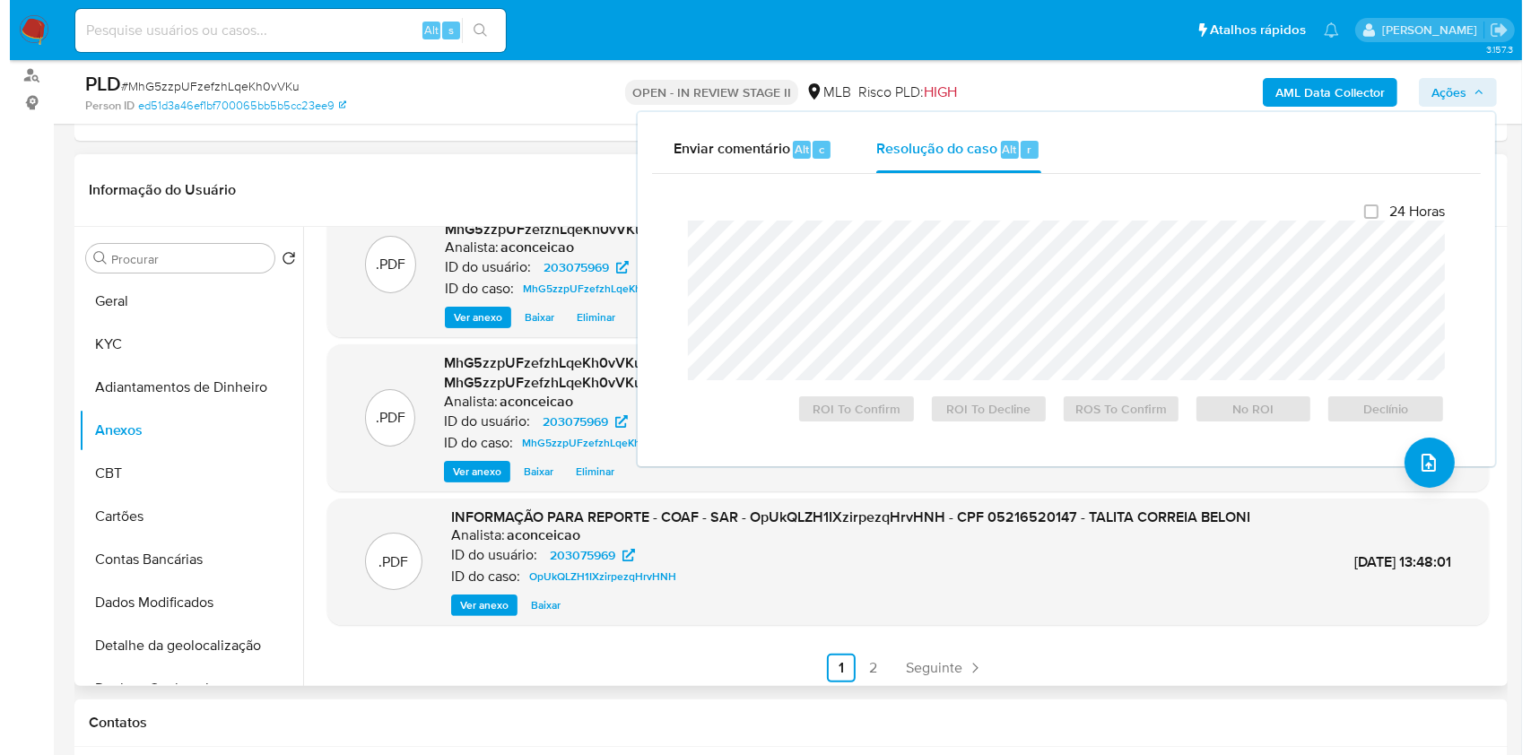
scroll to position [168, 0]
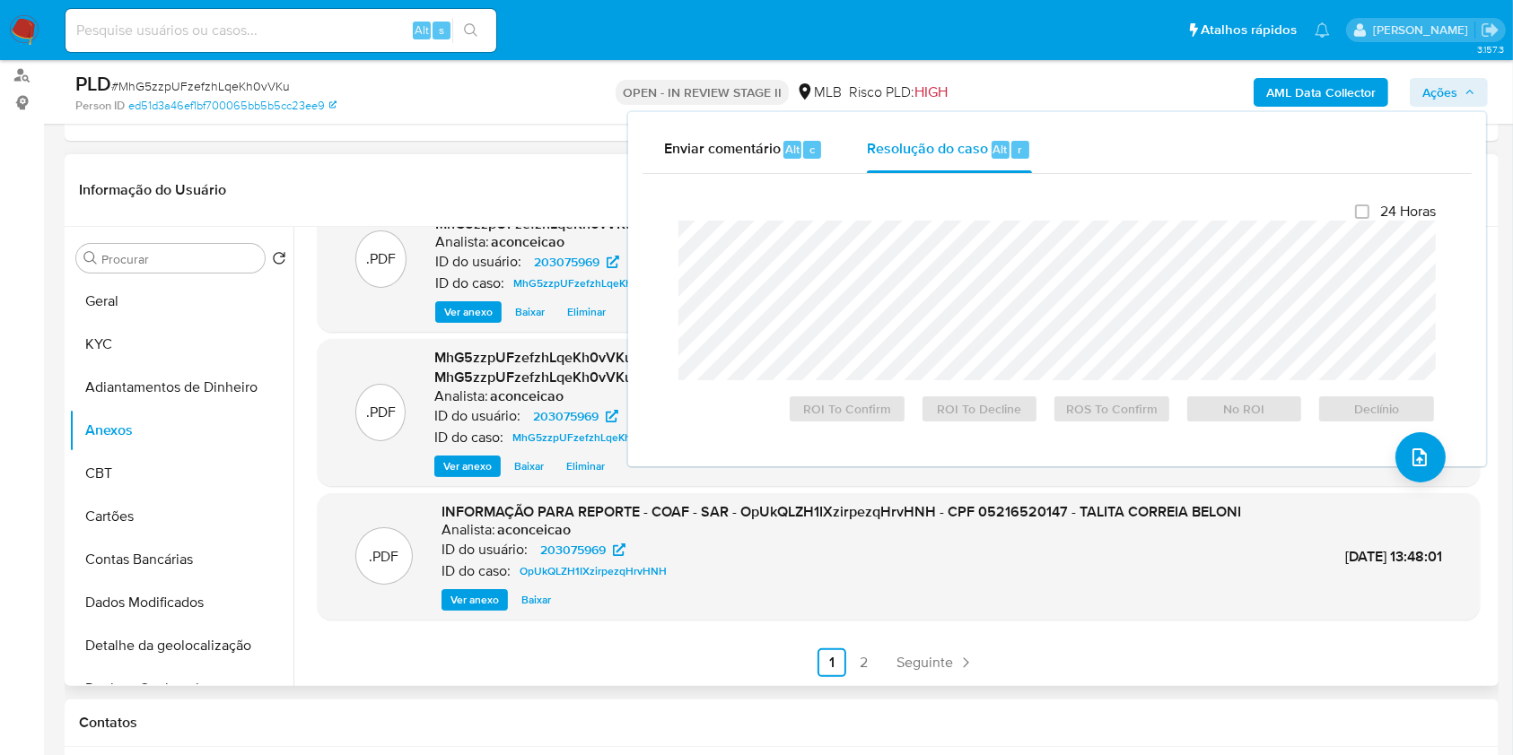
drag, startPoint x: 1435, startPoint y: 95, endPoint x: 1288, endPoint y: 183, distance: 171.4
click at [1434, 96] on span "Ações" at bounding box center [1439, 92] width 35 height 29
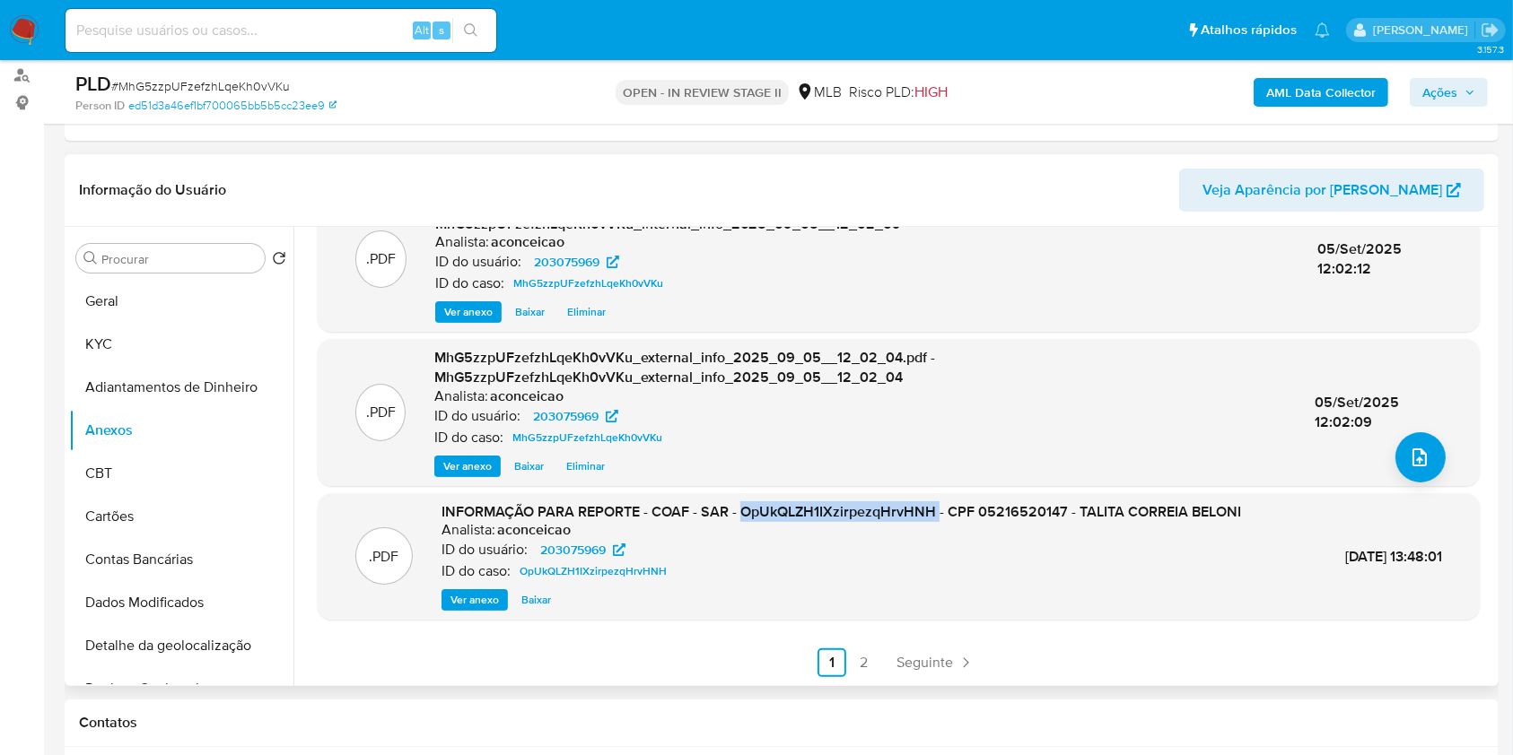
copy span "OpUkQLZH1IXzirpezqHrvHNH"
drag, startPoint x: 743, startPoint y: 511, endPoint x: 936, endPoint y: 503, distance: 193.0
click at [936, 503] on span "INFORMAÇÃO PARA REPORTE - COAF - SAR - OpUkQLZH1IXzirpezqHrvHNH - CPF 052165201…" at bounding box center [840, 511] width 799 height 21
click at [1421, 456] on icon "upload-file" at bounding box center [1419, 458] width 14 height 18
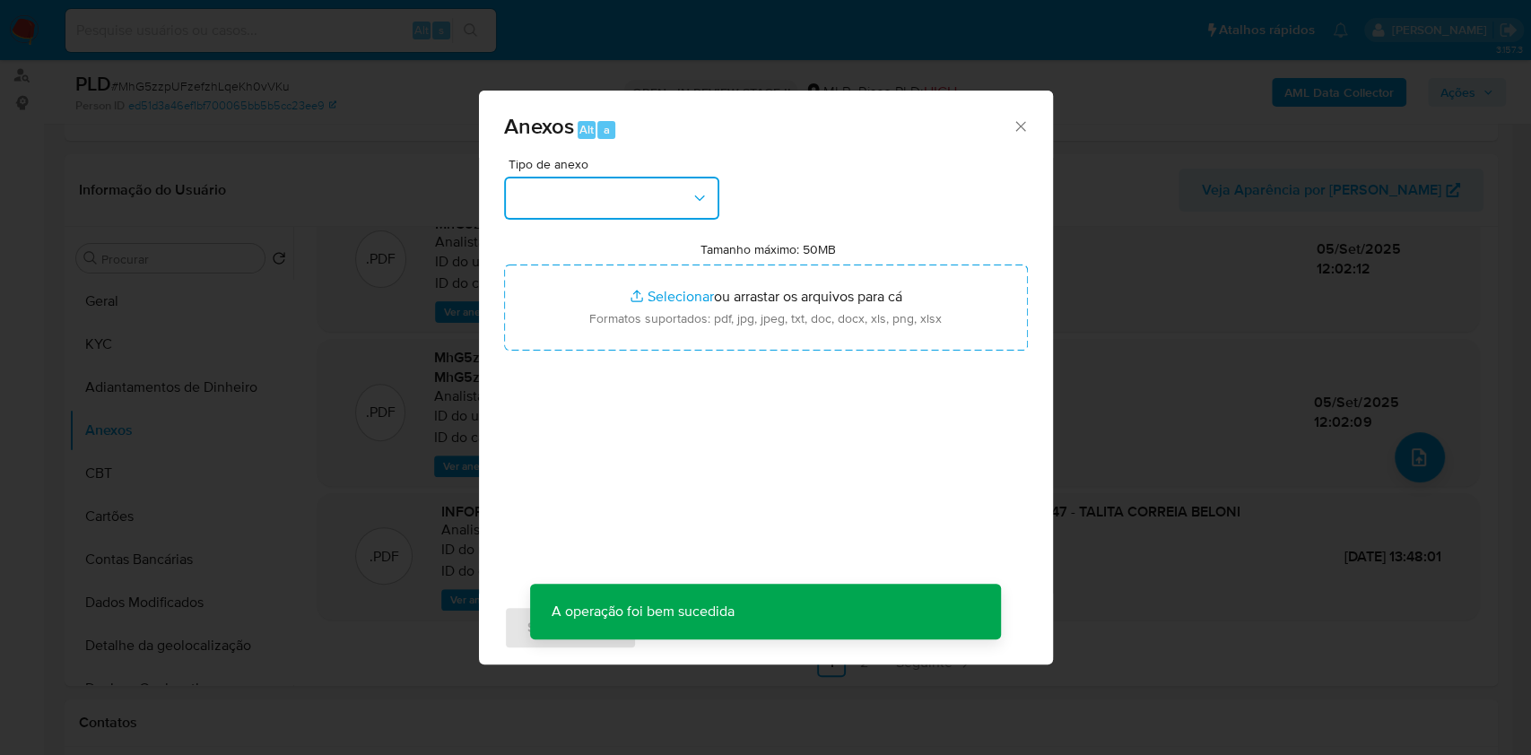
drag, startPoint x: 660, startPoint y: 185, endPoint x: 667, endPoint y: 199, distance: 15.7
click at [660, 187] on button "button" at bounding box center [611, 198] width 215 height 43
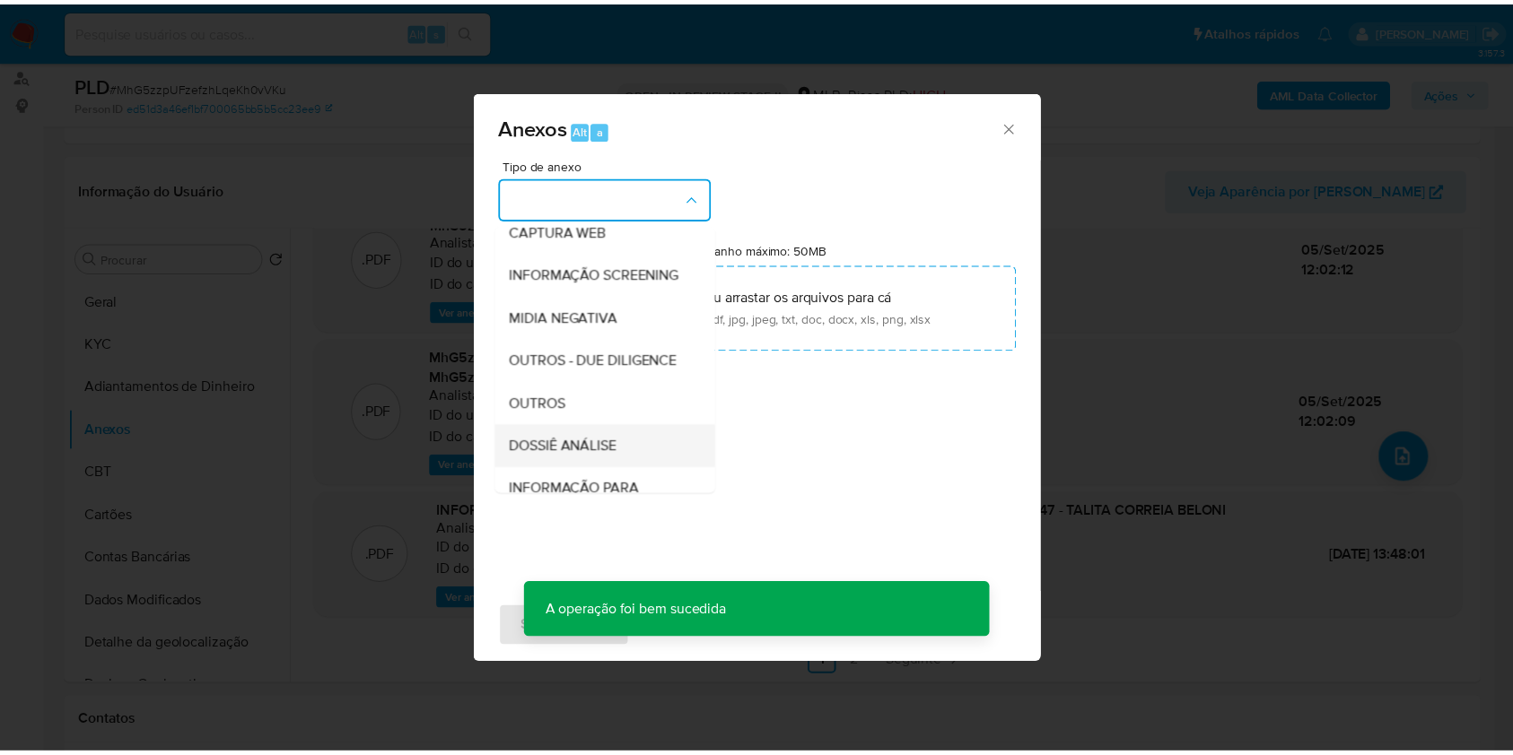
scroll to position [275, 0]
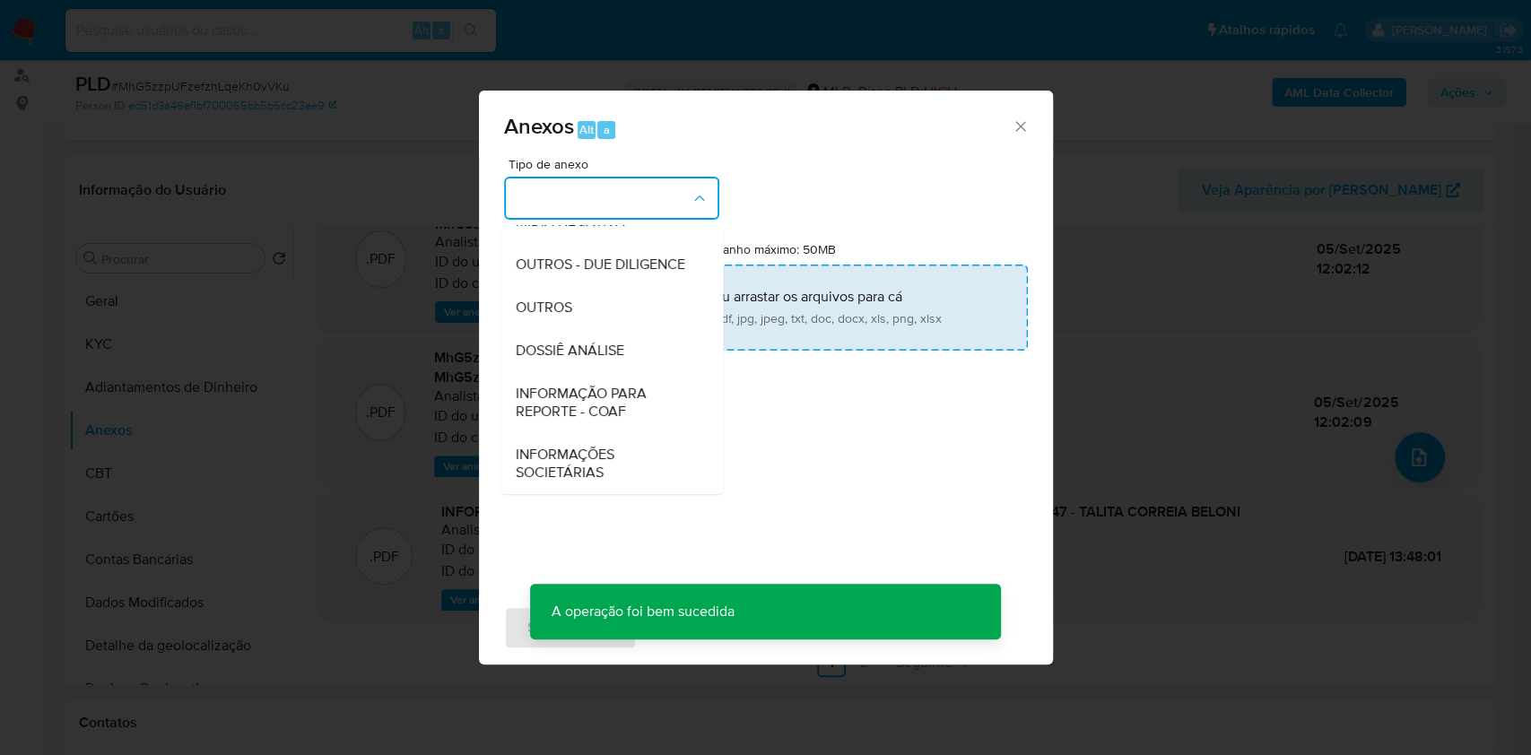
drag, startPoint x: 588, startPoint y: 312, endPoint x: 703, endPoint y: 283, distance: 119.2
click at [589, 310] on div "OUTROS" at bounding box center [606, 307] width 183 height 43
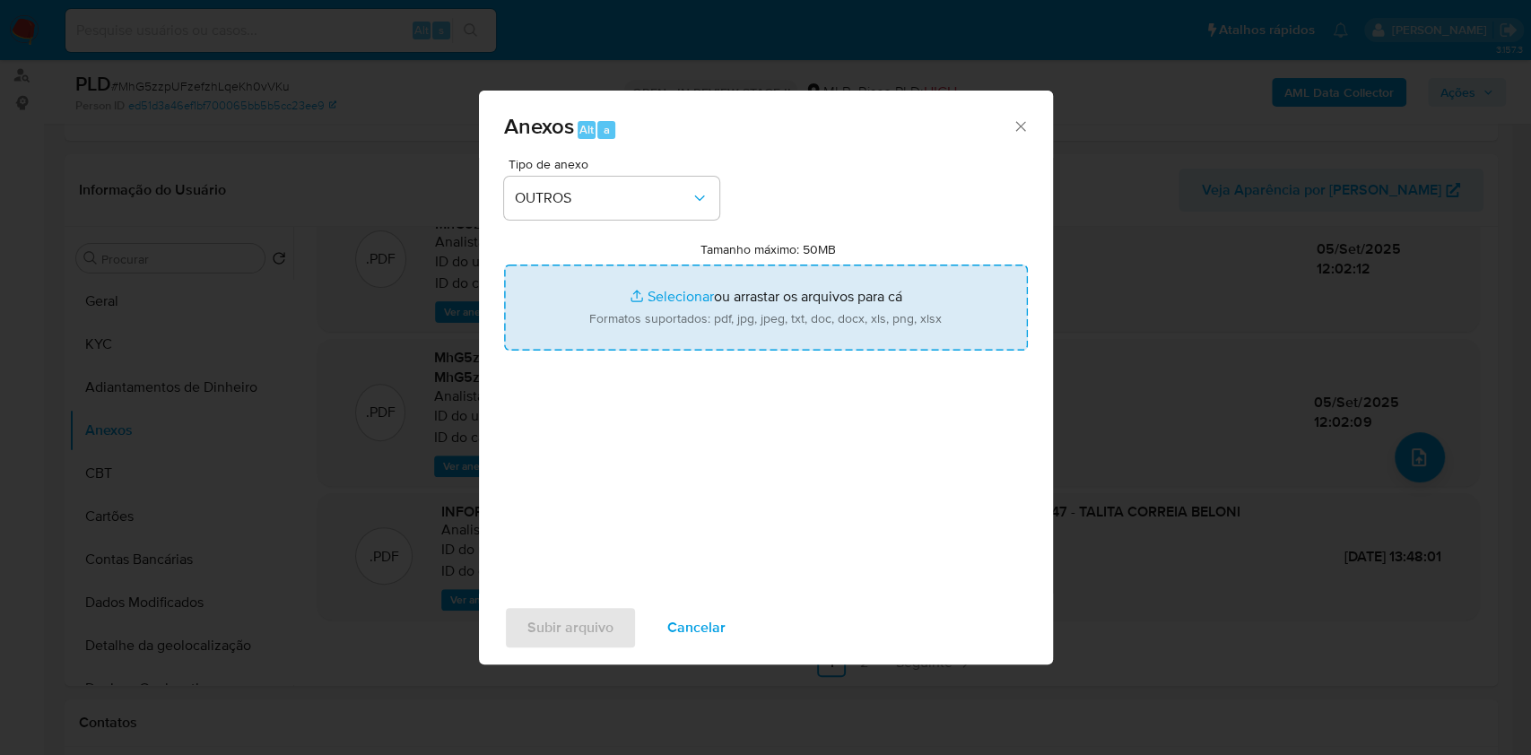
type input "C:\fakepath\2° SAR - XXXX - Talita Correia Beloni05216520147 - TALITA CORREIA B…"
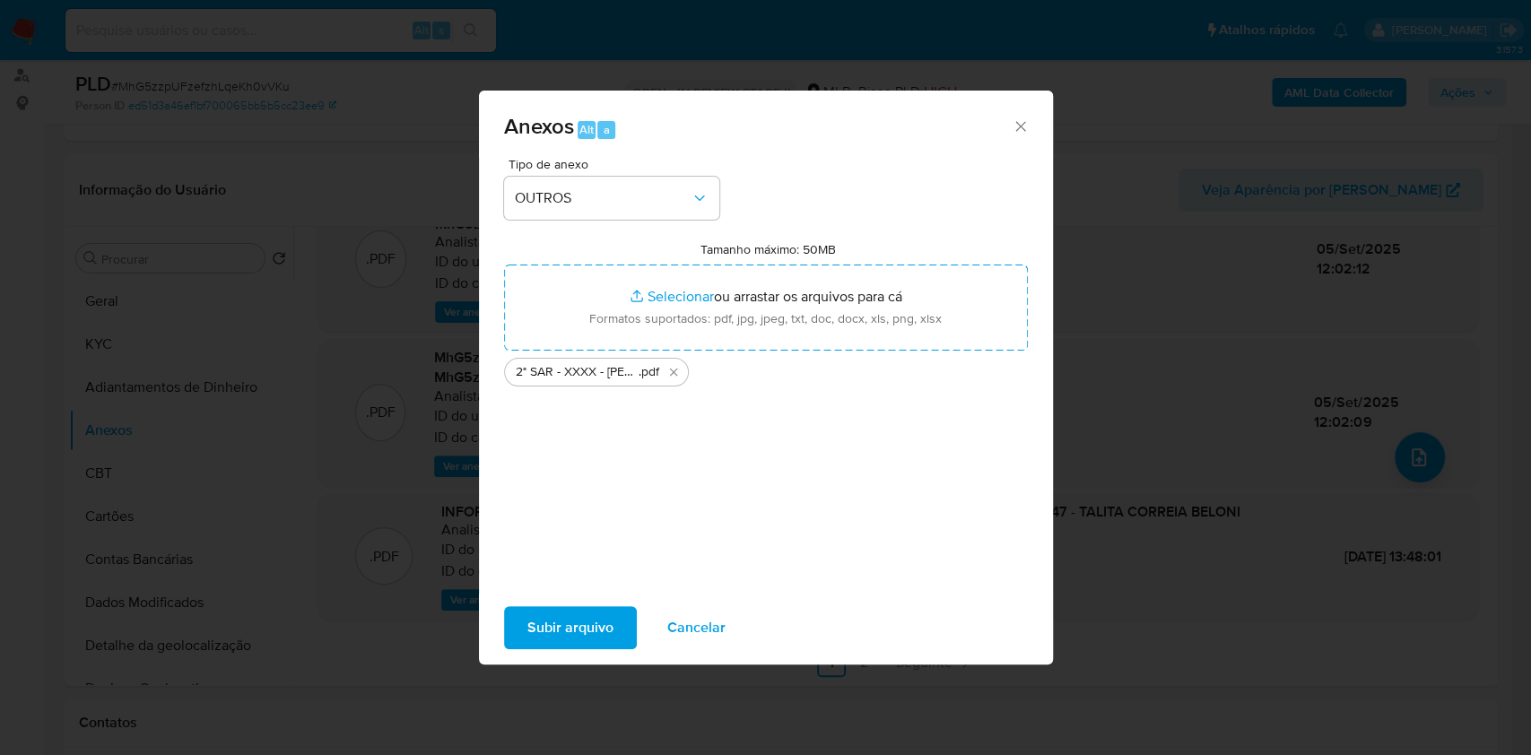
click at [603, 622] on span "Subir arquivo" at bounding box center [570, 627] width 86 height 39
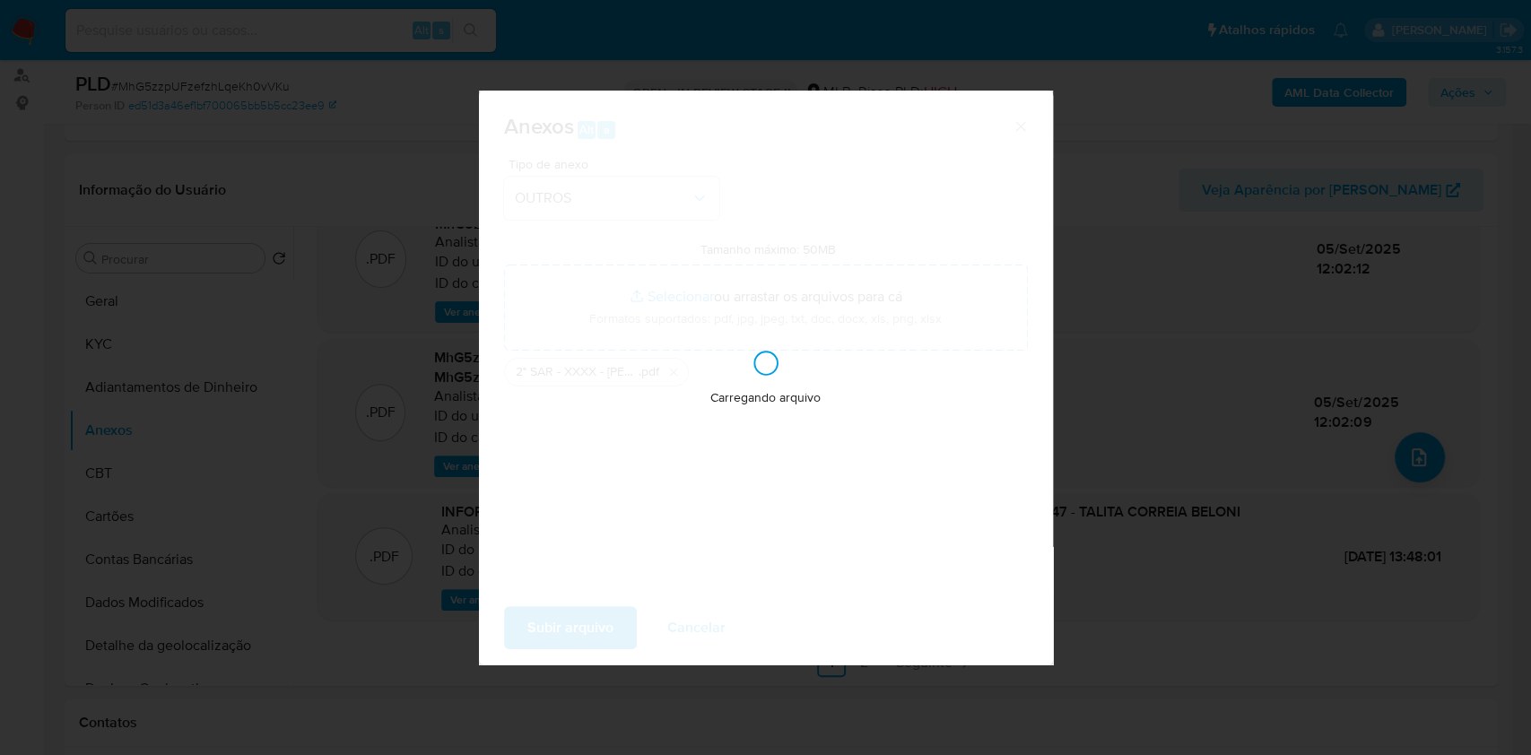
click at [1177, 276] on div "Anexos Alt a Tipo de anexo OUTROS Tamanho máximo: 50MB Selecionar arquivos Sele…" at bounding box center [765, 377] width 1531 height 755
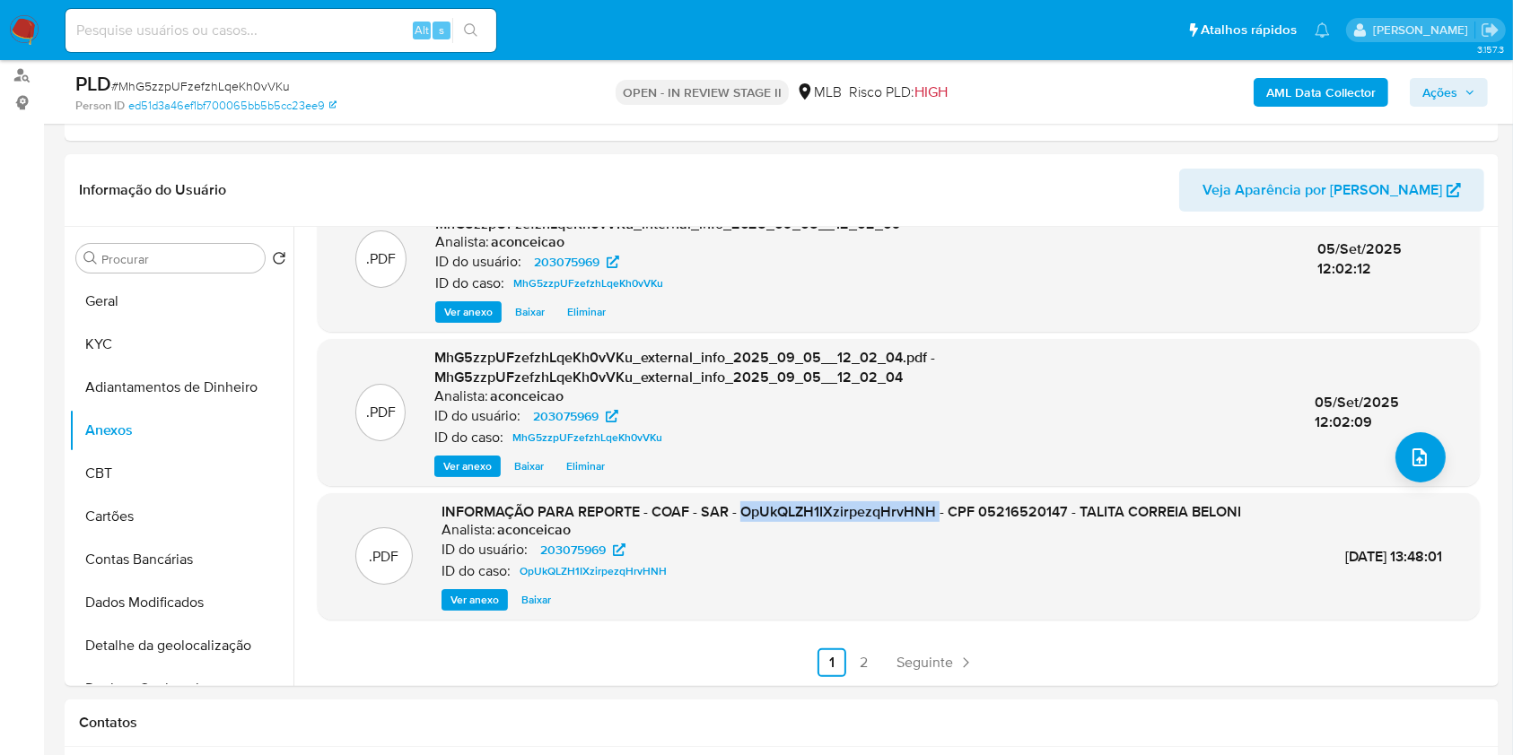
click at [1461, 82] on span "Ações" at bounding box center [1448, 92] width 53 height 25
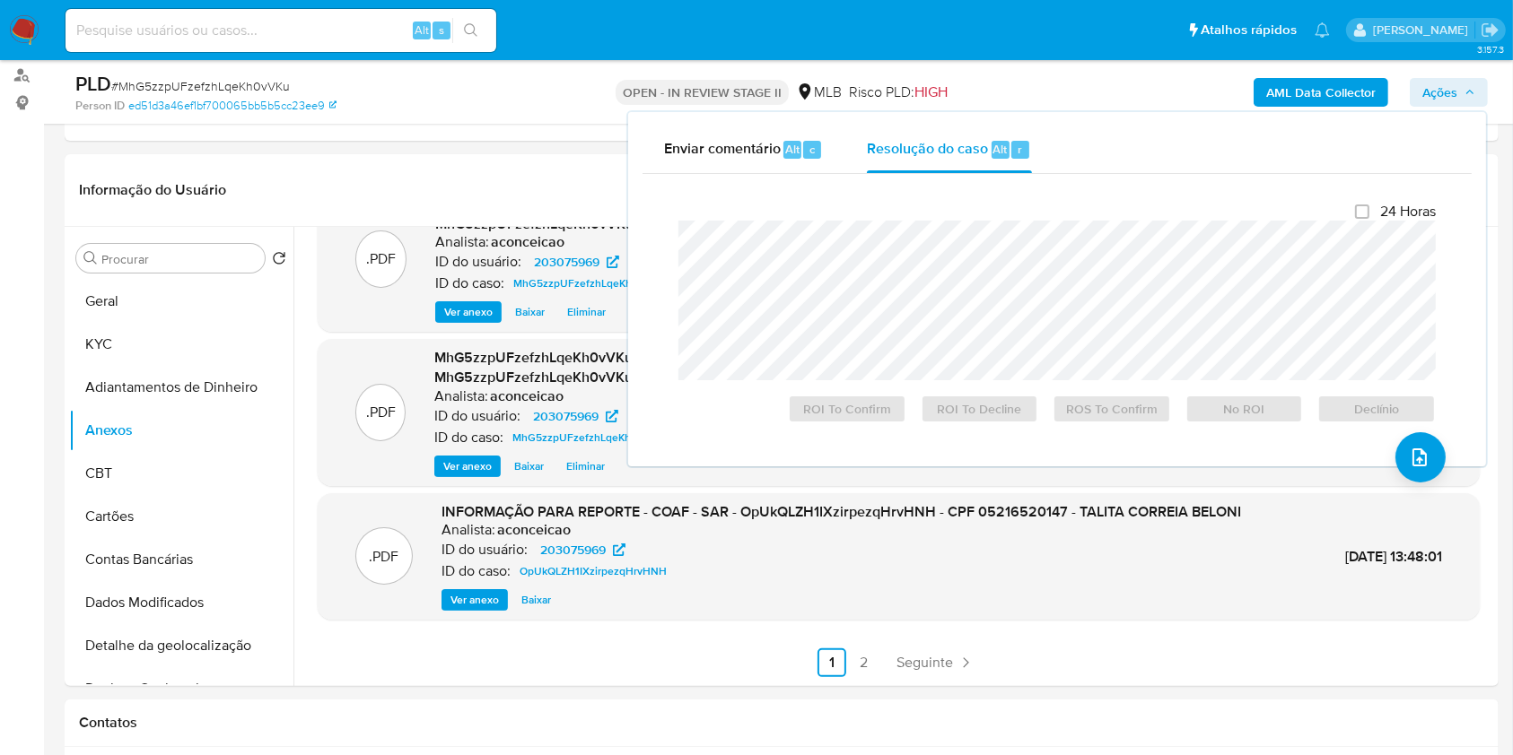
click at [899, 181] on div "Fechamento do caso 24 Horas ROI To Confirm ROI To Decline ROS To Confirm No ROI…" at bounding box center [1056, 313] width 829 height 278
click at [941, 153] on span "Resolução do caso" at bounding box center [927, 148] width 121 height 21
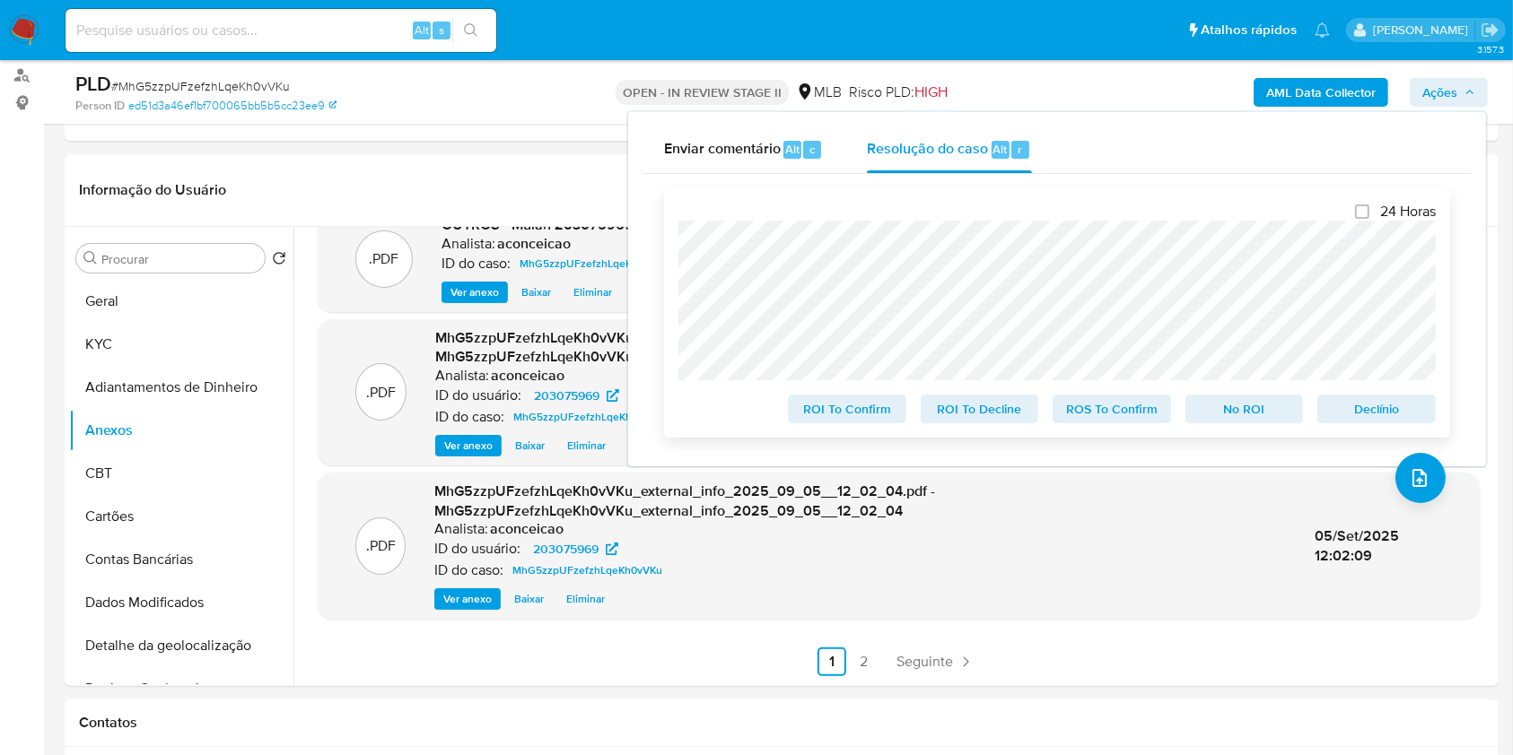
scroll to position [146, 0]
click at [1109, 415] on span "ROS To Confirm" at bounding box center [1111, 409] width 93 height 25
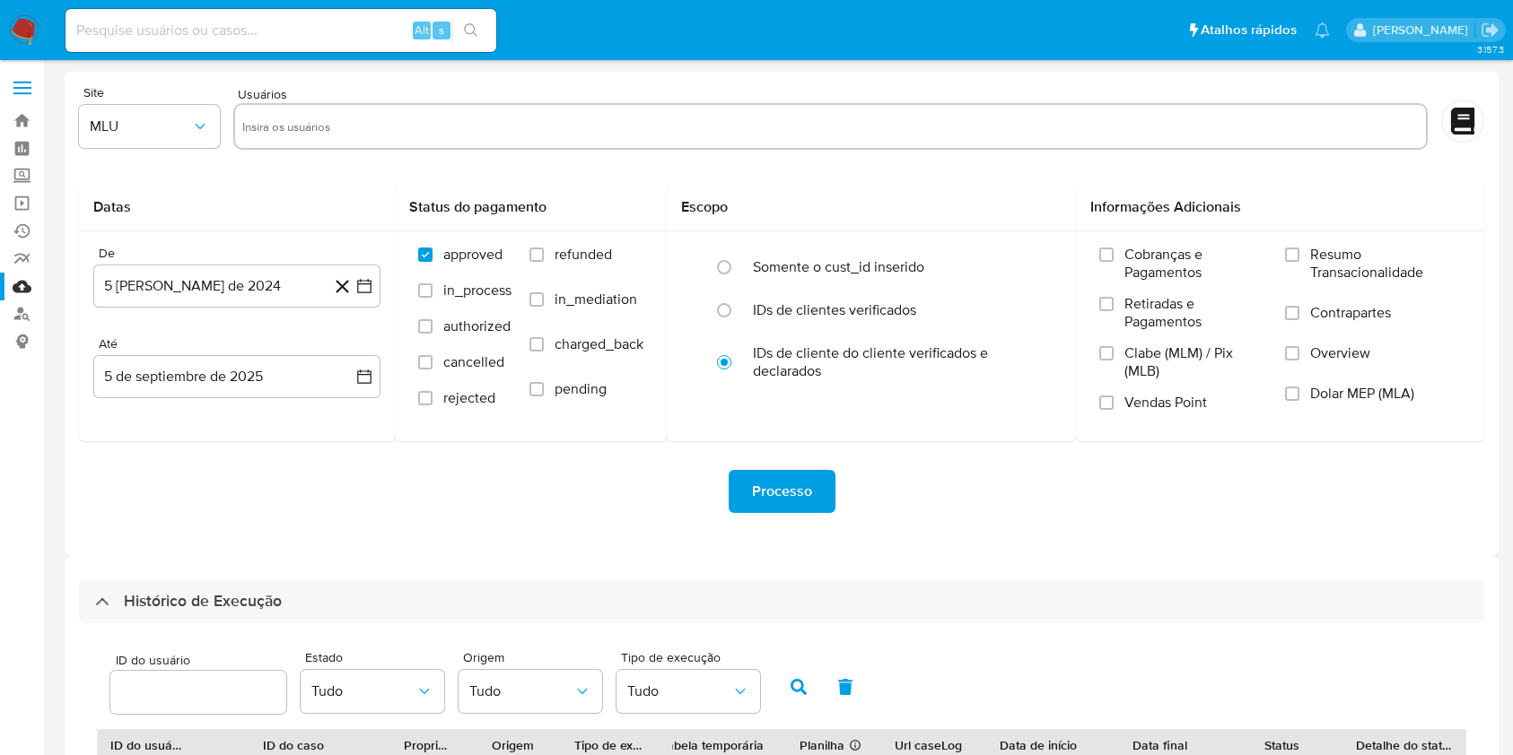
select select "20"
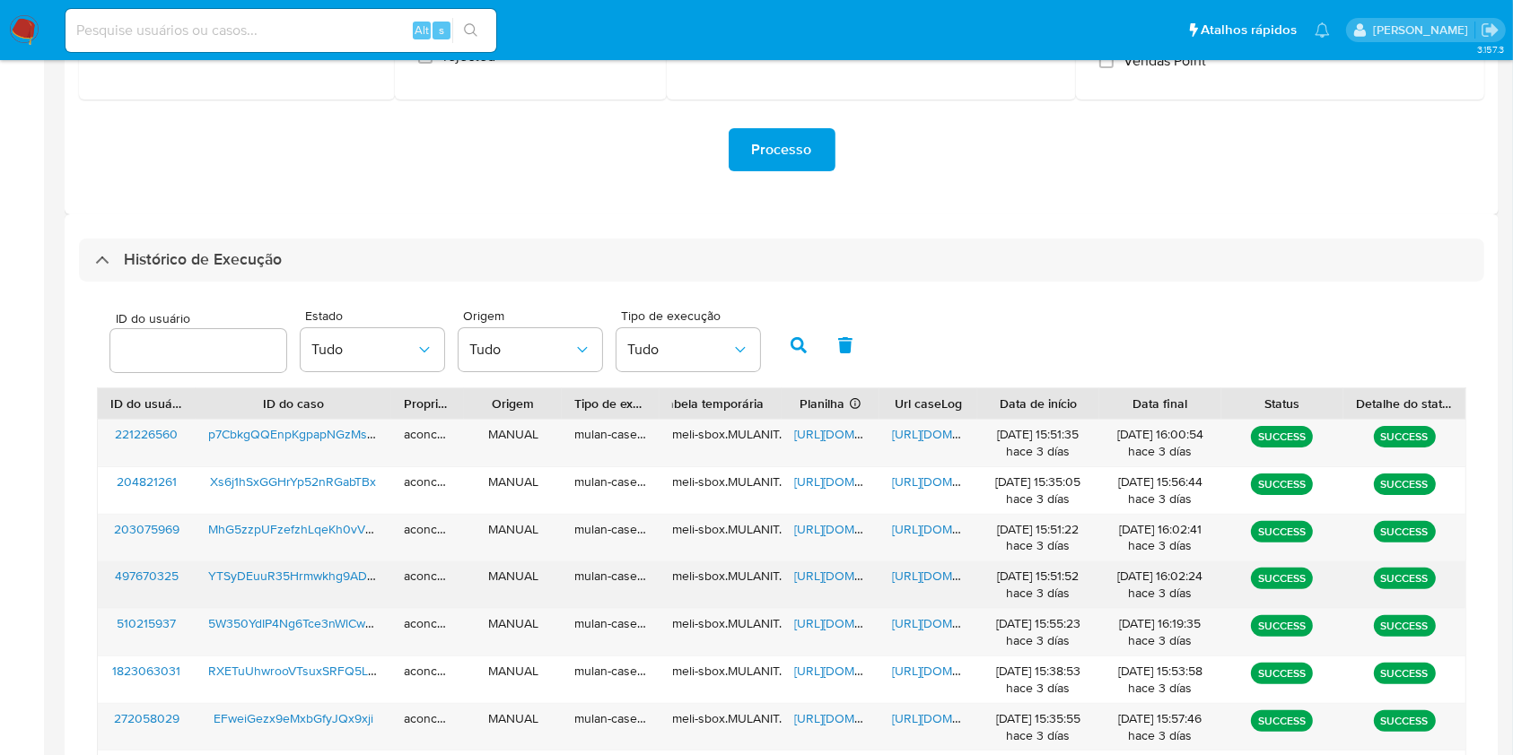
click at [827, 584] on span "[URL][DOMAIN_NAME]" at bounding box center [856, 576] width 124 height 18
click at [963, 562] on div "[URL][DOMAIN_NAME]" at bounding box center [928, 585] width 98 height 47
click at [940, 571] on span "[URL][DOMAIN_NAME]" at bounding box center [954, 576] width 124 height 18
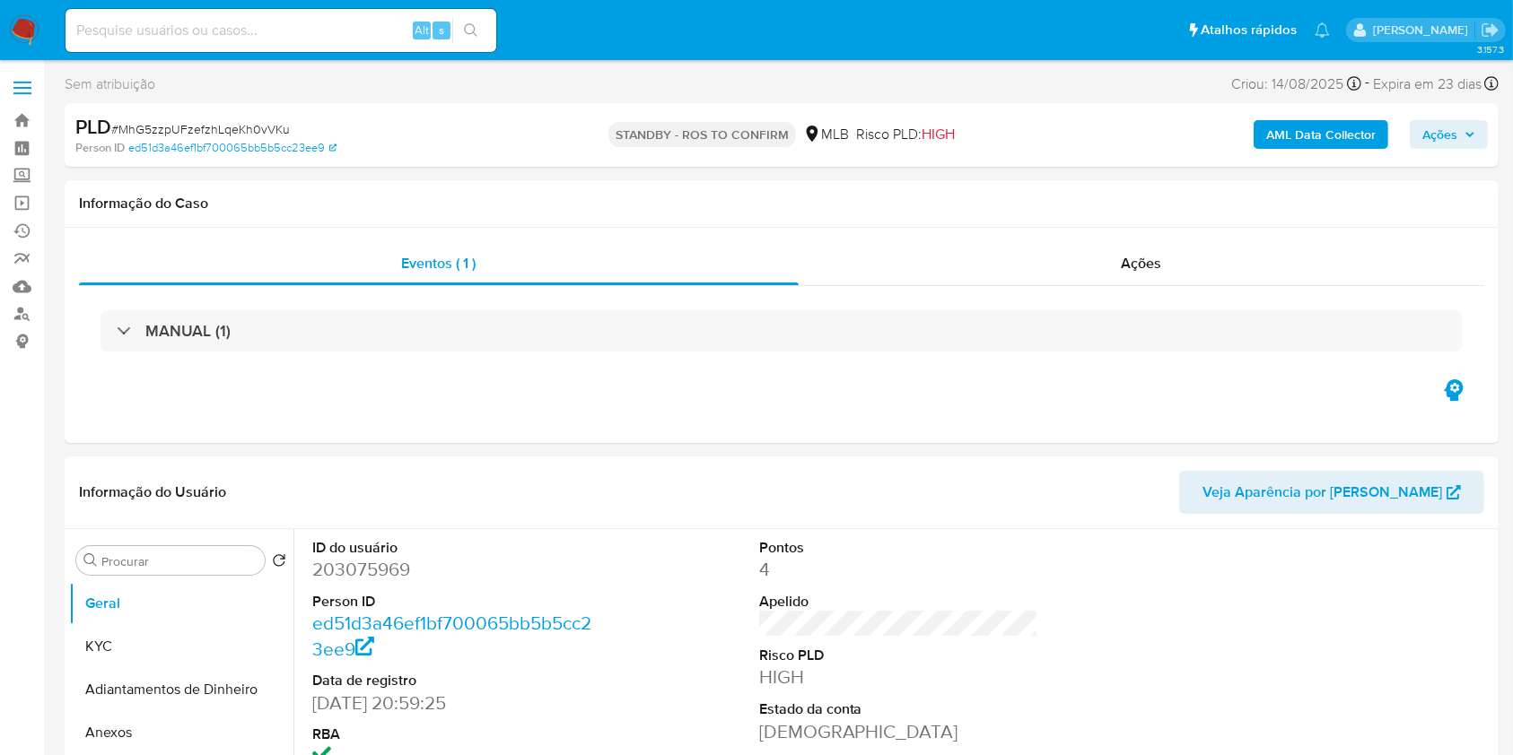
select select "10"
click at [267, 128] on span "# MhG5zzpUFzefzhLqeKh0vVKu" at bounding box center [200, 129] width 179 height 18
click at [267, 127] on span "# MhG5zzpUFzefzhLqeKh0vVKu" at bounding box center [200, 129] width 179 height 18
copy span "MhG5zzpUFzefzhLqeKh0vVKu"
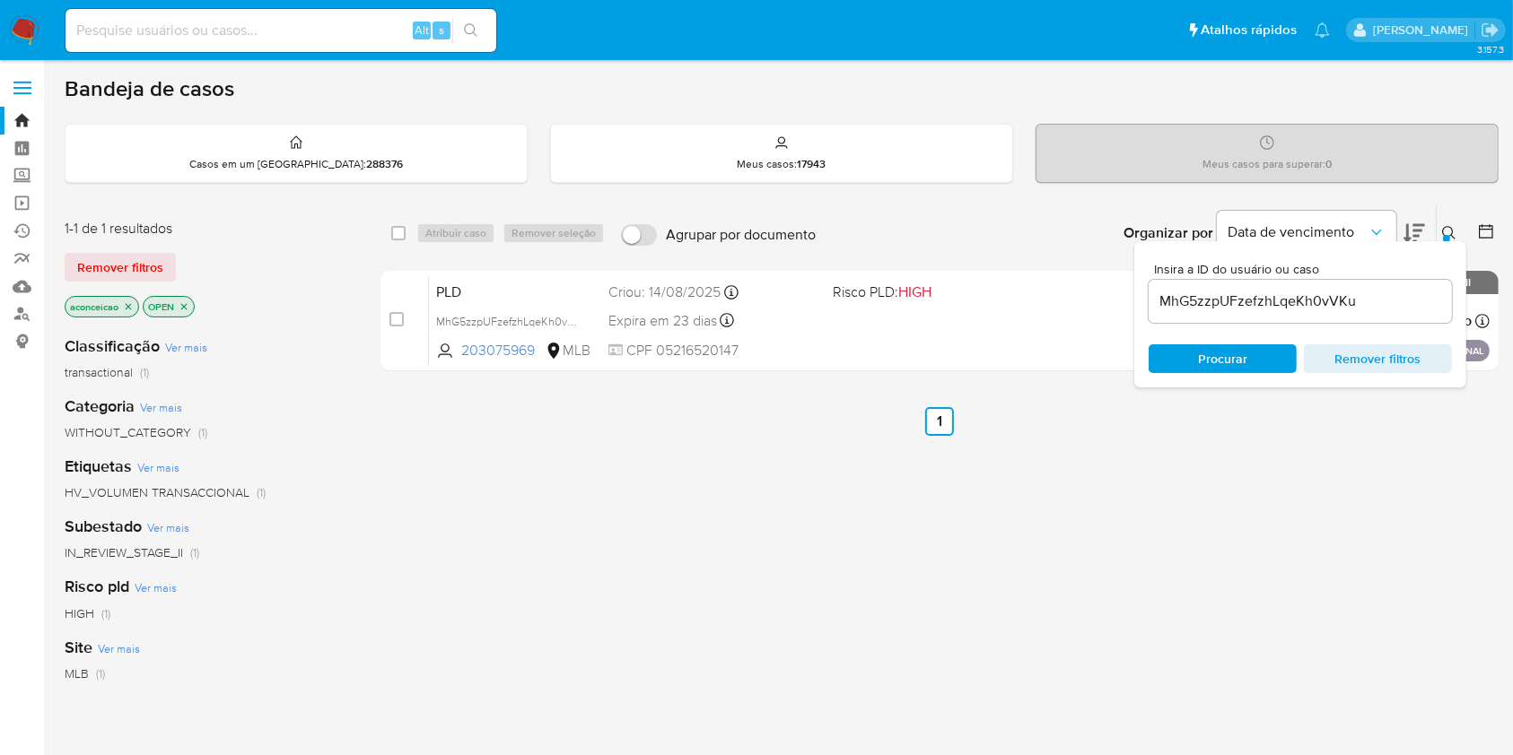
click at [1264, 313] on div "MhG5zzpUFzefzhLqeKh0vVKu" at bounding box center [1299, 301] width 303 height 43
click at [1264, 309] on input "MhG5zzpUFzefzhLqeKh0vVKu" at bounding box center [1299, 301] width 303 height 23
click at [1264, 307] on input "MhG5zzpUFzefzhLqeKh0vVKu" at bounding box center [1299, 301] width 303 height 23
paste input "YTSyDEuuR35Hrmwkhg9ADKyS"
type input "YTSyDEuuR35Hrmwkhg9ADKyS"
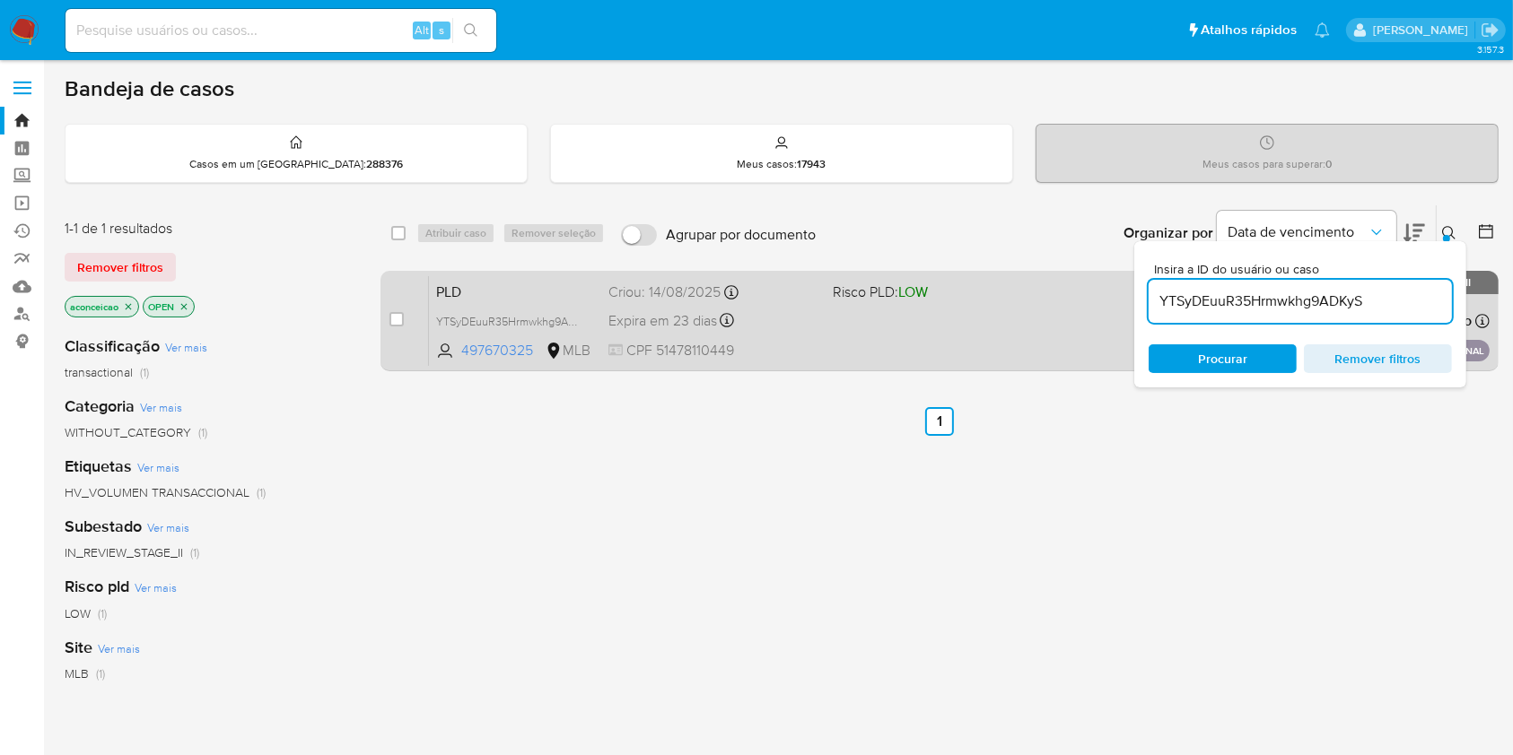
click at [873, 336] on div "PLD YTSyDEuuR35Hrmwkhg9ADKyS 497670325 MLB Risco PLD: LOW Criou: 14/08/2025 Cri…" at bounding box center [959, 320] width 1060 height 91
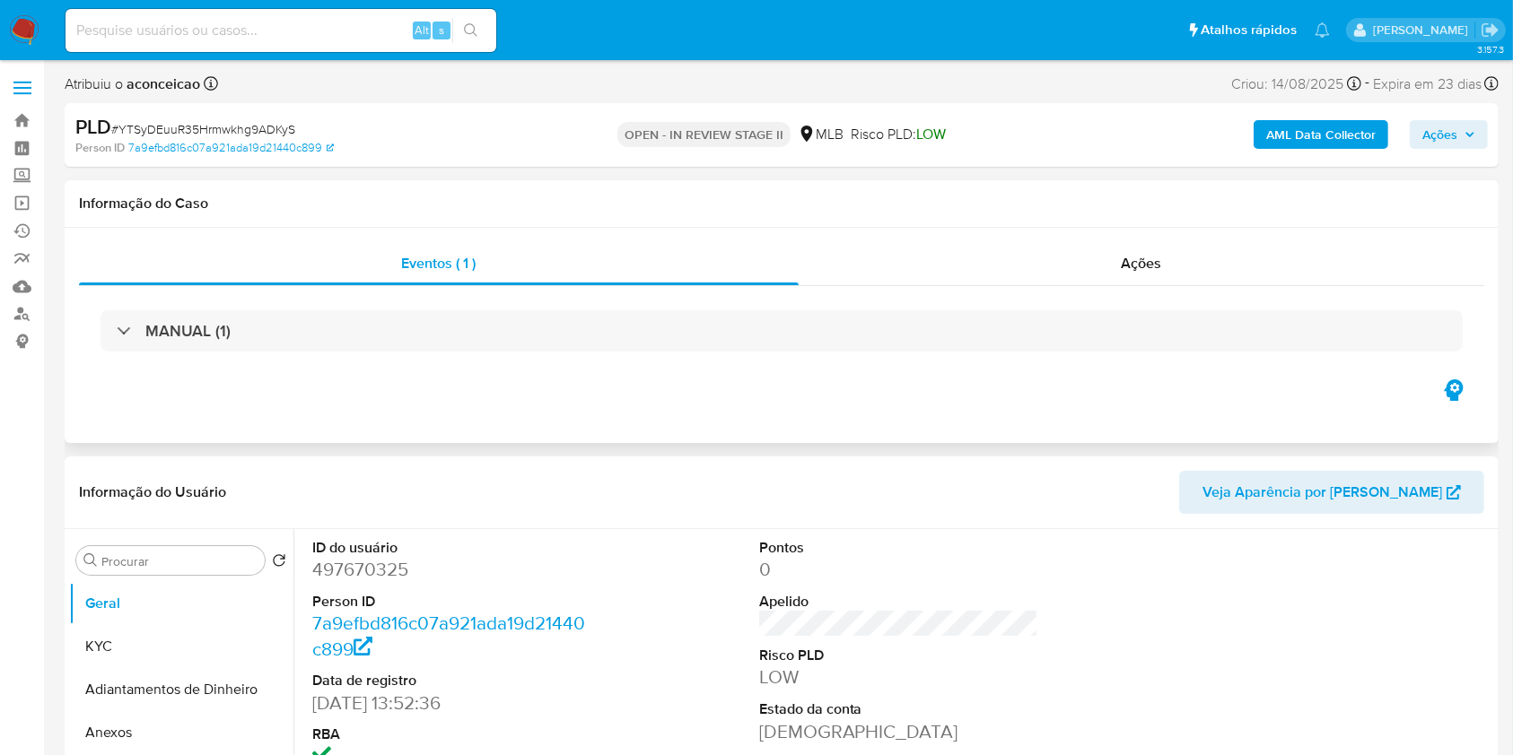
select select "10"
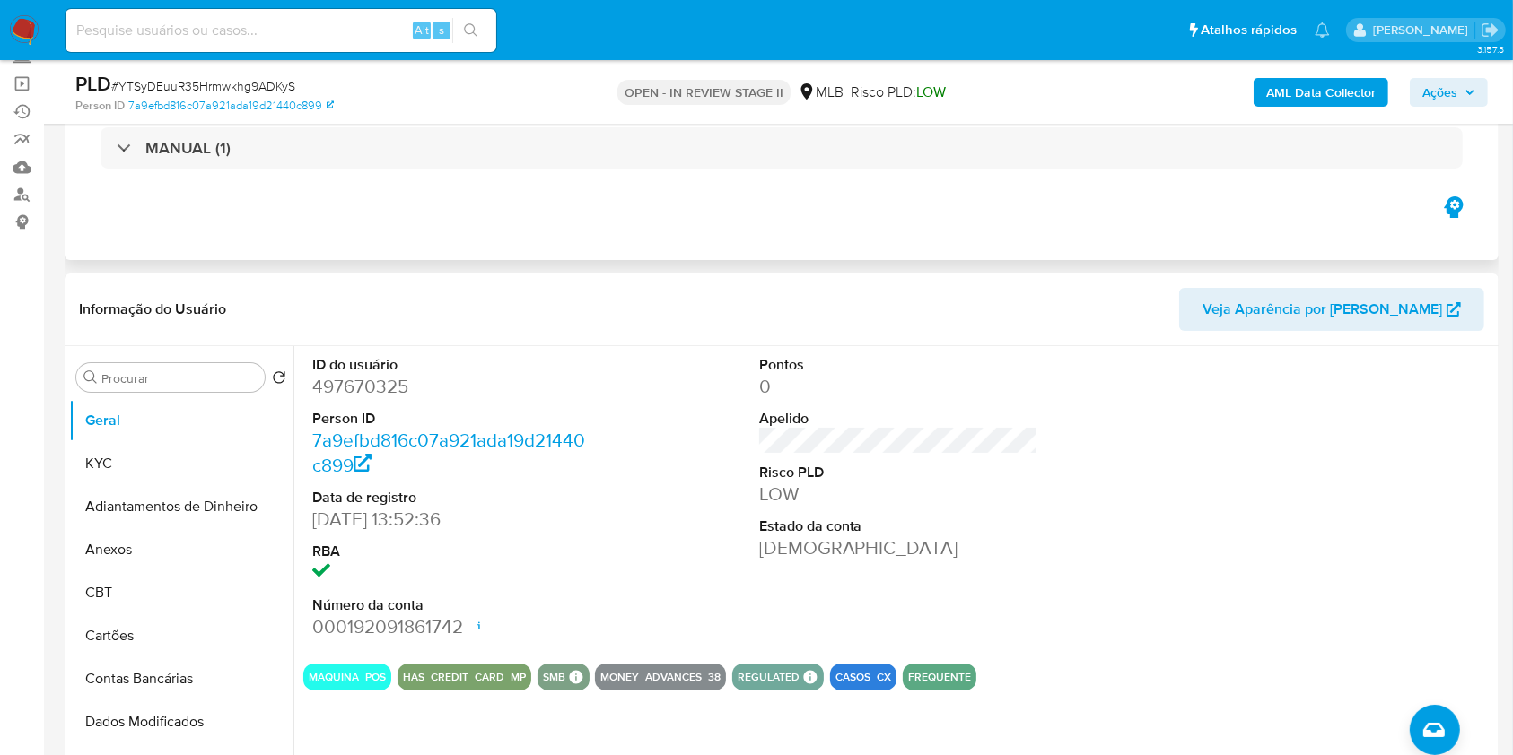
scroll to position [239, 0]
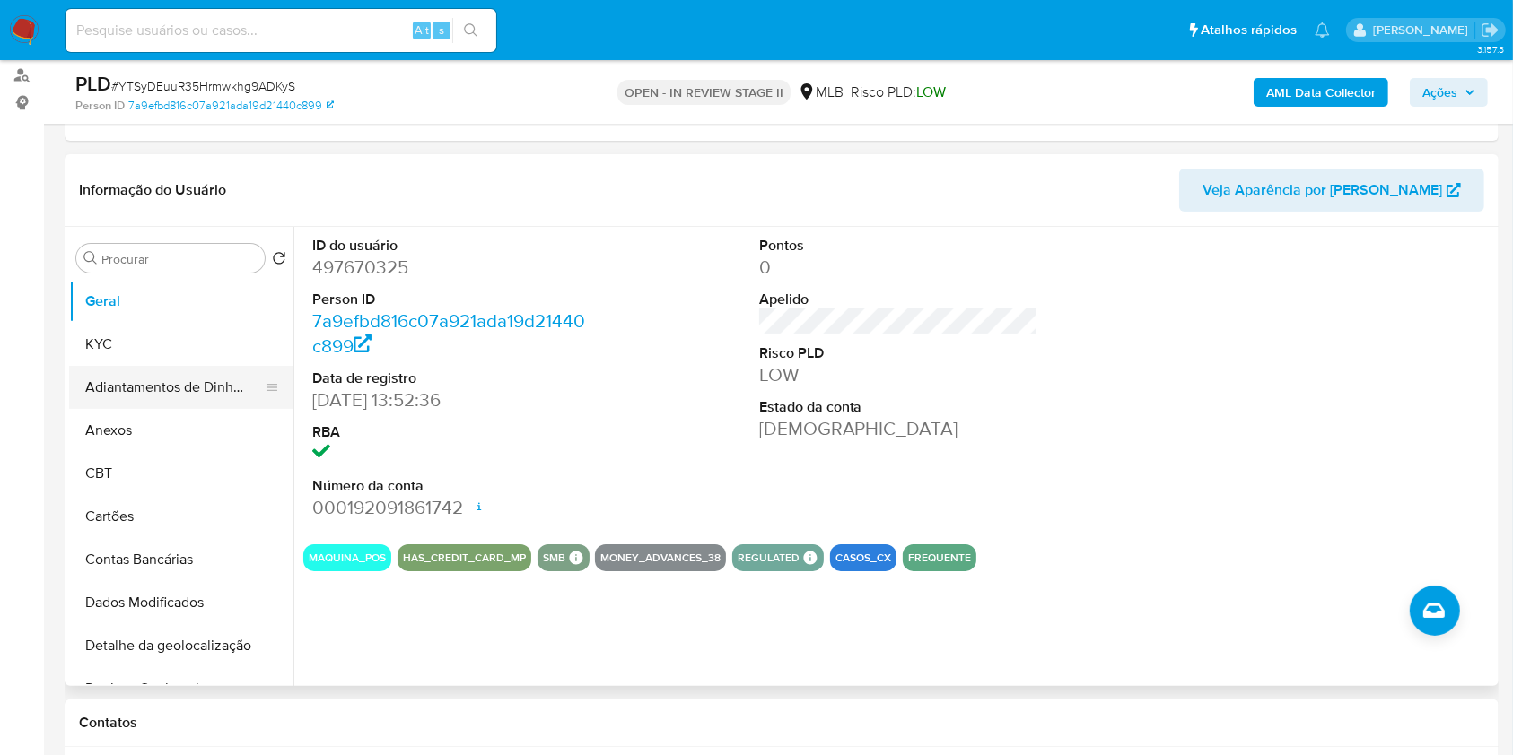
click at [143, 344] on button "KYC" at bounding box center [181, 344] width 224 height 43
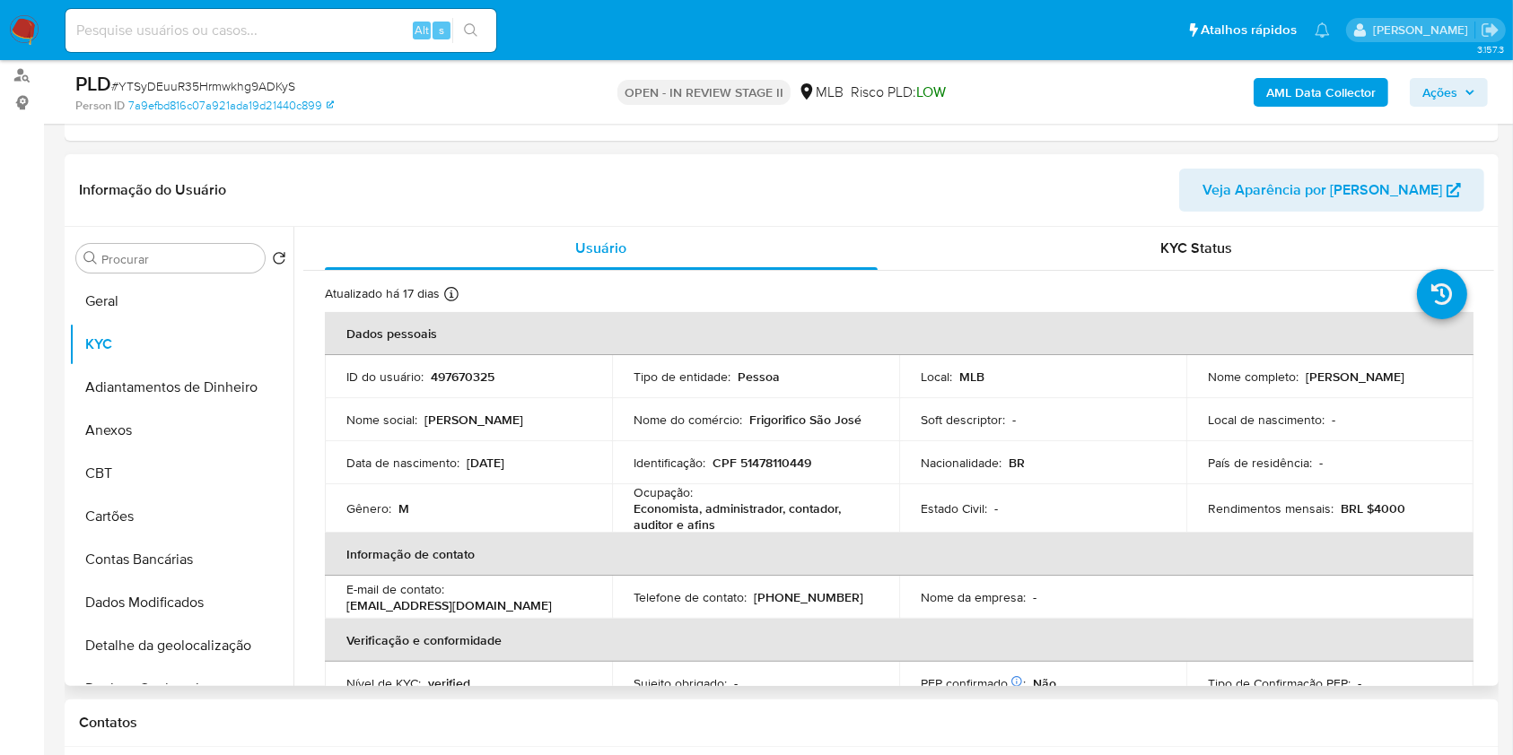
click at [763, 506] on p "Economista, administrador, contador, auditor e afins" at bounding box center [751, 517] width 237 height 32
copy div "Ocupação : Economista, administrador, contador, auditor e afins"
click at [126, 346] on button "KYC" at bounding box center [174, 344] width 210 height 43
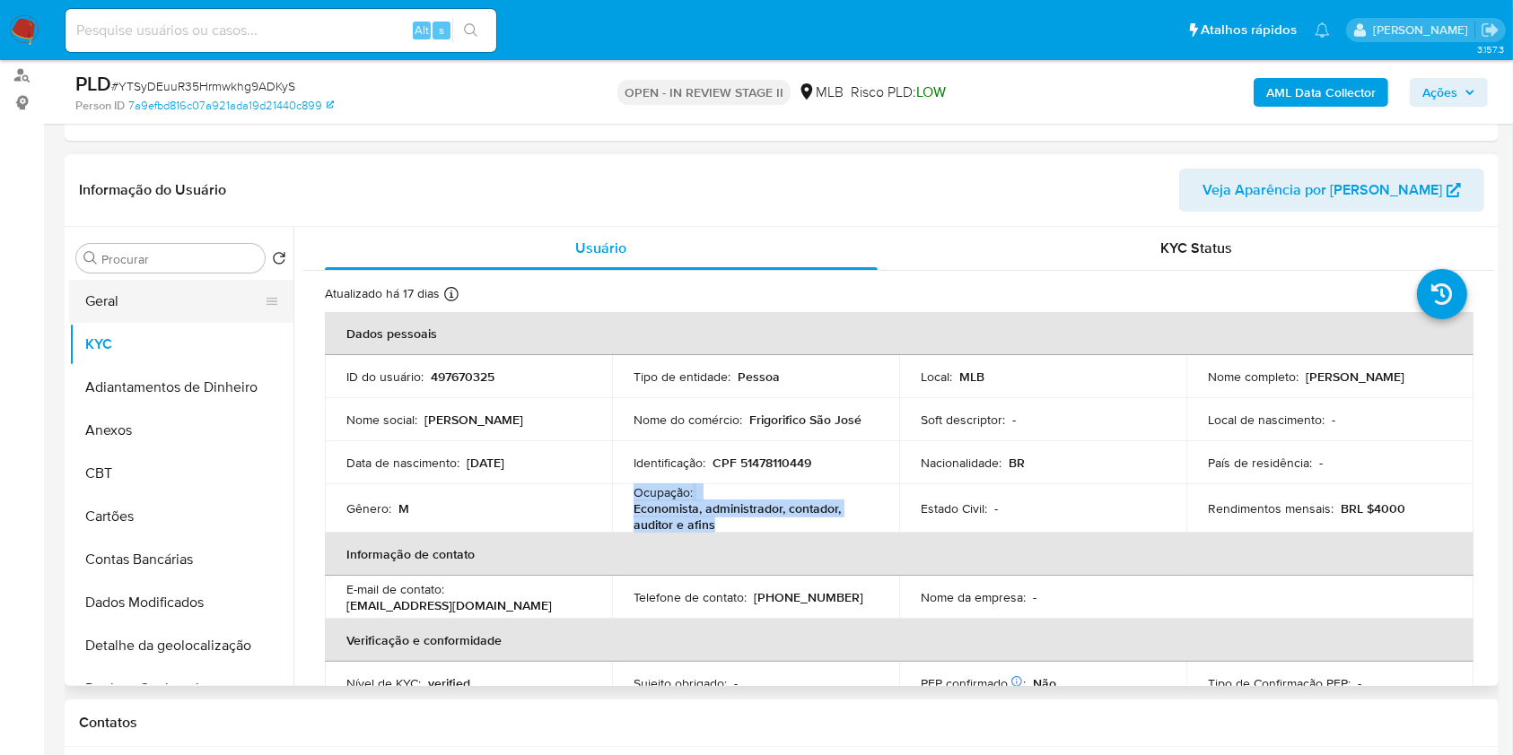
drag, startPoint x: 141, startPoint y: 309, endPoint x: 154, endPoint y: 315, distance: 14.8
click at [141, 309] on button "Geral" at bounding box center [174, 301] width 210 height 43
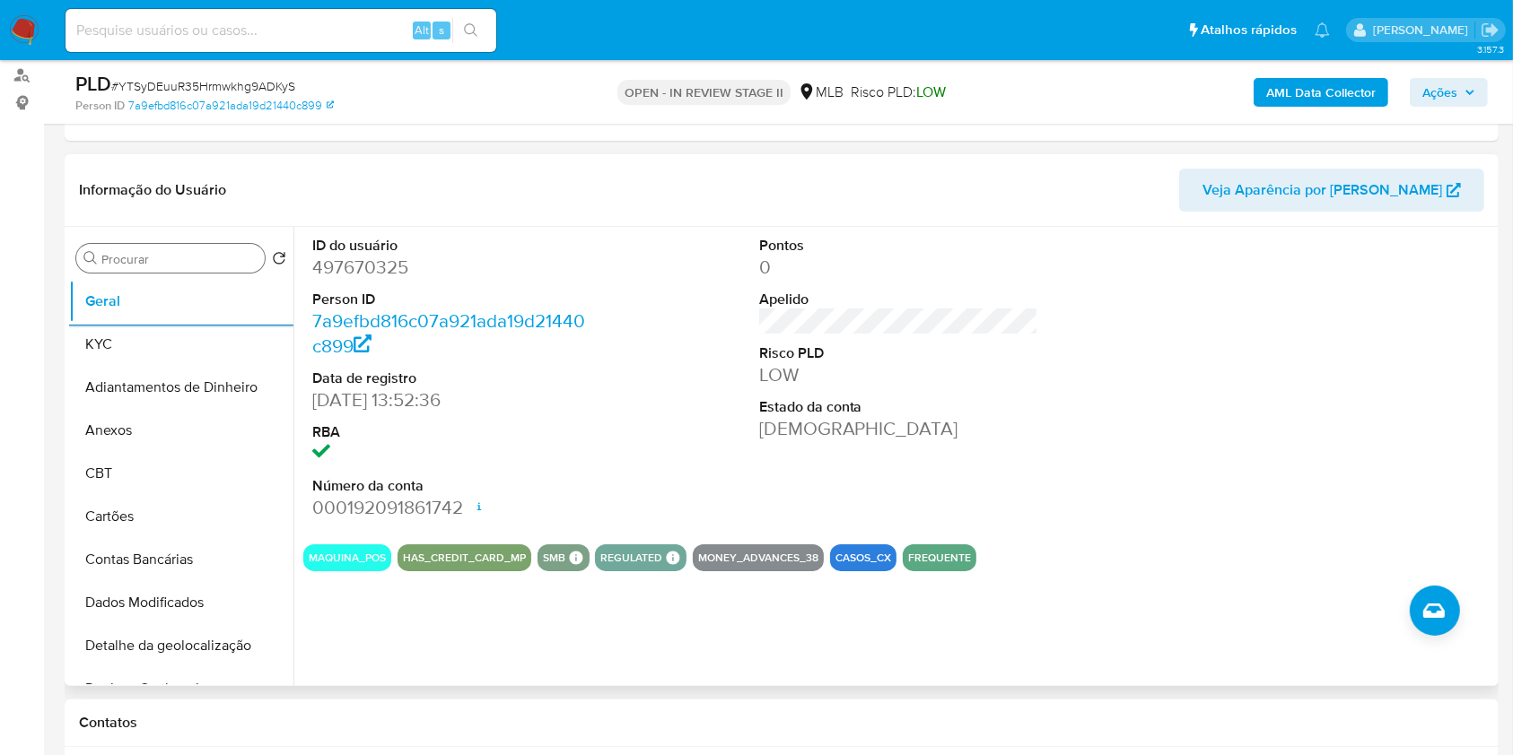
click at [237, 262] on input "Procurar" at bounding box center [179, 259] width 156 height 16
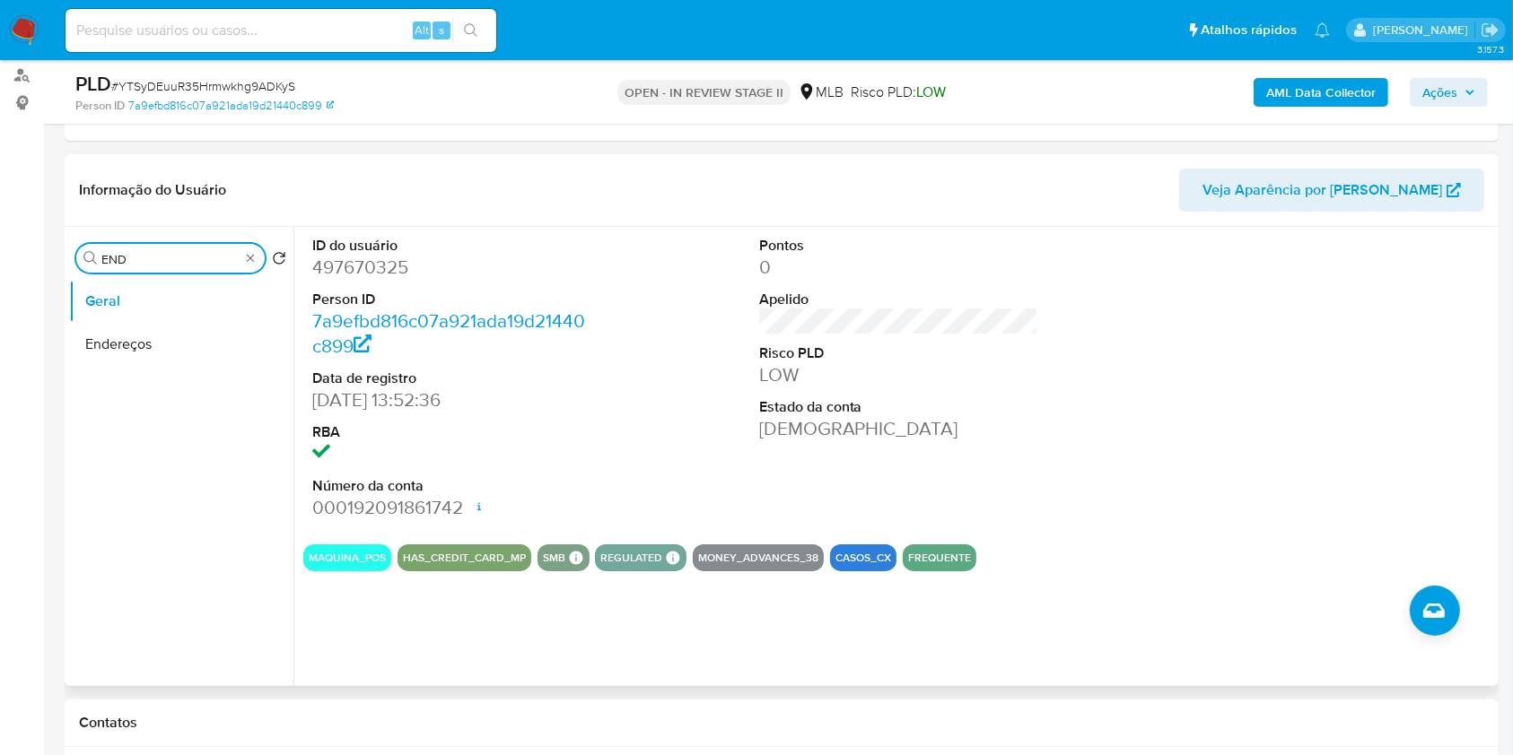
type input "END"
drag, startPoint x: 164, startPoint y: 374, endPoint x: 171, endPoint y: 341, distance: 34.0
click at [165, 369] on ul "Geral Endereços" at bounding box center [181, 482] width 224 height 405
click at [171, 341] on button "Endereços" at bounding box center [174, 344] width 210 height 43
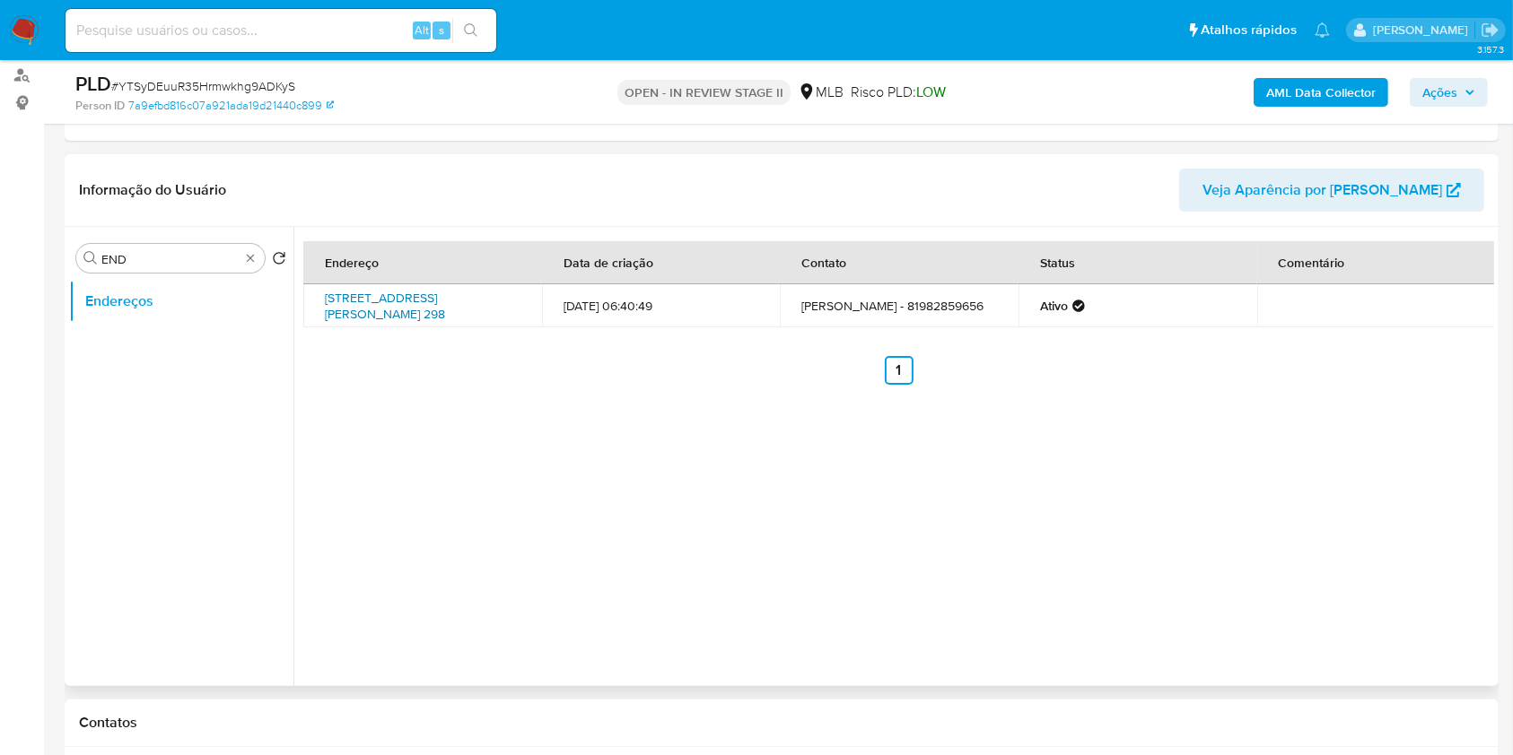
click at [408, 310] on link "[STREET_ADDRESS][PERSON_NAME] 298" at bounding box center [385, 306] width 120 height 34
type input "G"
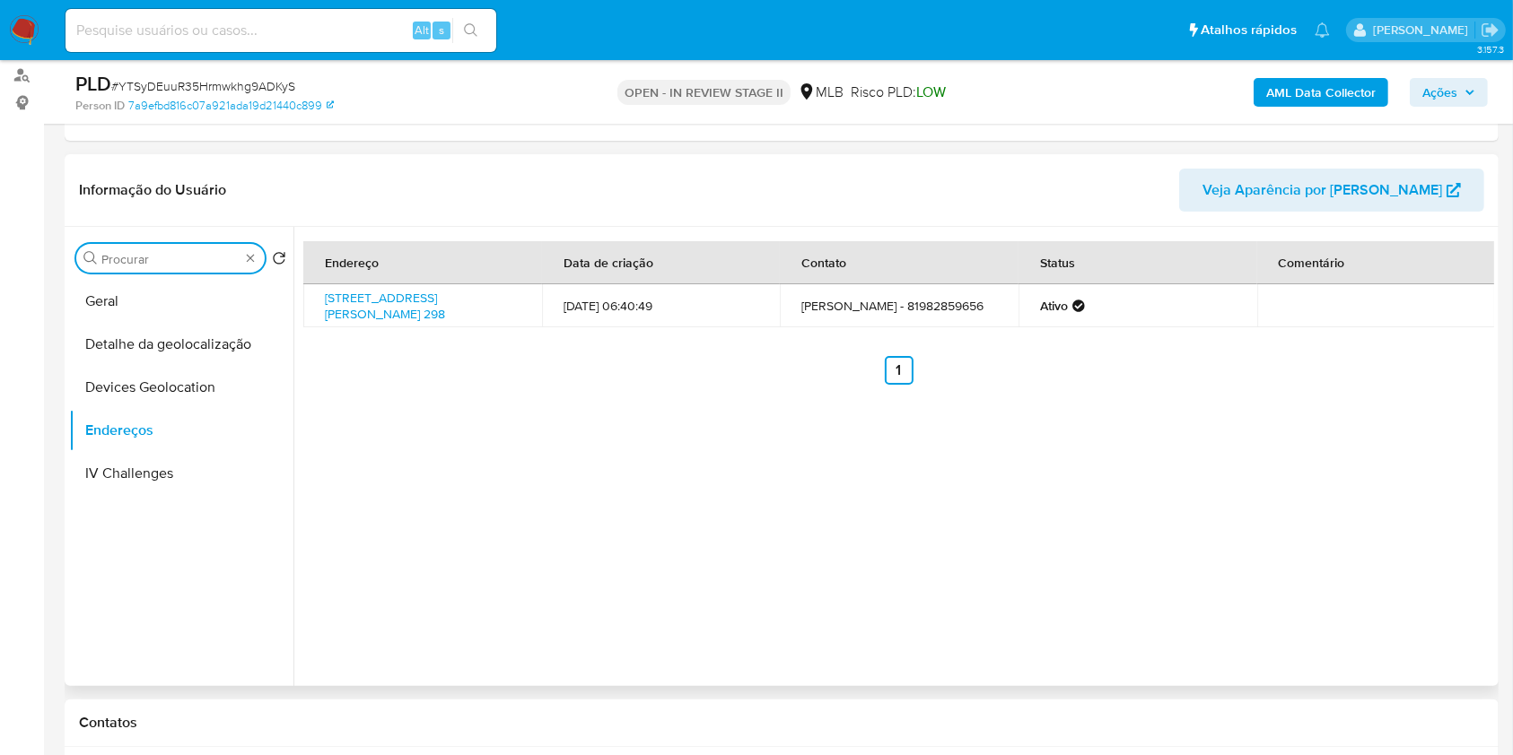
type input "E"
type input "GEO"
click at [225, 281] on button "Detalhe da geolocalização" at bounding box center [174, 301] width 210 height 43
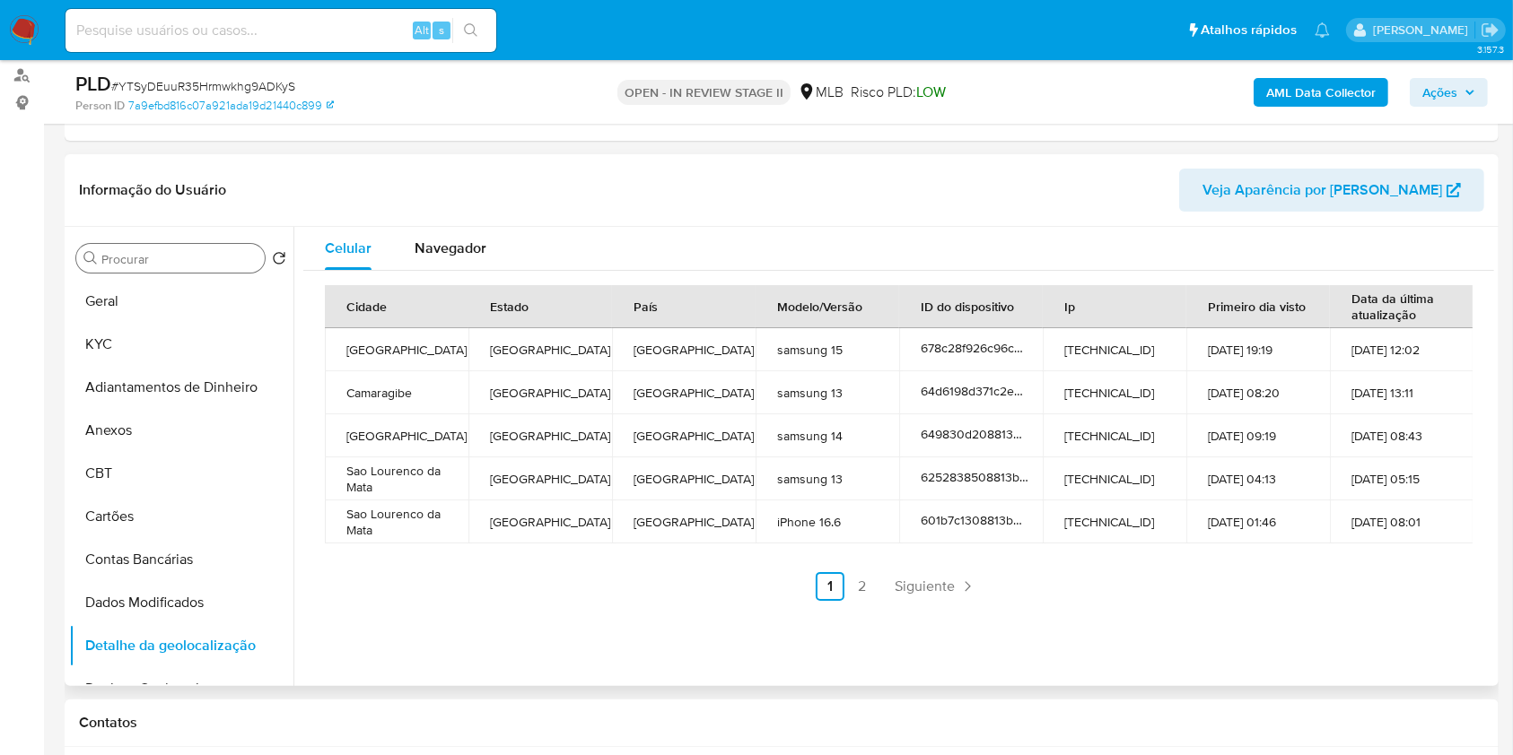
click at [207, 266] on div "Procurar" at bounding box center [170, 258] width 188 height 29
click at [193, 269] on div "Procurar" at bounding box center [170, 258] width 188 height 29
click at [187, 260] on input "Procurar" at bounding box center [179, 259] width 156 height 16
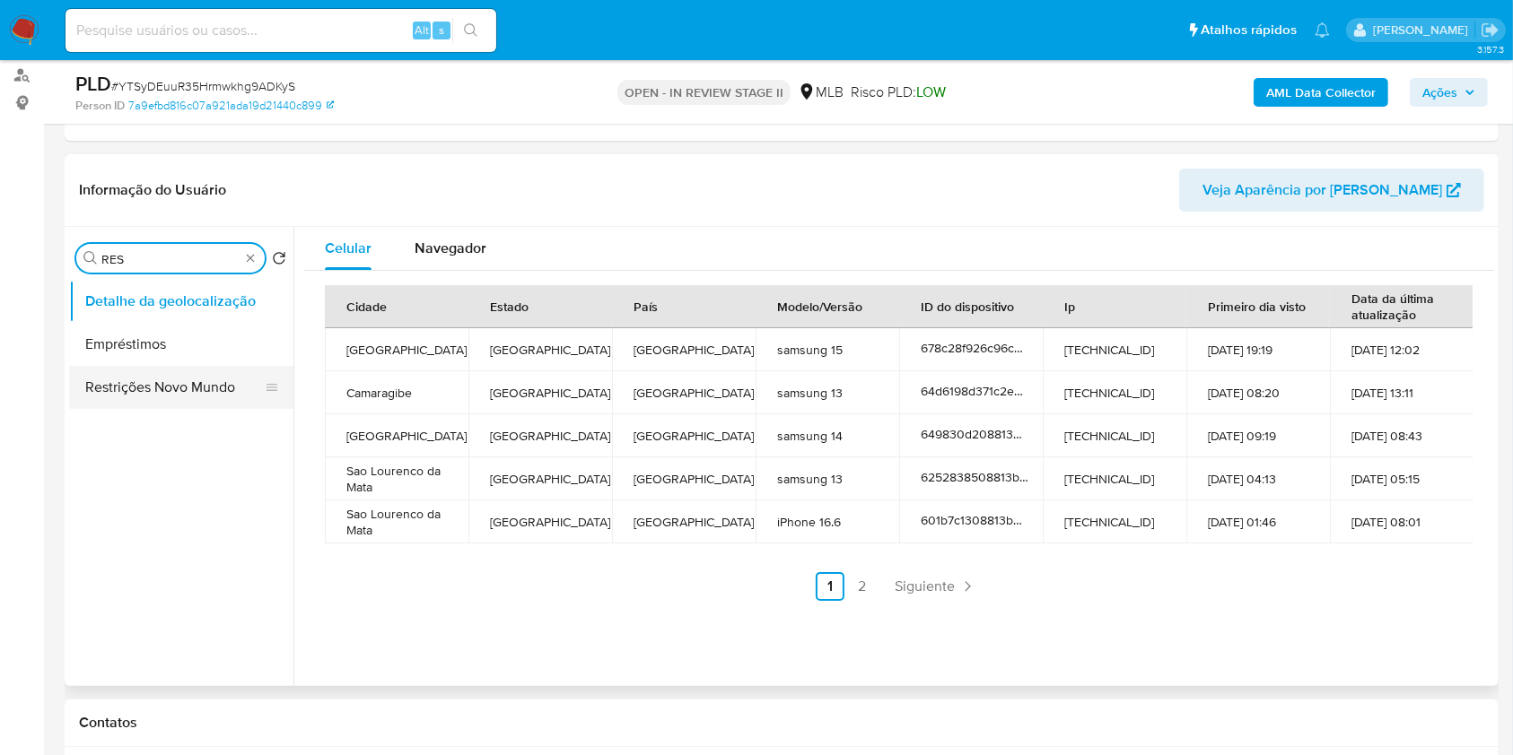
type input "RES"
click at [189, 391] on button "Restrições Novo Mundo" at bounding box center [174, 387] width 210 height 43
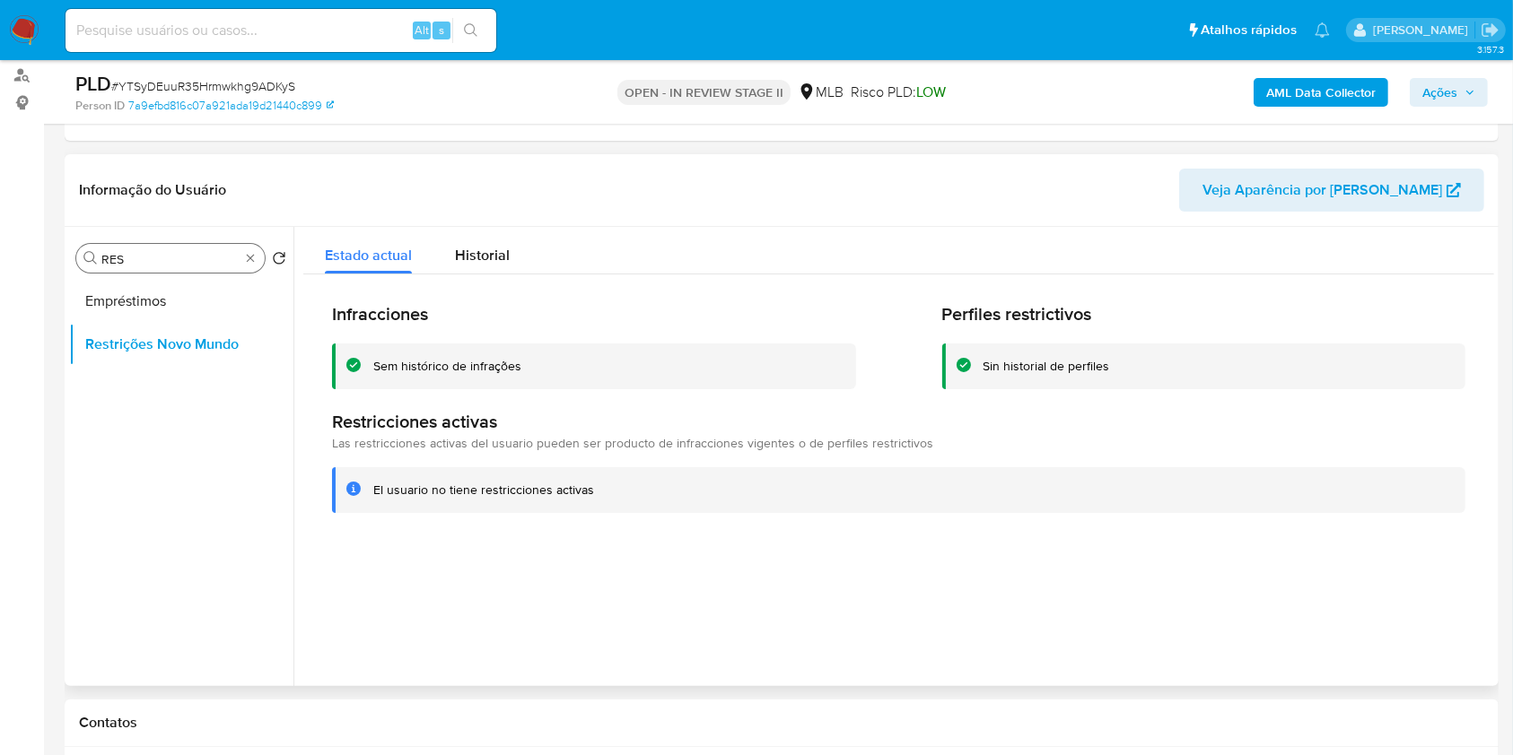
click at [251, 259] on div "Procurar RES" at bounding box center [170, 258] width 188 height 29
type input "POI"
click at [219, 288] on button "Dispositivos Point" at bounding box center [174, 301] width 210 height 43
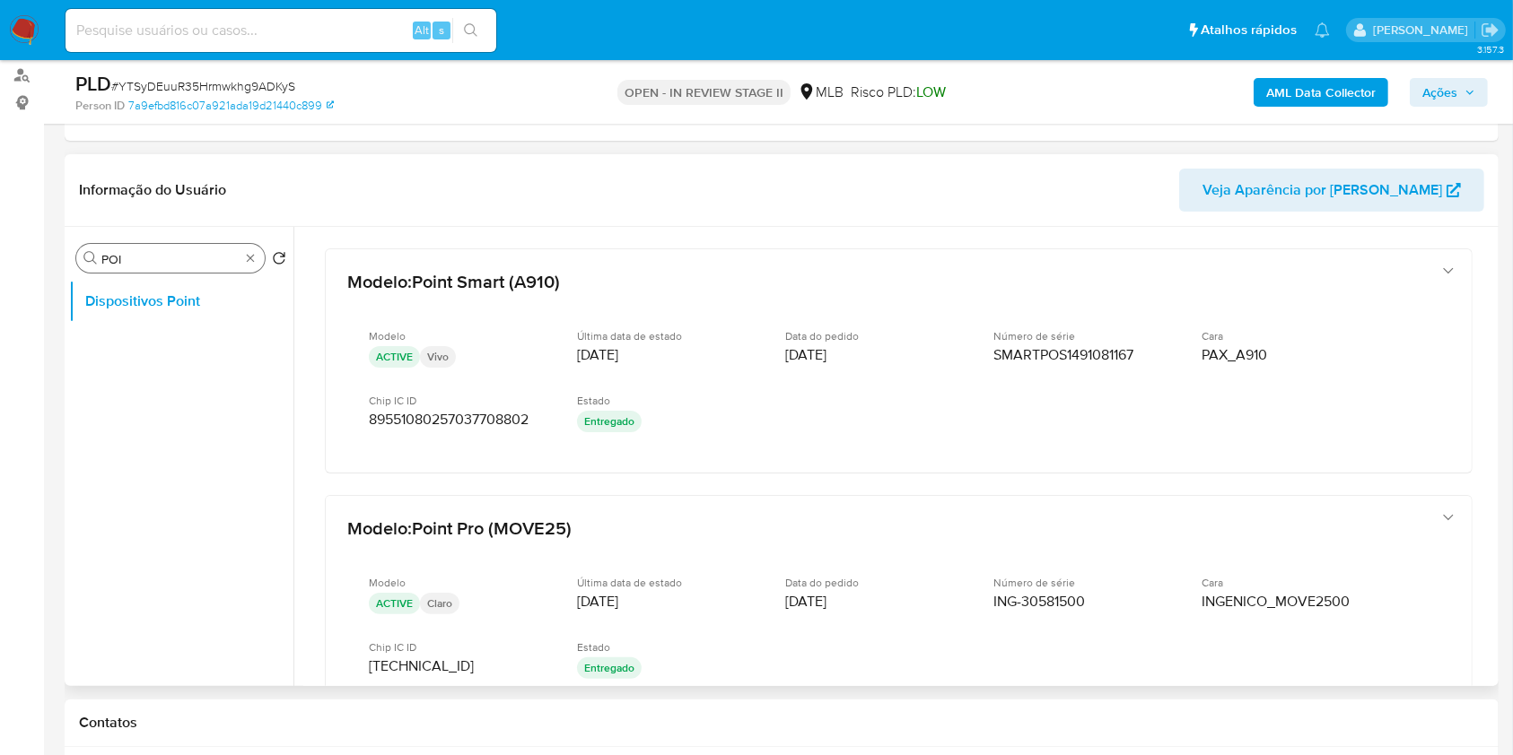
click at [259, 260] on div "Procurar POI" at bounding box center [170, 258] width 188 height 29
type input "DOC"
click at [195, 326] on button "Documentação" at bounding box center [174, 344] width 210 height 43
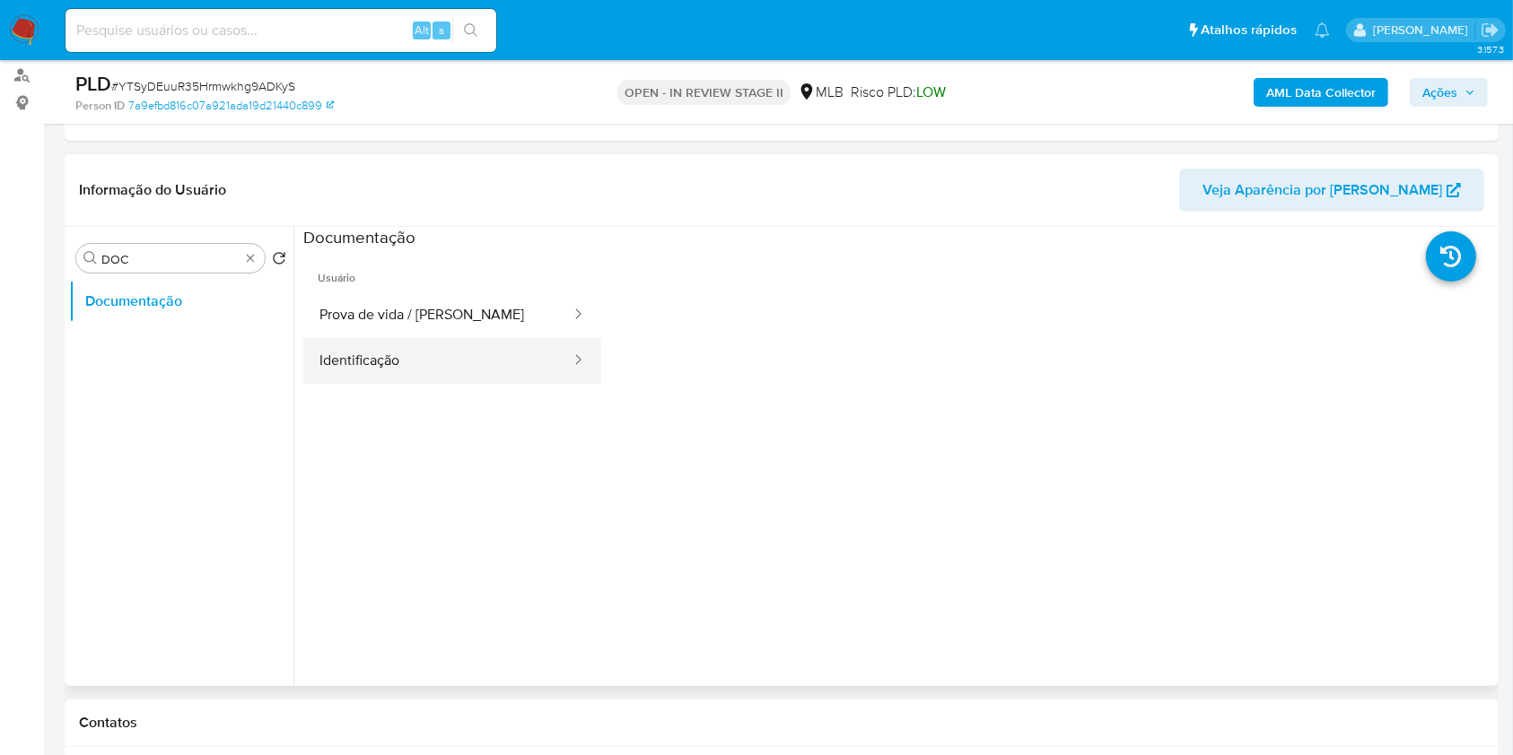
click at [493, 363] on button "Identificação" at bounding box center [437, 361] width 269 height 46
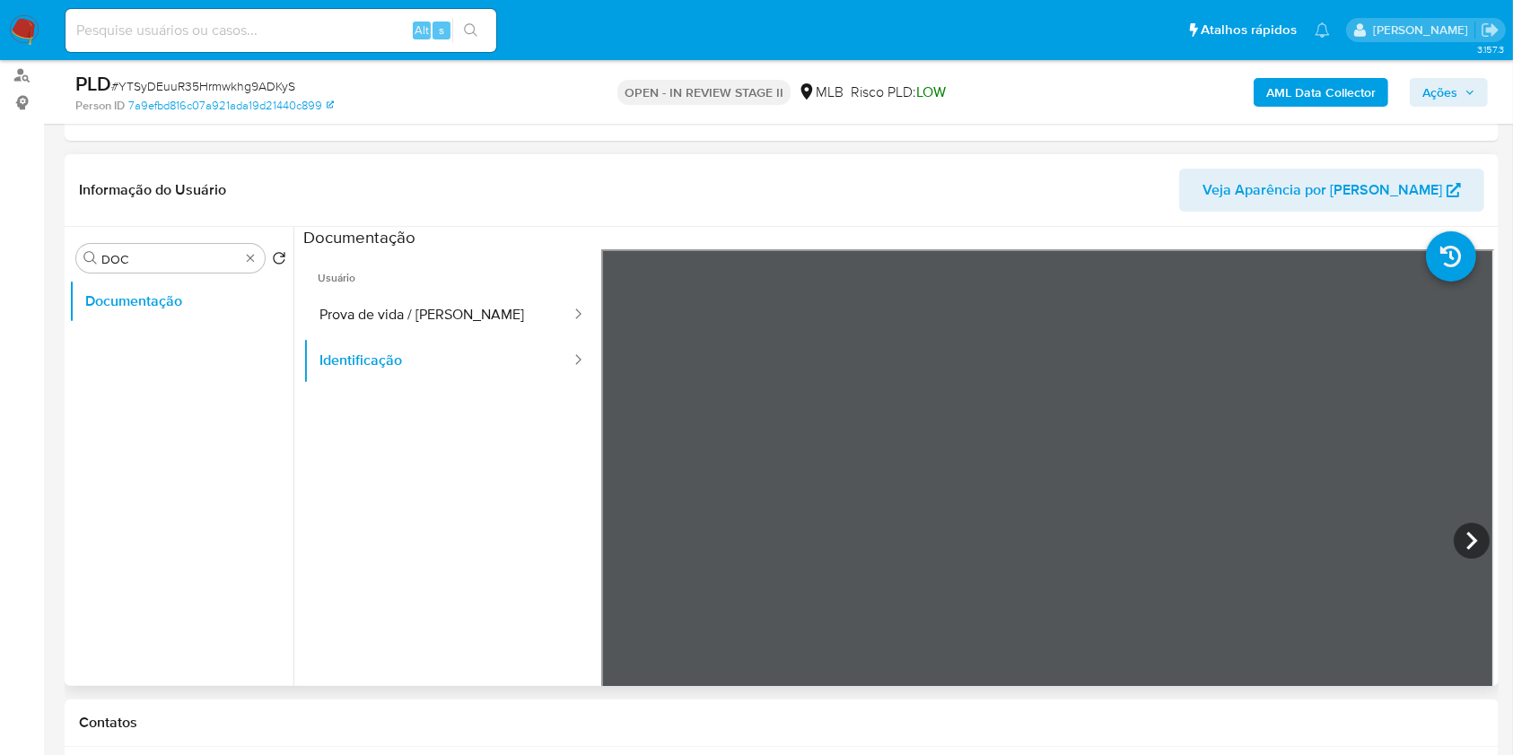
scroll to position [158, 0]
click at [1453, 538] on icon at bounding box center [1471, 541] width 36 height 36
click at [484, 365] on button "Identificação" at bounding box center [437, 361] width 269 height 46
click at [343, 375] on button "Identificação" at bounding box center [437, 361] width 269 height 46
click at [380, 339] on button "Identificação" at bounding box center [437, 361] width 269 height 46
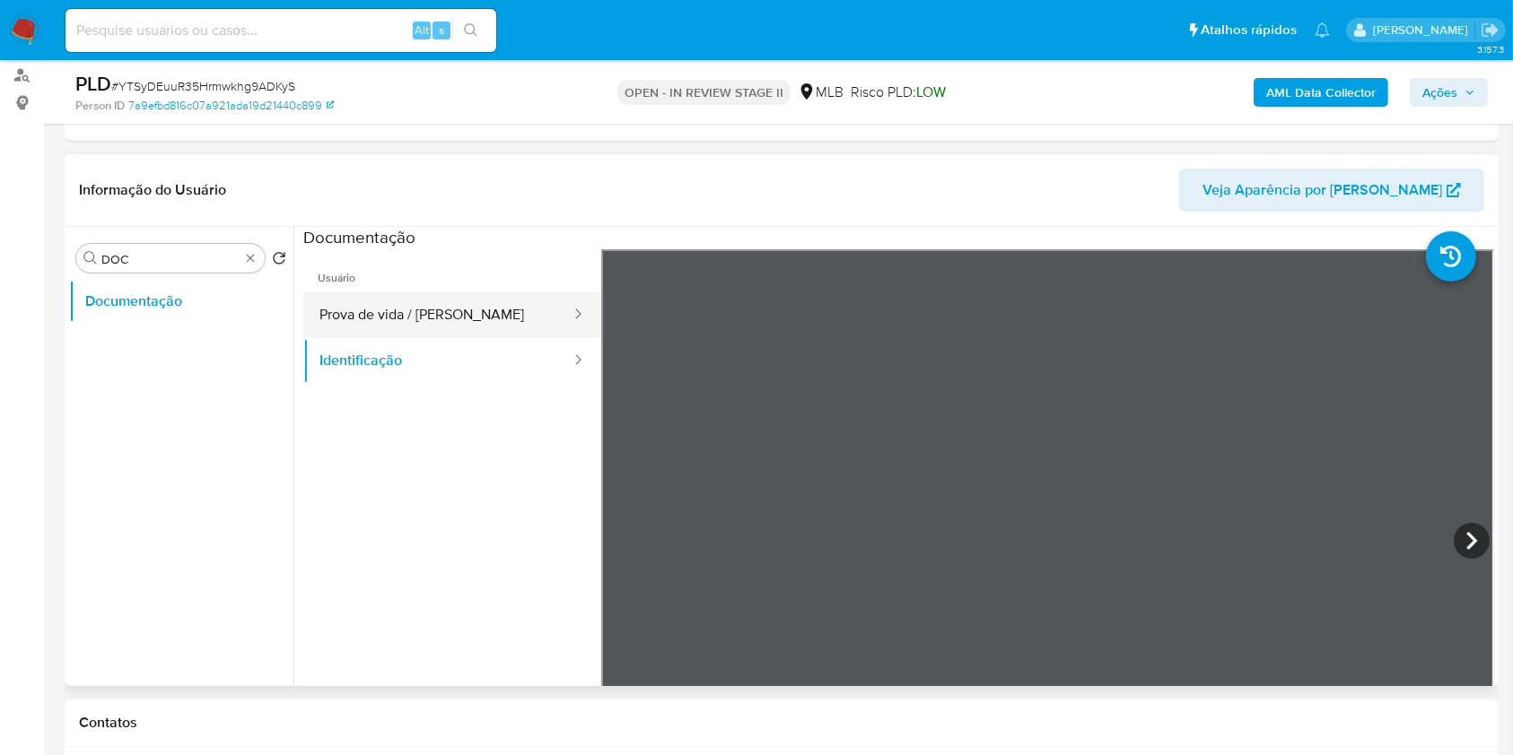
drag, startPoint x: 443, startPoint y: 318, endPoint x: 528, endPoint y: 336, distance: 87.1
click at [442, 318] on button "Prova de vida / [PERSON_NAME]" at bounding box center [437, 315] width 269 height 46
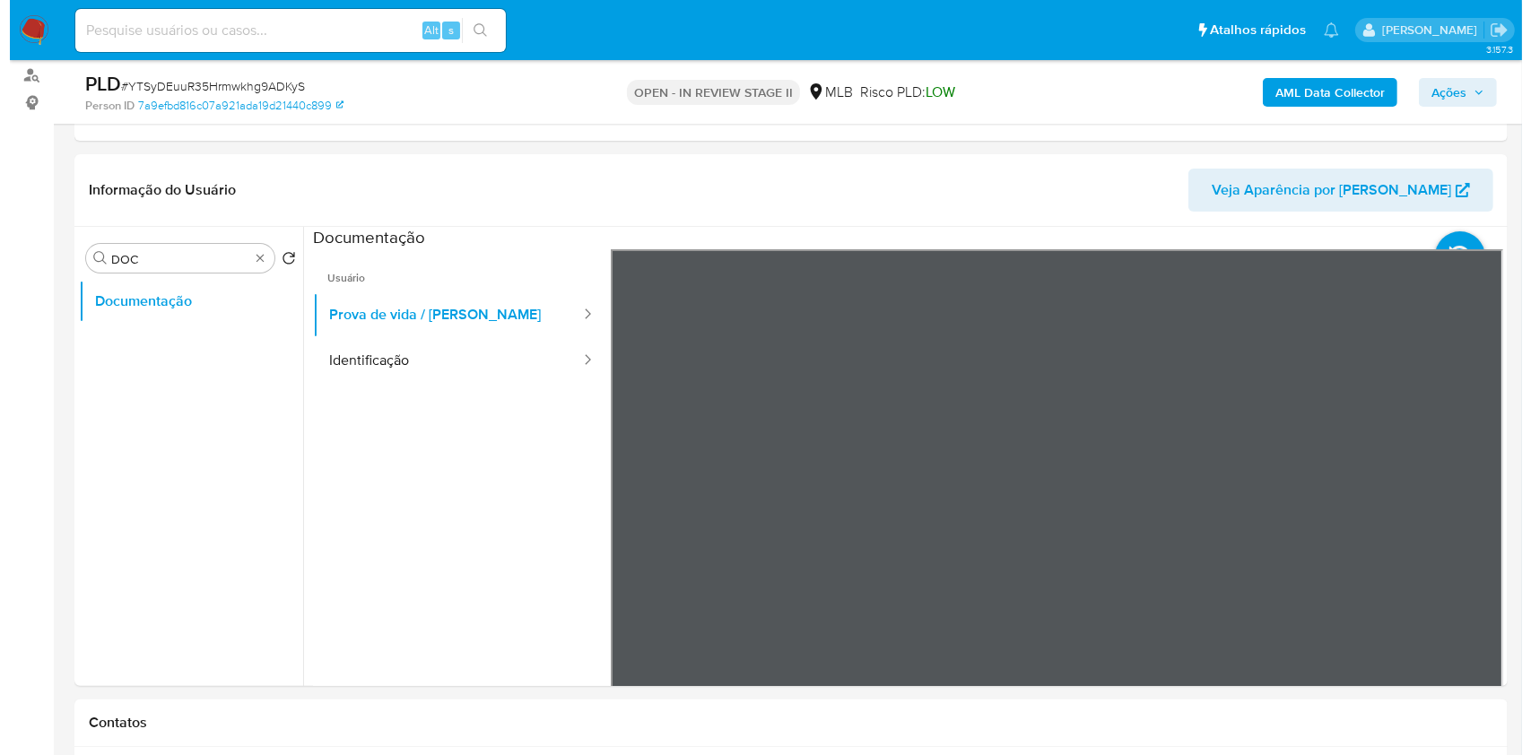
scroll to position [57, 0]
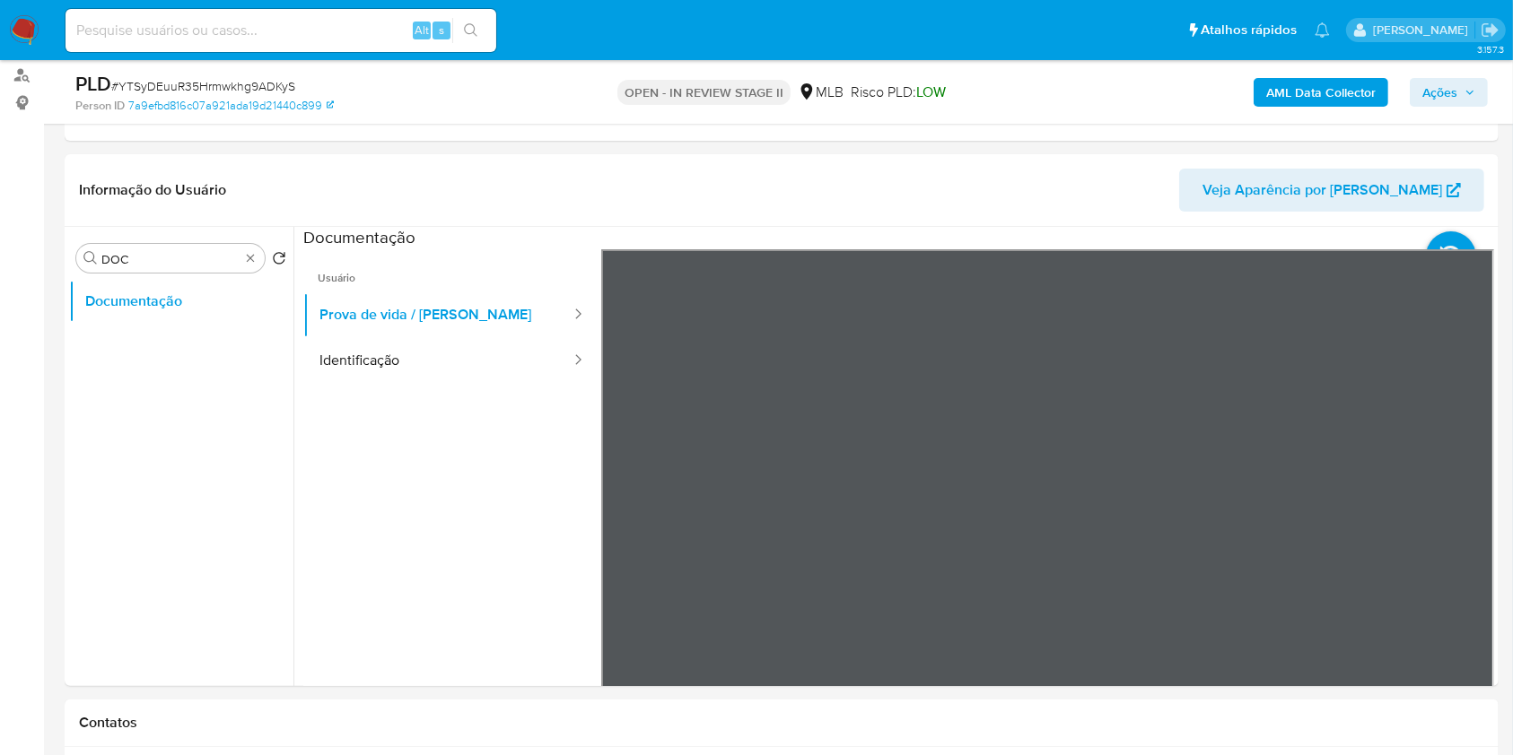
click at [1322, 75] on div "AML Data Collector Ações" at bounding box center [1255, 92] width 466 height 42
click at [1324, 83] on b "AML Data Collector" at bounding box center [1320, 92] width 109 height 29
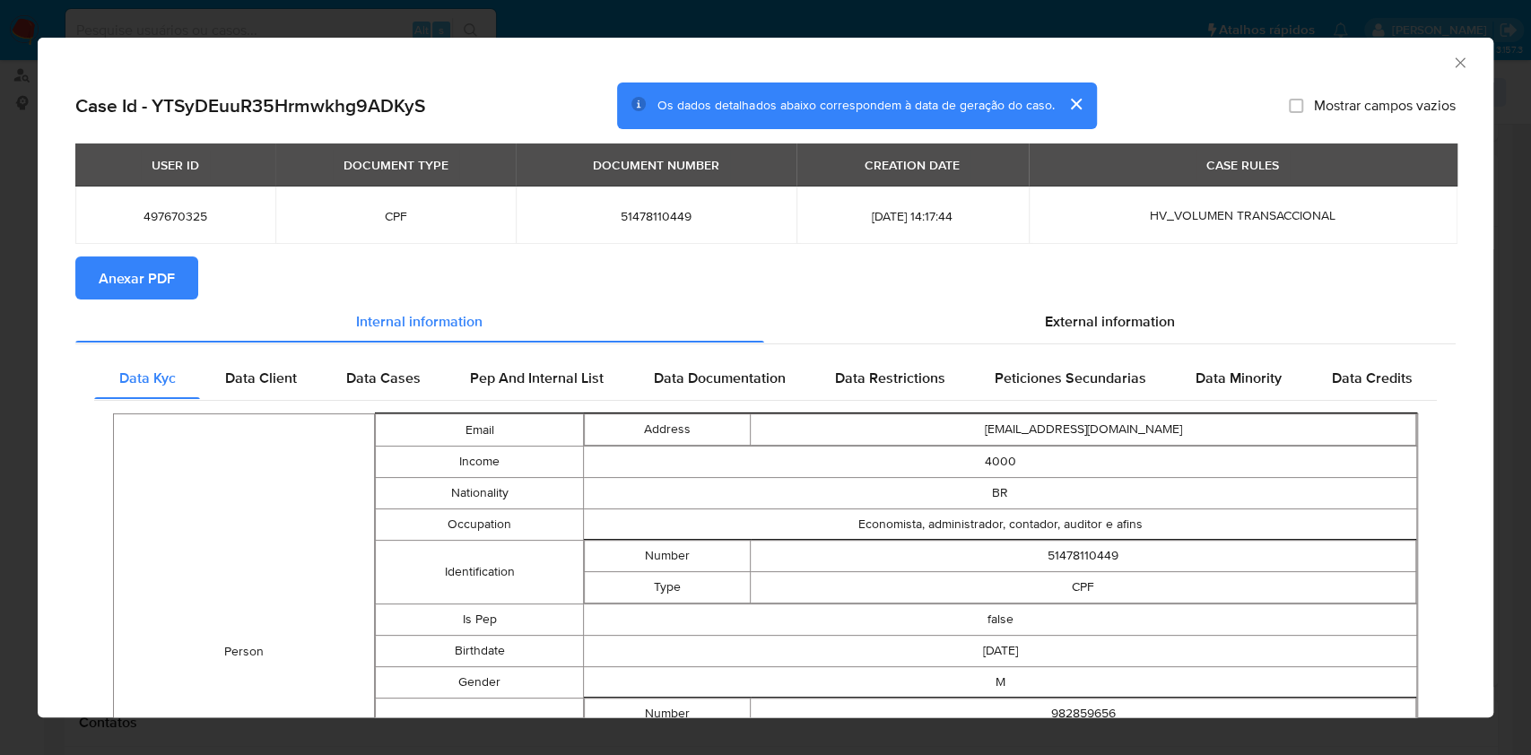
click at [185, 276] on button "Anexar PDF" at bounding box center [136, 278] width 123 height 43
